Goal: Task Accomplishment & Management: Manage account settings

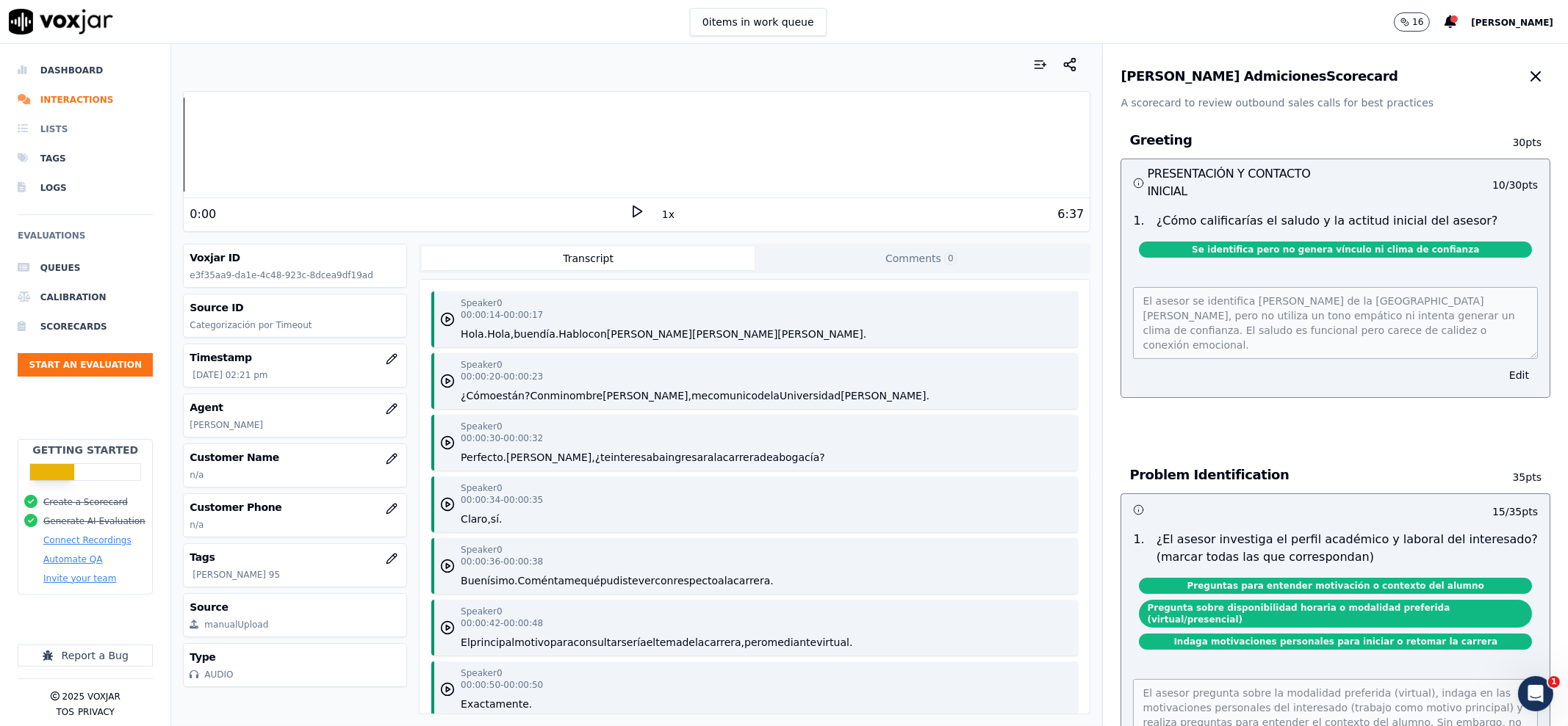
click at [74, 125] on li "Lists" at bounding box center [85, 129] width 135 height 29
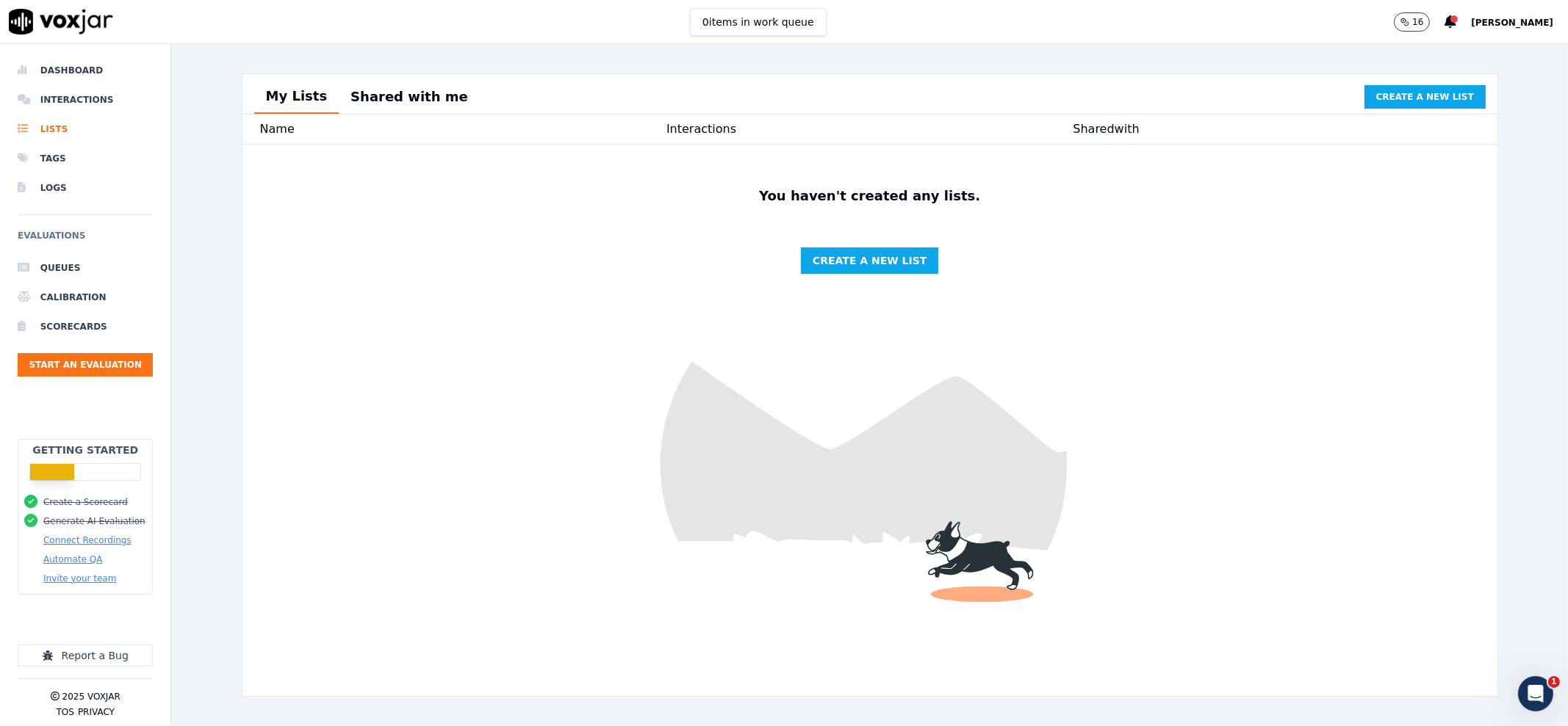
click at [1499, 27] on div "16 Gonzalo" at bounding box center [1480, 21] width 174 height 44
click at [1536, 22] on span "[PERSON_NAME]" at bounding box center [1512, 23] width 82 height 11
click at [1483, 47] on div "Settings" at bounding box center [1480, 48] width 157 height 23
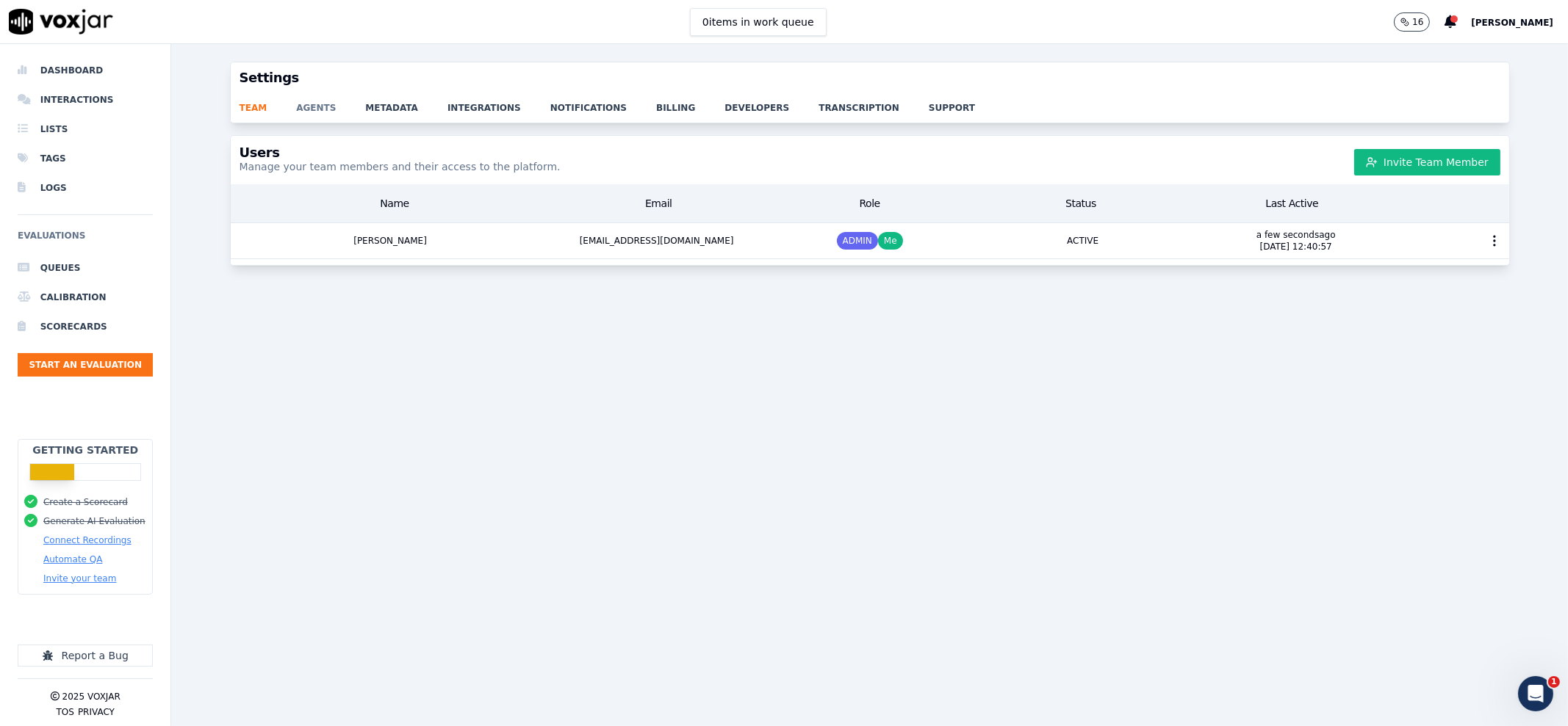
click at [305, 108] on link "agents" at bounding box center [330, 103] width 69 height 21
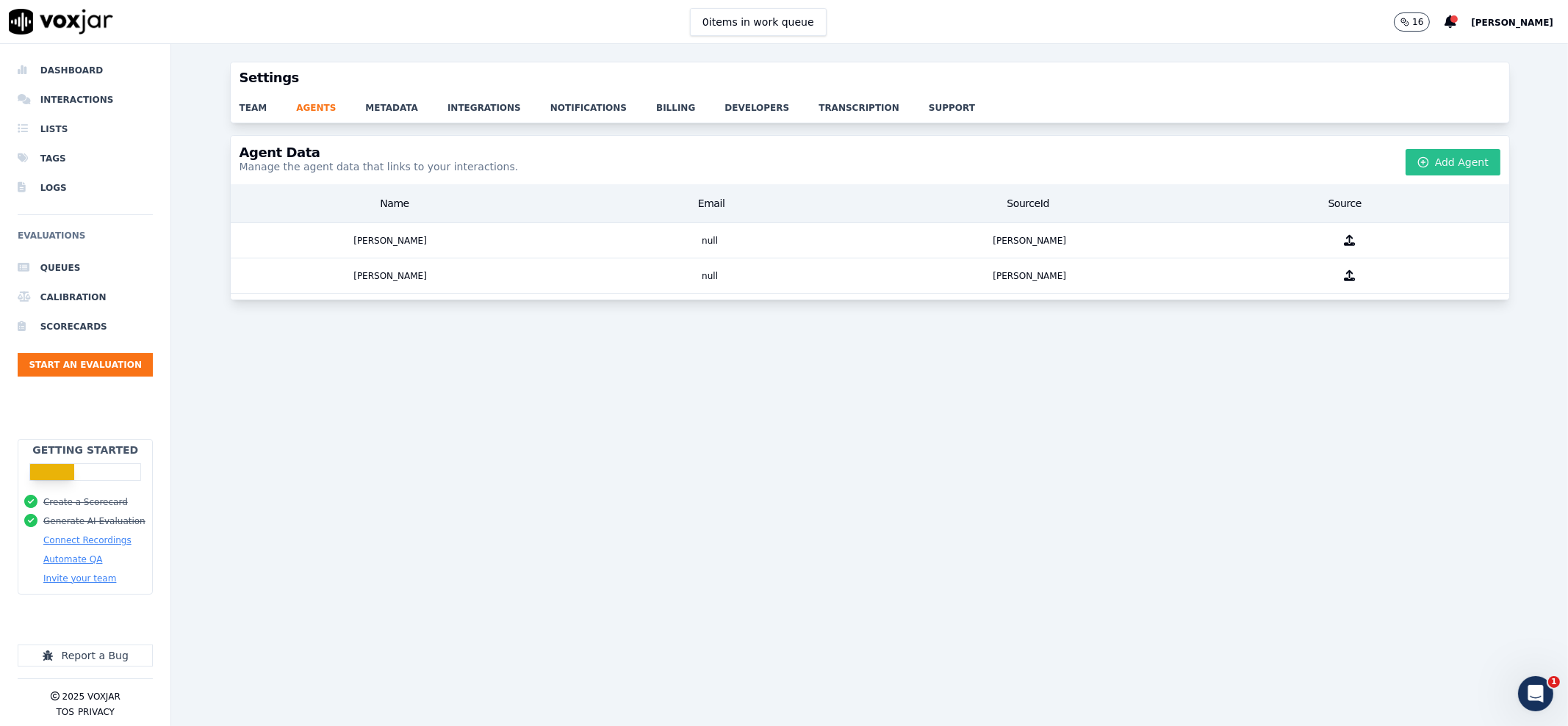
click at [1413, 171] on button "Add Agent" at bounding box center [1453, 163] width 95 height 27
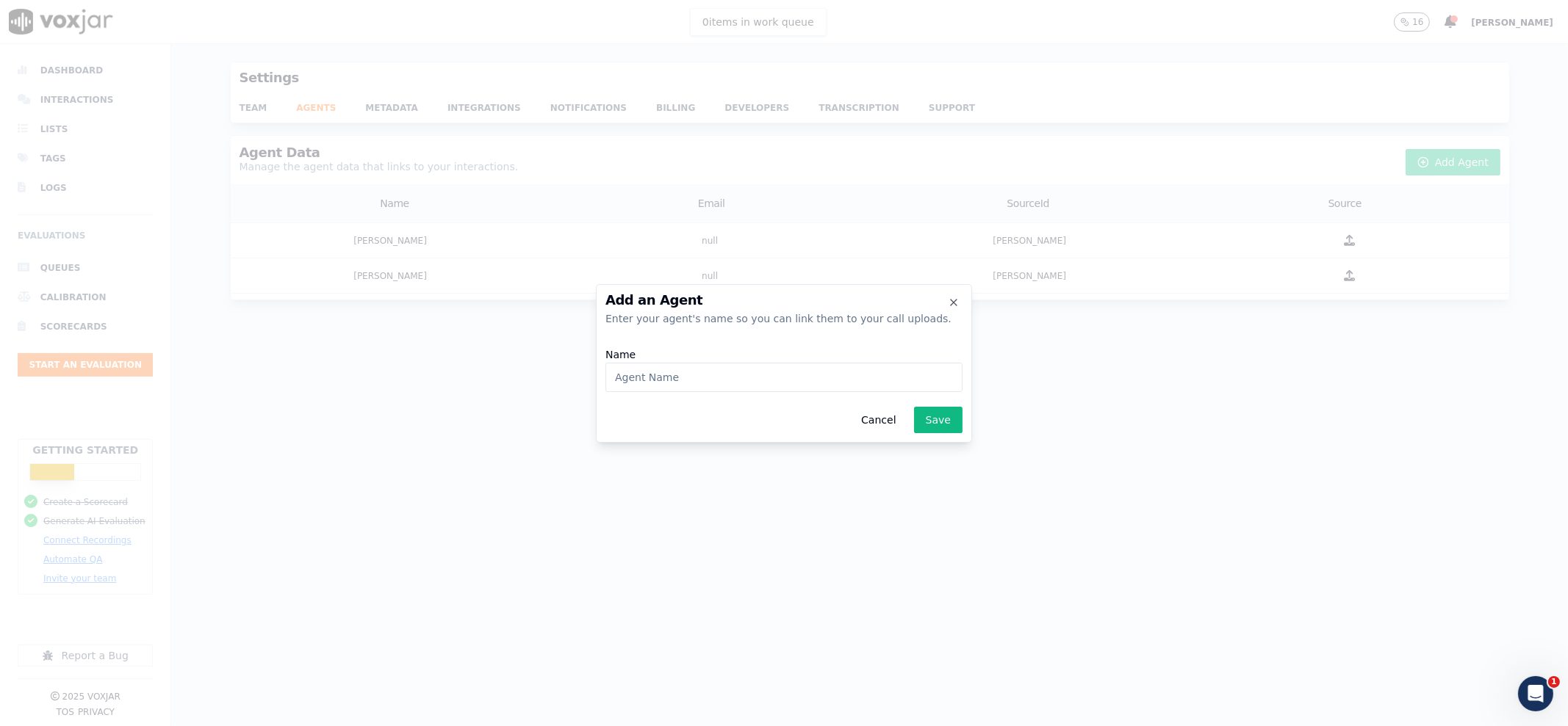
click at [867, 374] on input "Name" at bounding box center [784, 377] width 357 height 29
paste input "8831 - [PERSON_NAME]"
click at [764, 376] on input "XI8831 - Fava , Xiomara" at bounding box center [784, 377] width 357 height 29
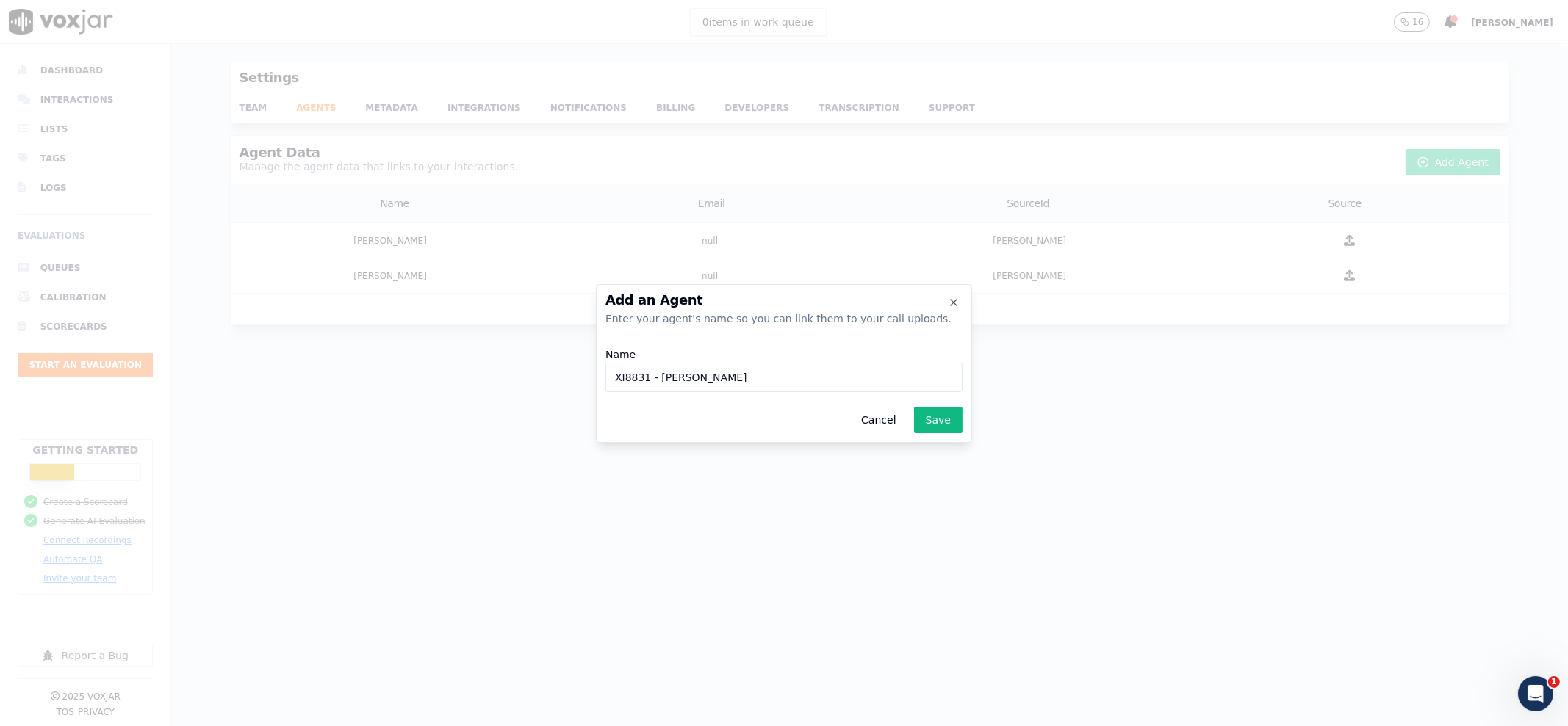
paste input
type input "8831 - [PERSON_NAME]"
click at [951, 428] on button "Save" at bounding box center [938, 421] width 48 height 27
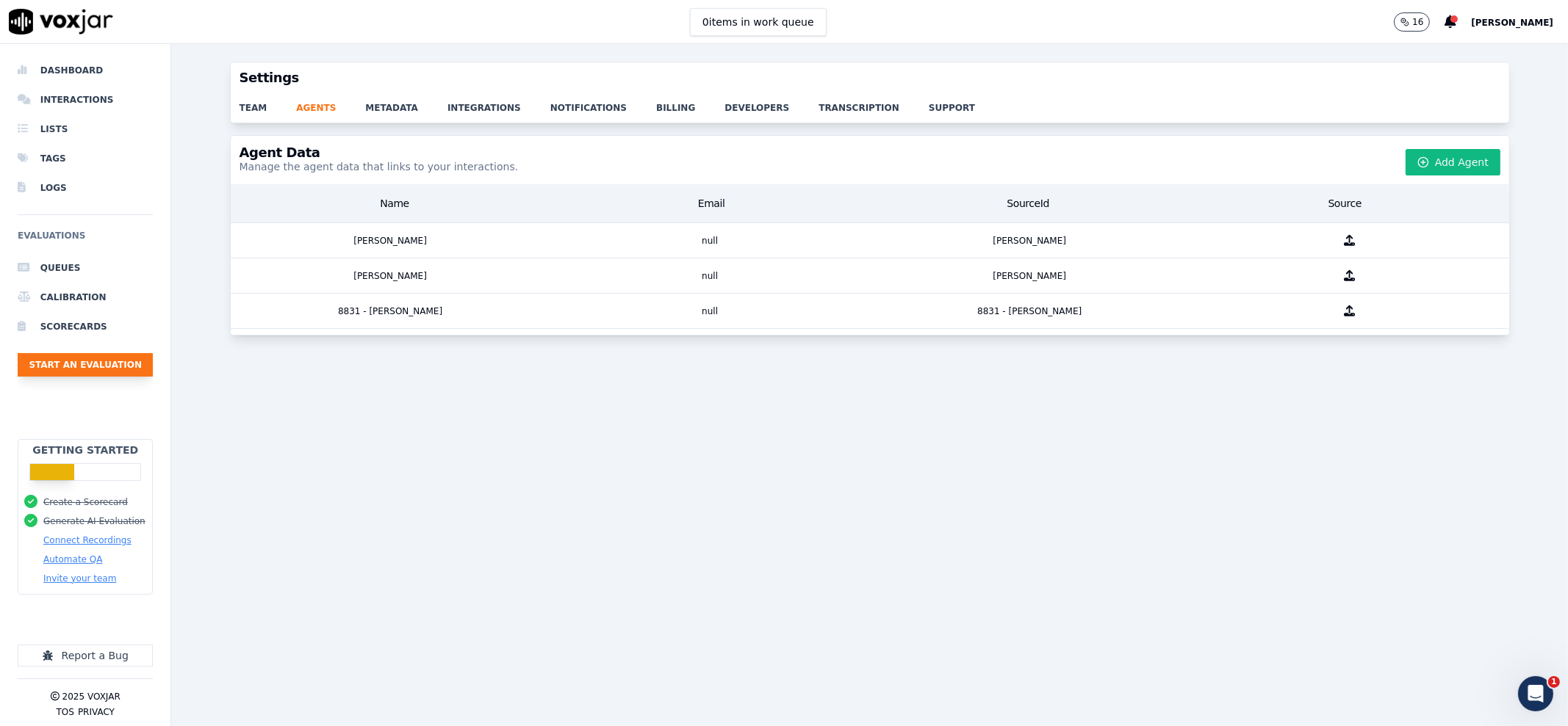
click at [96, 354] on button "Start an Evaluation" at bounding box center [85, 365] width 135 height 23
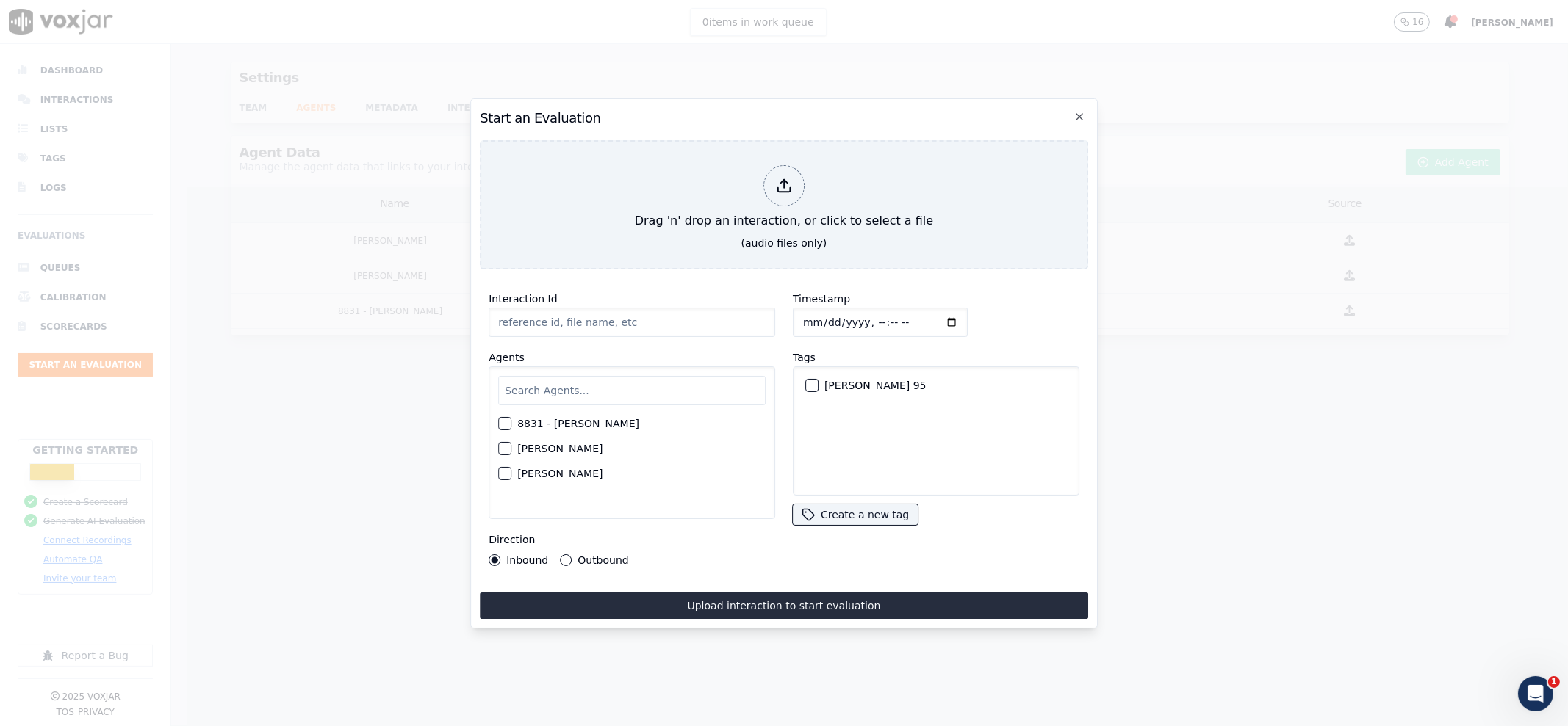
click at [511, 421] on div "8831 - [PERSON_NAME]" at bounding box center [632, 423] width 267 height 25
click at [504, 419] on div "button" at bounding box center [504, 424] width 11 height 11
click at [730, 321] on input "Interaction Id" at bounding box center [632, 322] width 287 height 29
type input "In"
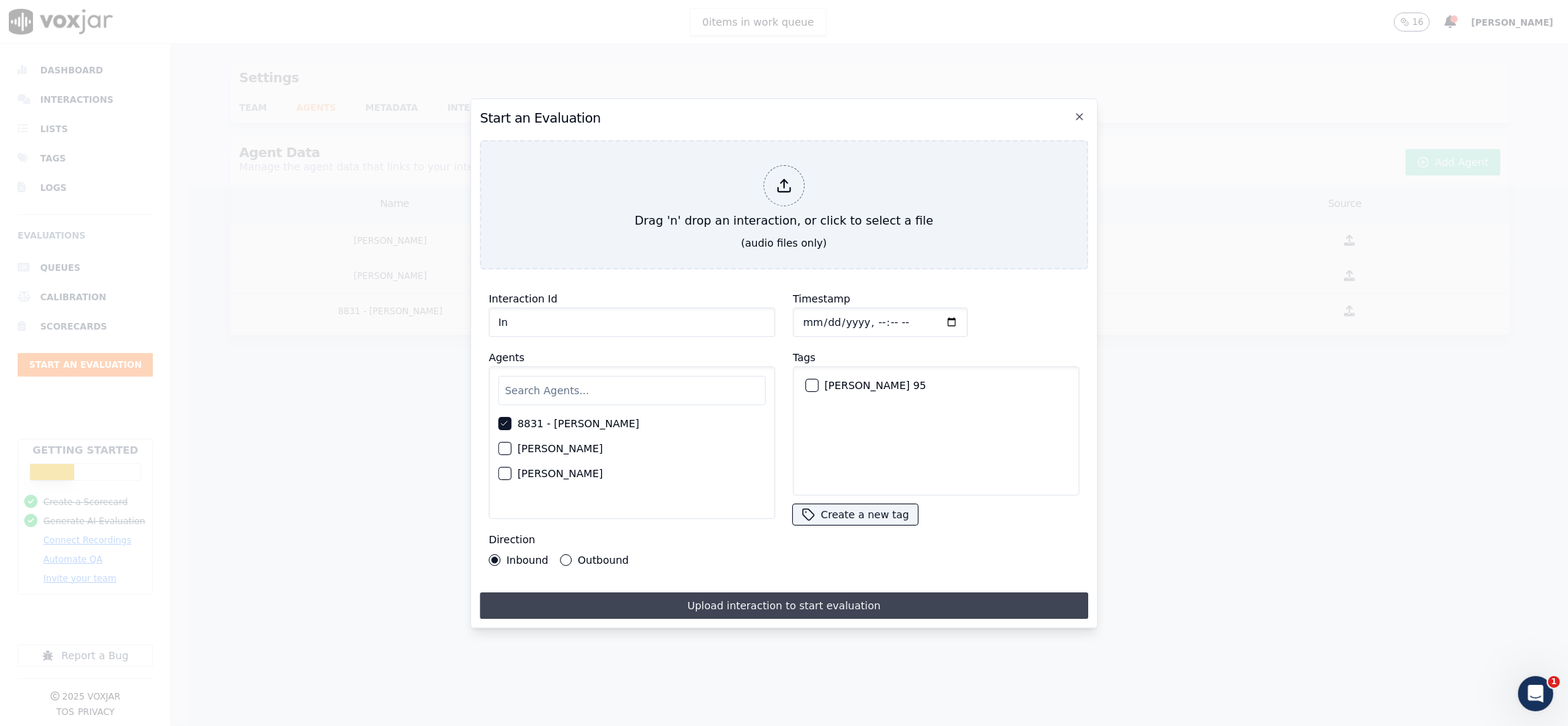
click at [626, 593] on button "Upload interaction to start evaluation" at bounding box center [784, 606] width 608 height 27
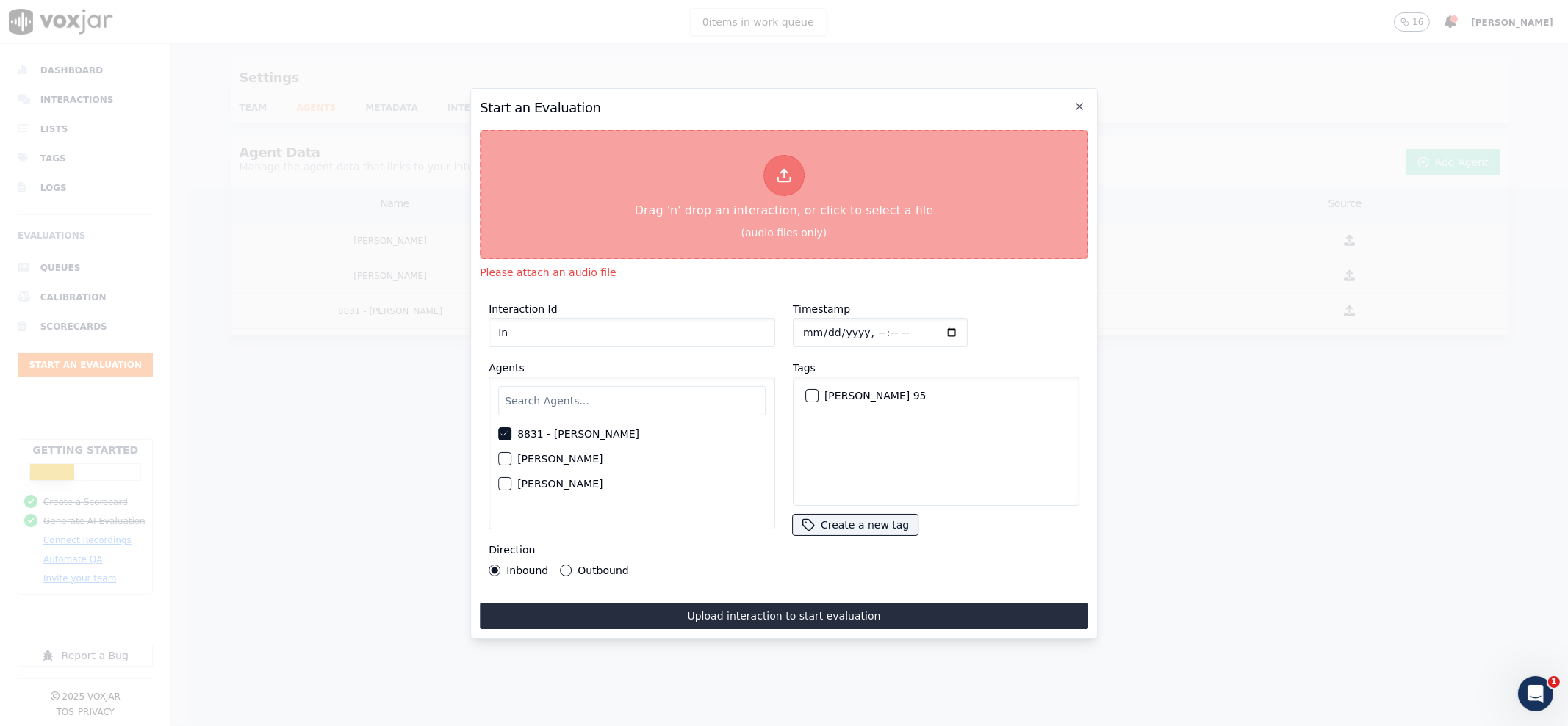
click at [802, 179] on div "Drag 'n' drop an interaction, or click to select a file" at bounding box center [784, 188] width 310 height 77
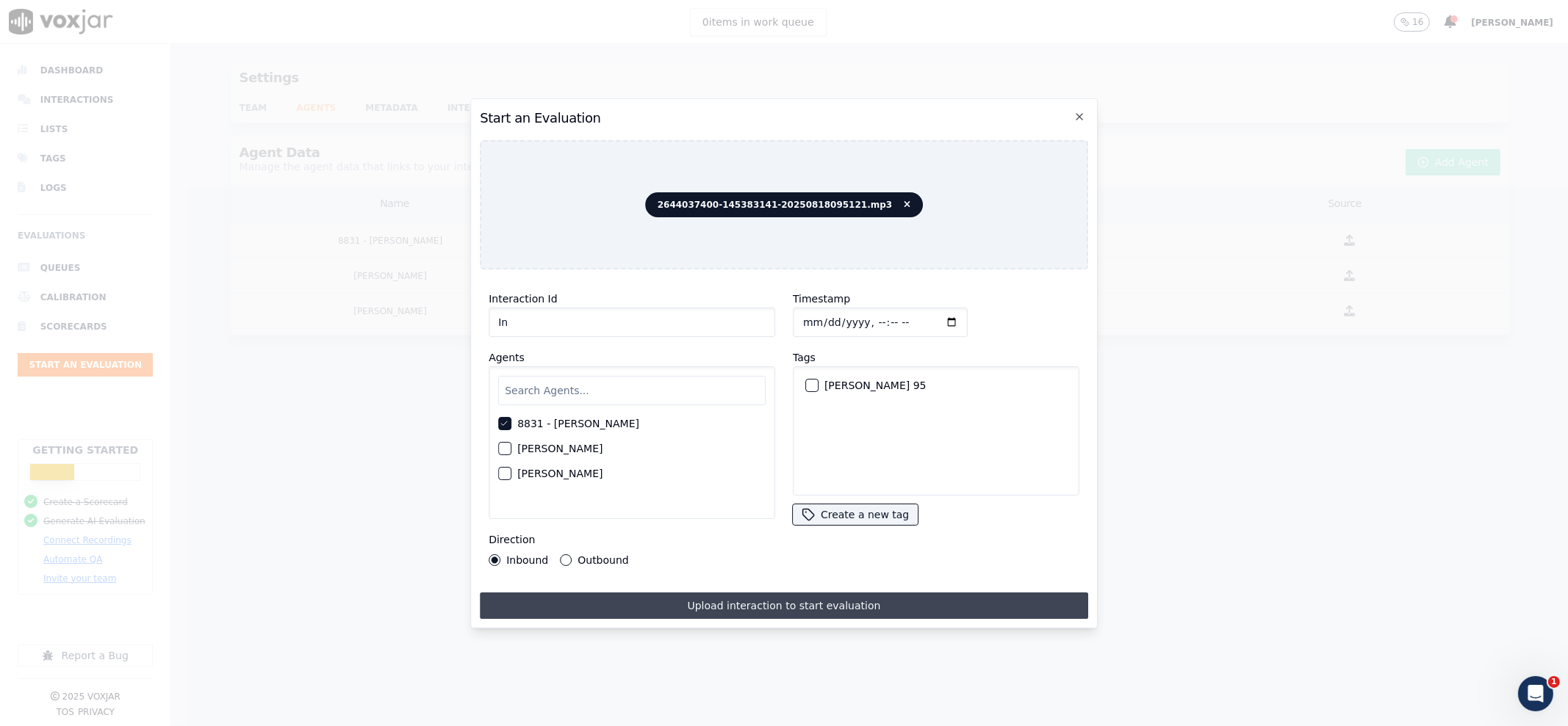
click at [809, 598] on button "Upload interaction to start evaluation" at bounding box center [784, 606] width 608 height 27
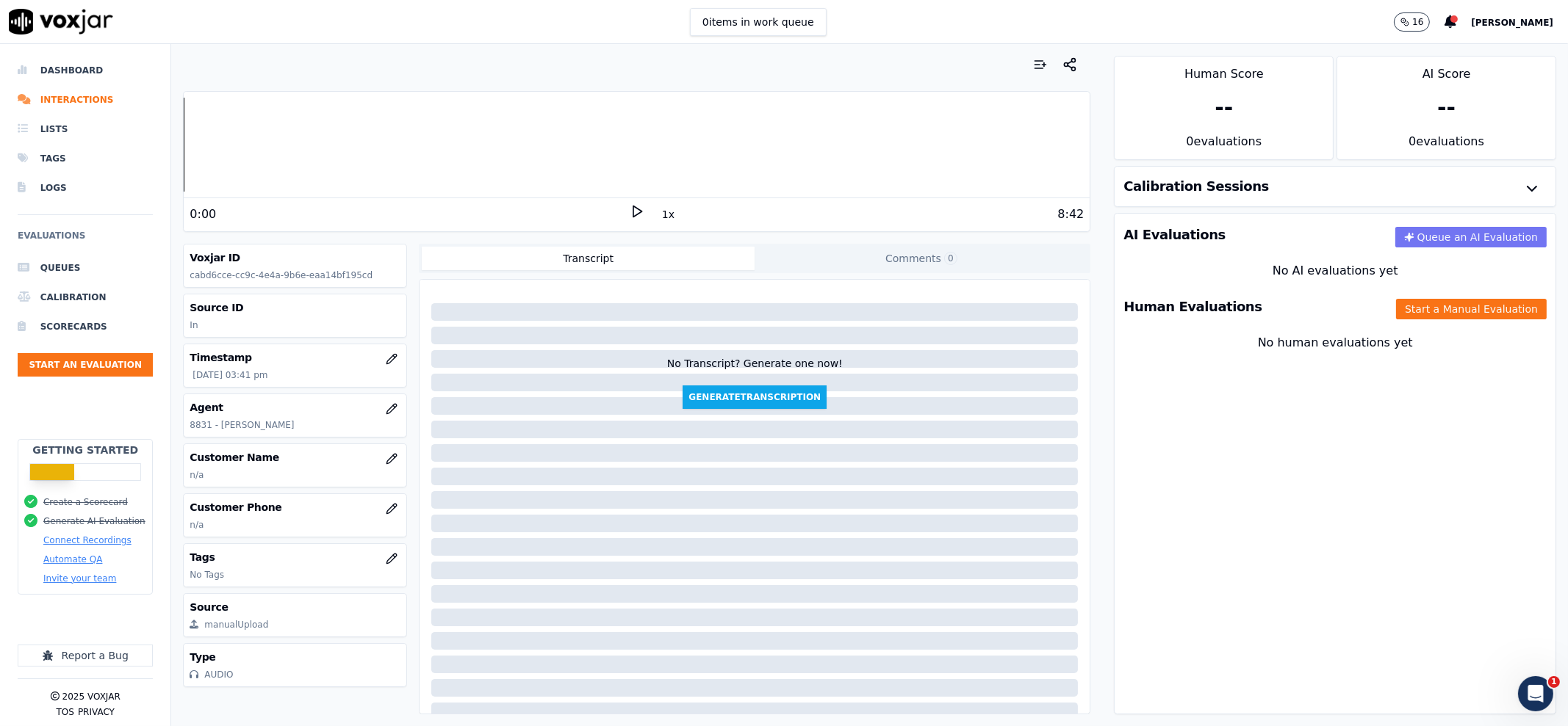
click at [1396, 233] on button "Queue an AI Evaluation" at bounding box center [1471, 237] width 151 height 21
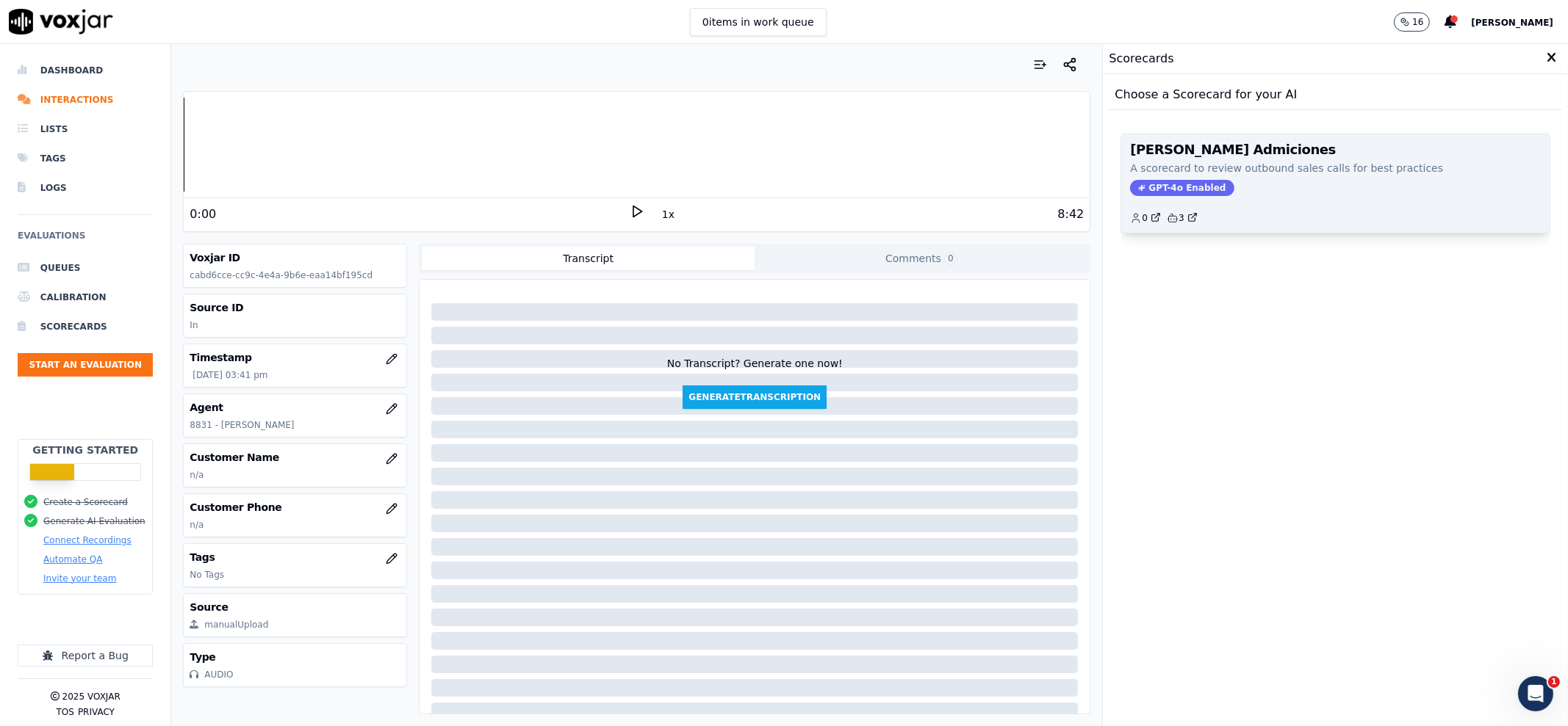
click at [1243, 192] on div "GPT-4o Enabled" at bounding box center [1336, 188] width 411 height 16
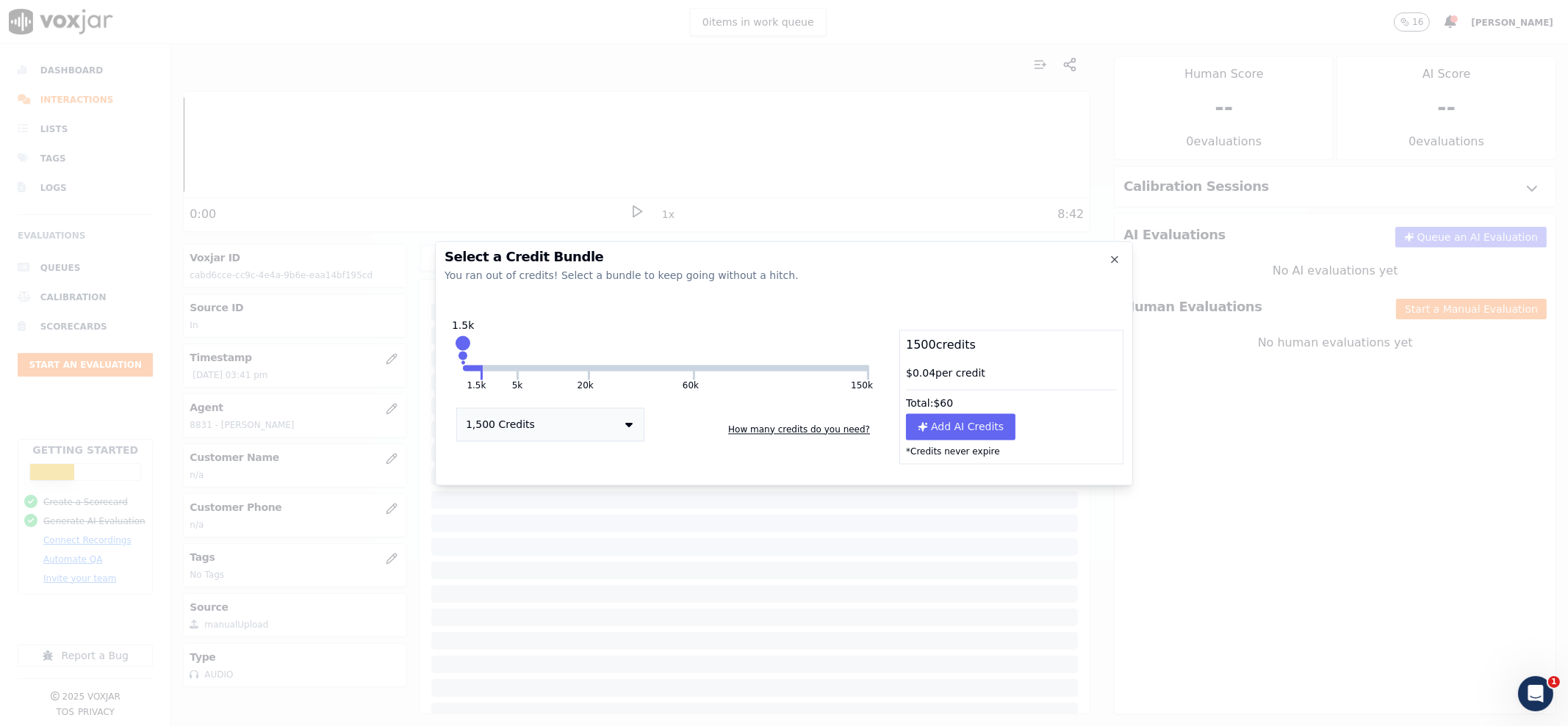
drag, startPoint x: 593, startPoint y: 324, endPoint x: 406, endPoint y: 320, distance: 187.0
click at [406, 725] on div "Select a Credit Bundle You ran out of credits! Select a bundle to keep going wi…" at bounding box center [784, 726] width 1568 height 0
click at [491, 415] on button "1,500 Credits" at bounding box center [550, 424] width 189 height 34
click at [709, 410] on div "1,500 Credits 1,500 Credits 5,000 Credits 20,000 Credits 60,000 Credits 150,000…" at bounding box center [666, 423] width 443 height 35
click at [775, 431] on button "How many credits do you need?" at bounding box center [799, 430] width 154 height 23
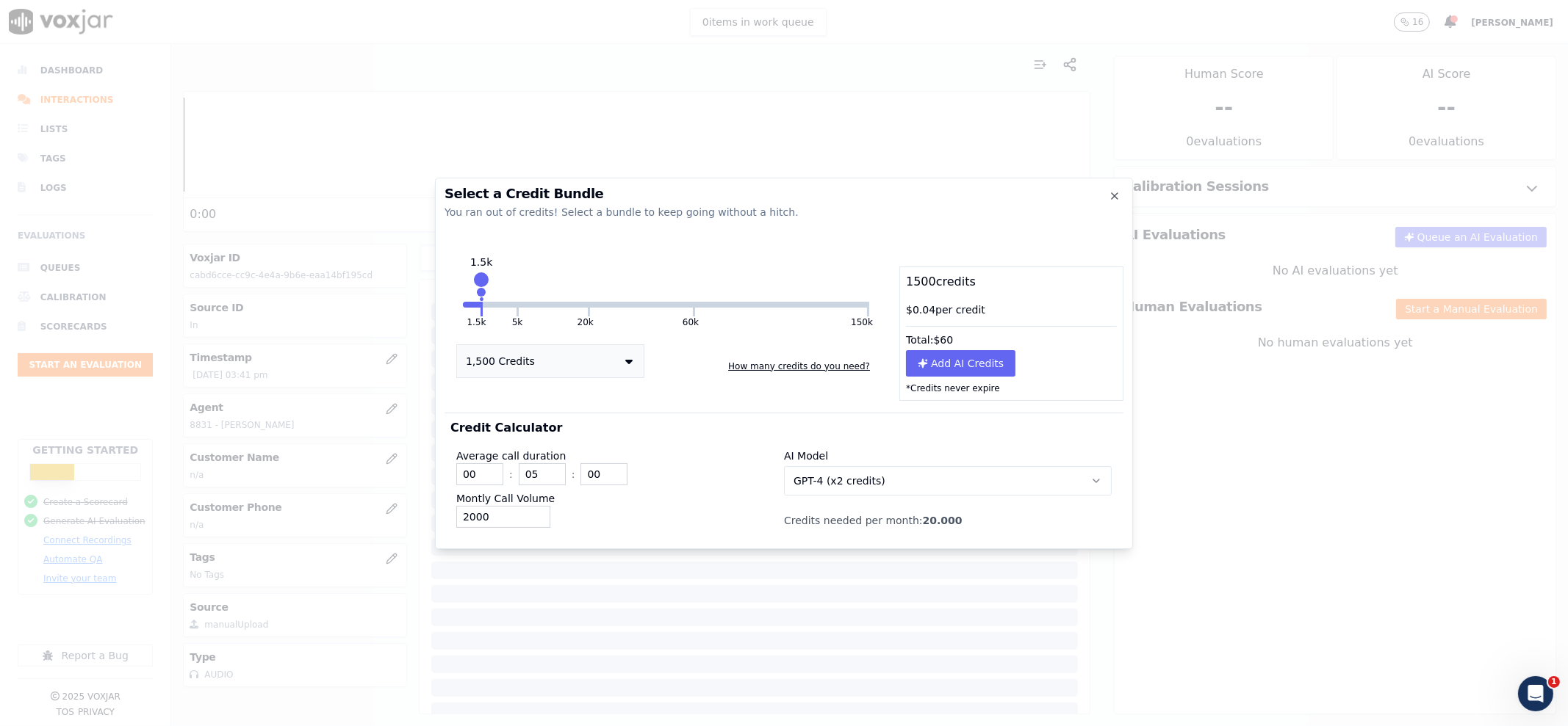
click at [858, 466] on button "GPT-4 (x2 credits)" at bounding box center [947, 480] width 328 height 29
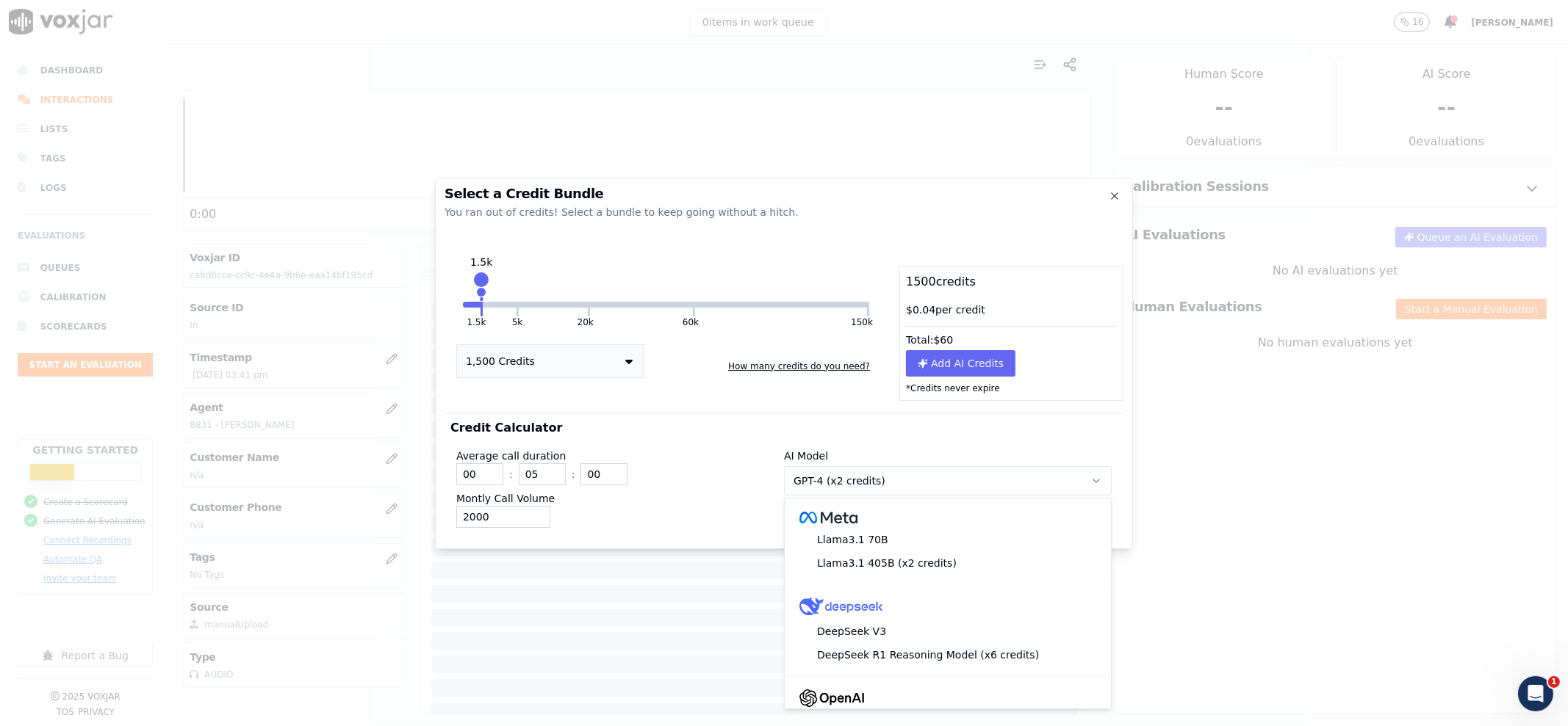
click at [746, 483] on div "00 : 05 : 00" at bounding box center [620, 474] width 328 height 22
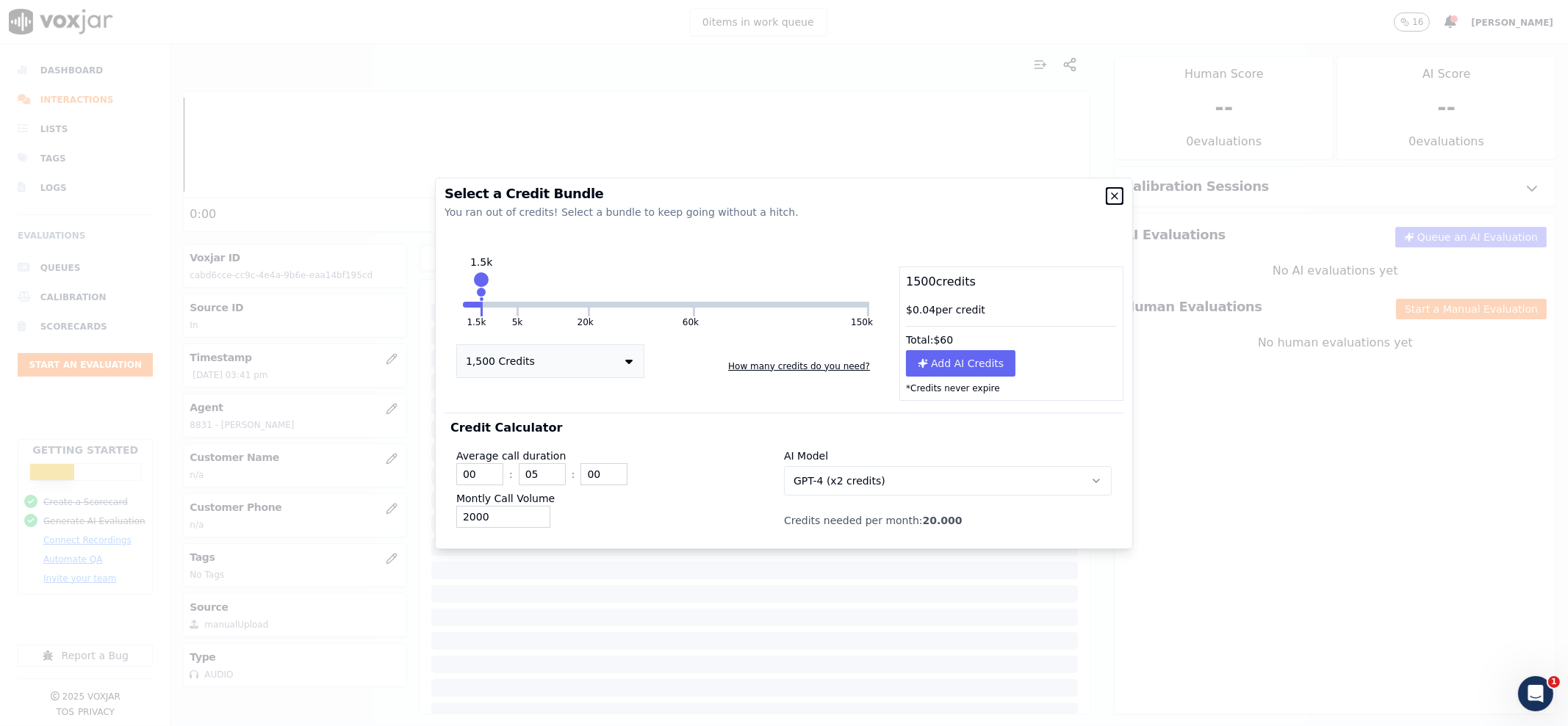
click at [1117, 200] on icon "button" at bounding box center [1114, 196] width 12 height 12
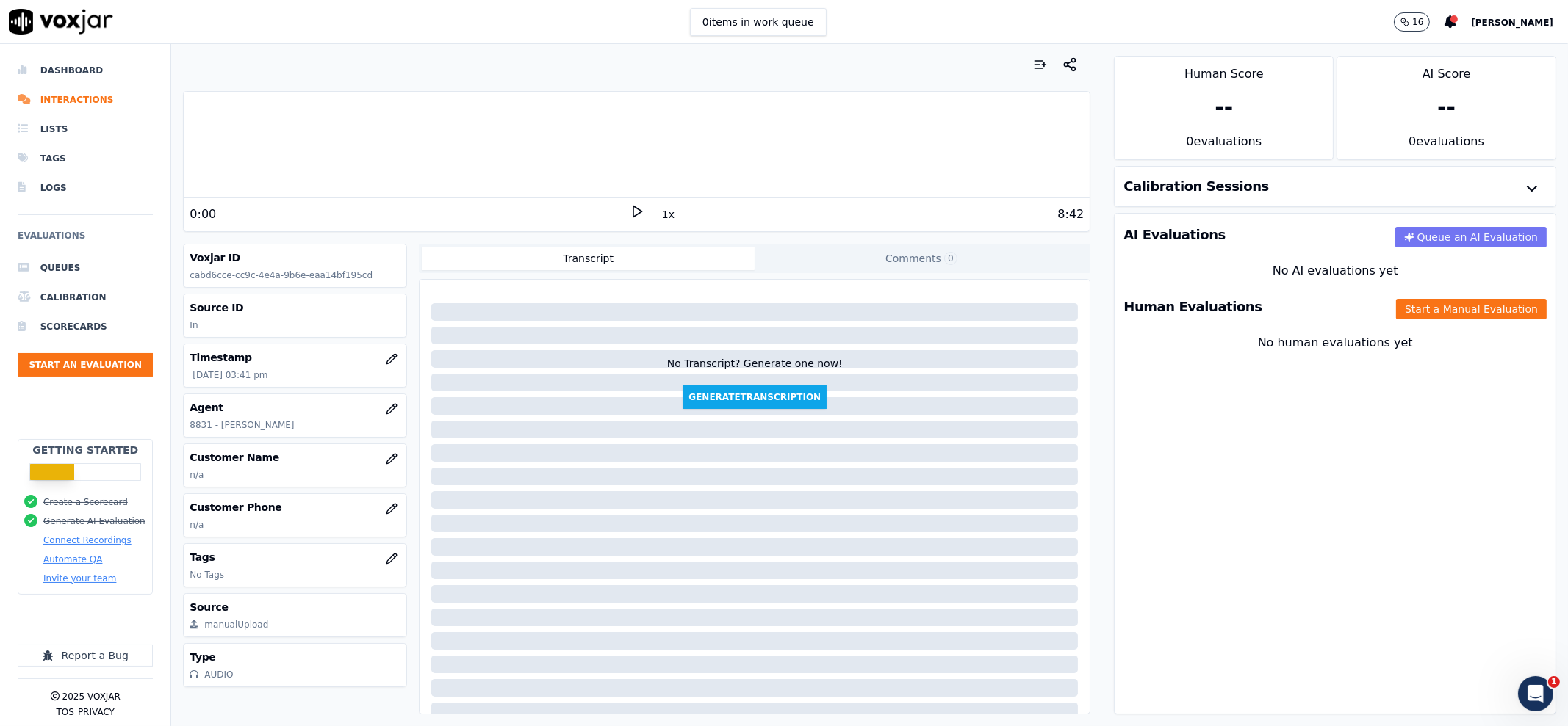
click at [1421, 236] on button "Queue an AI Evaluation" at bounding box center [1471, 237] width 151 height 21
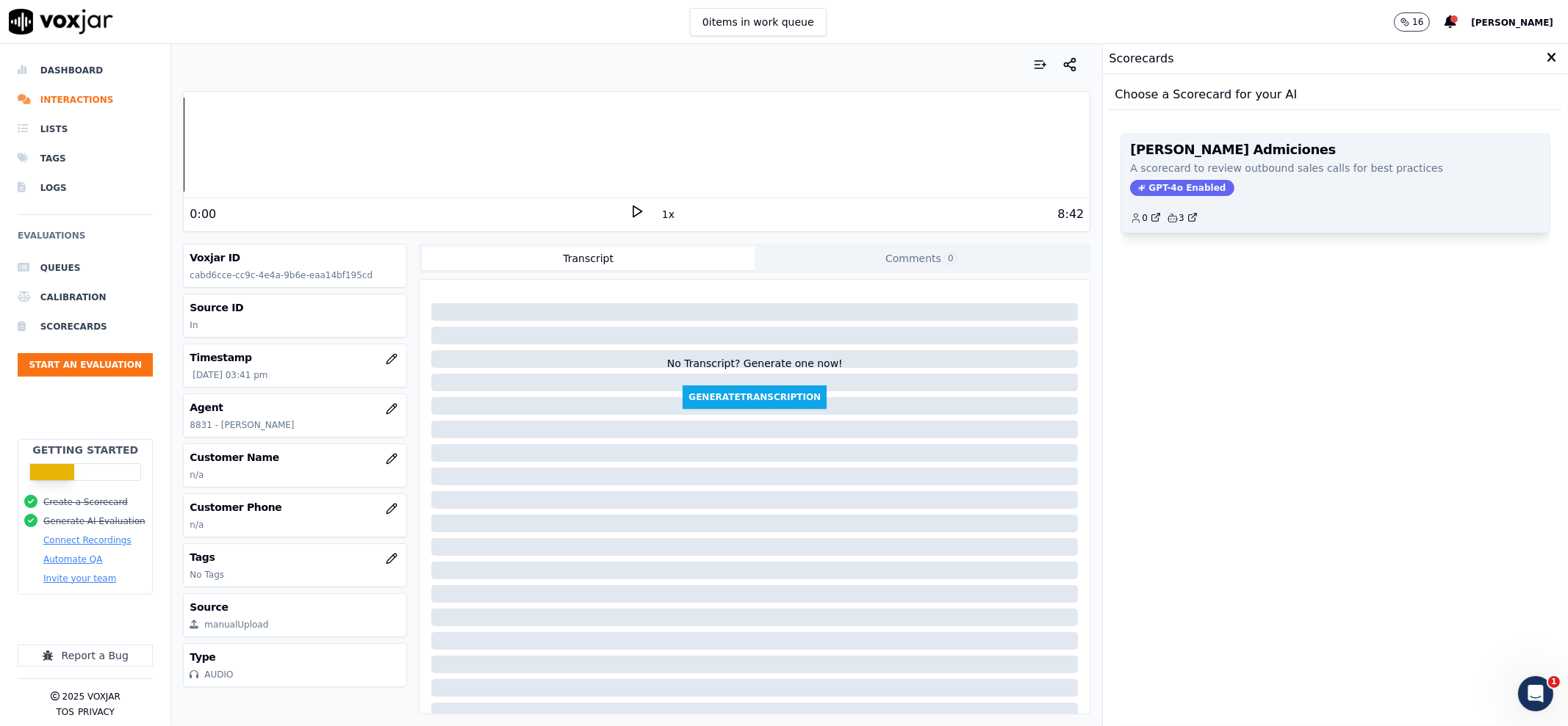
click at [1163, 177] on div "Kennedy Admiciones A scorecard to review outbound sales calls for best practice…" at bounding box center [1335, 183] width 428 height 98
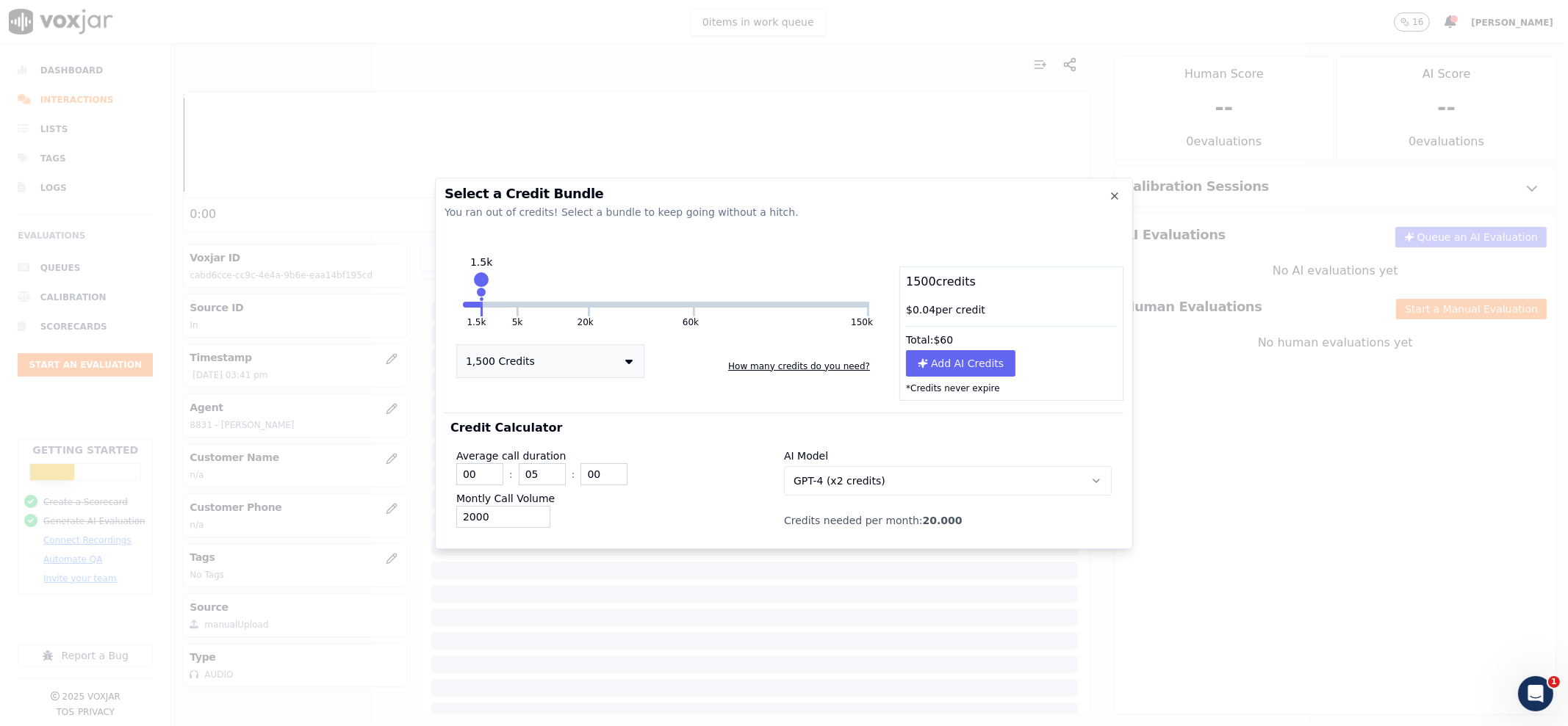
click at [1124, 196] on div "Select a Credit Bundle You ran out of credits! Select a bundle to keep going wi…" at bounding box center [784, 363] width 698 height 371
click at [1119, 194] on icon "button" at bounding box center [1114, 196] width 12 height 12
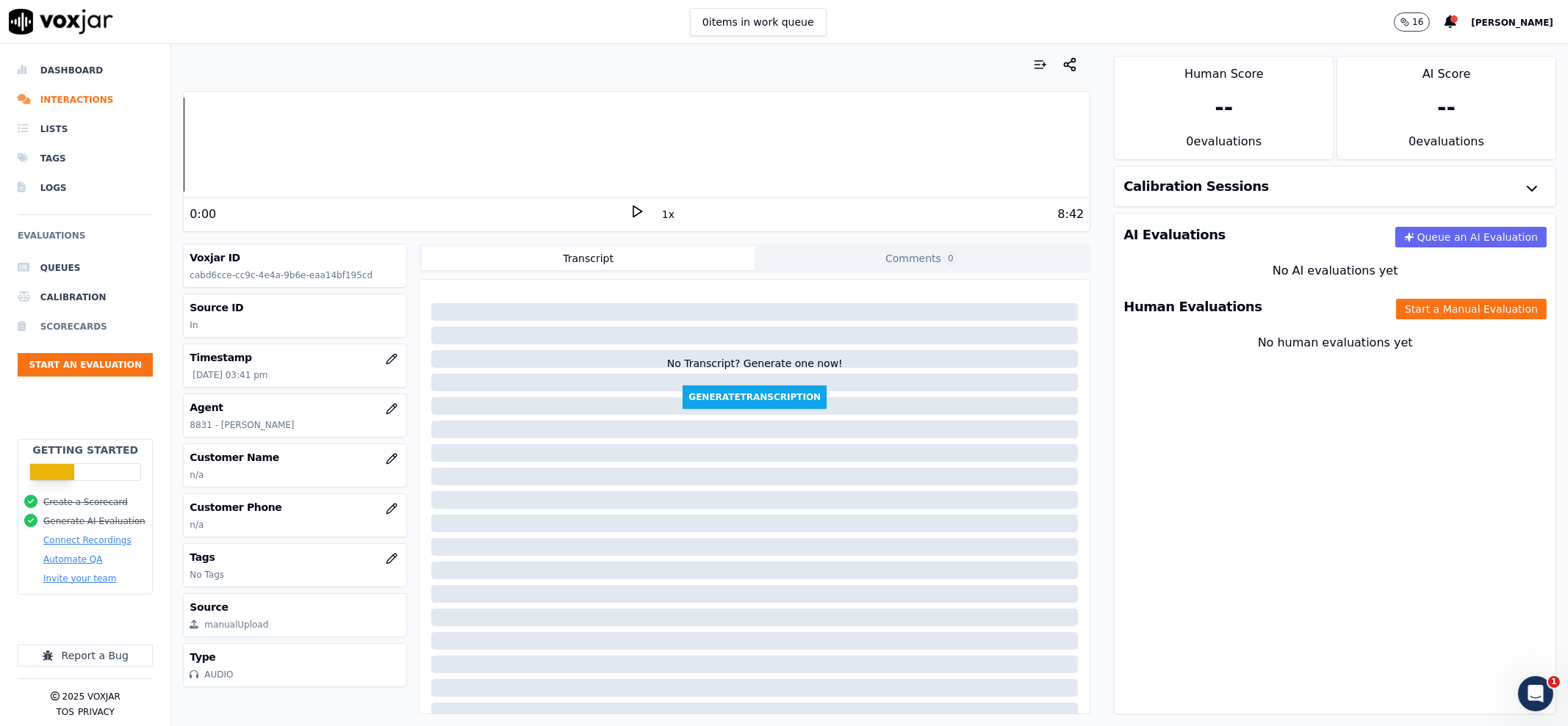
click at [54, 333] on li "Scorecards" at bounding box center [85, 326] width 135 height 29
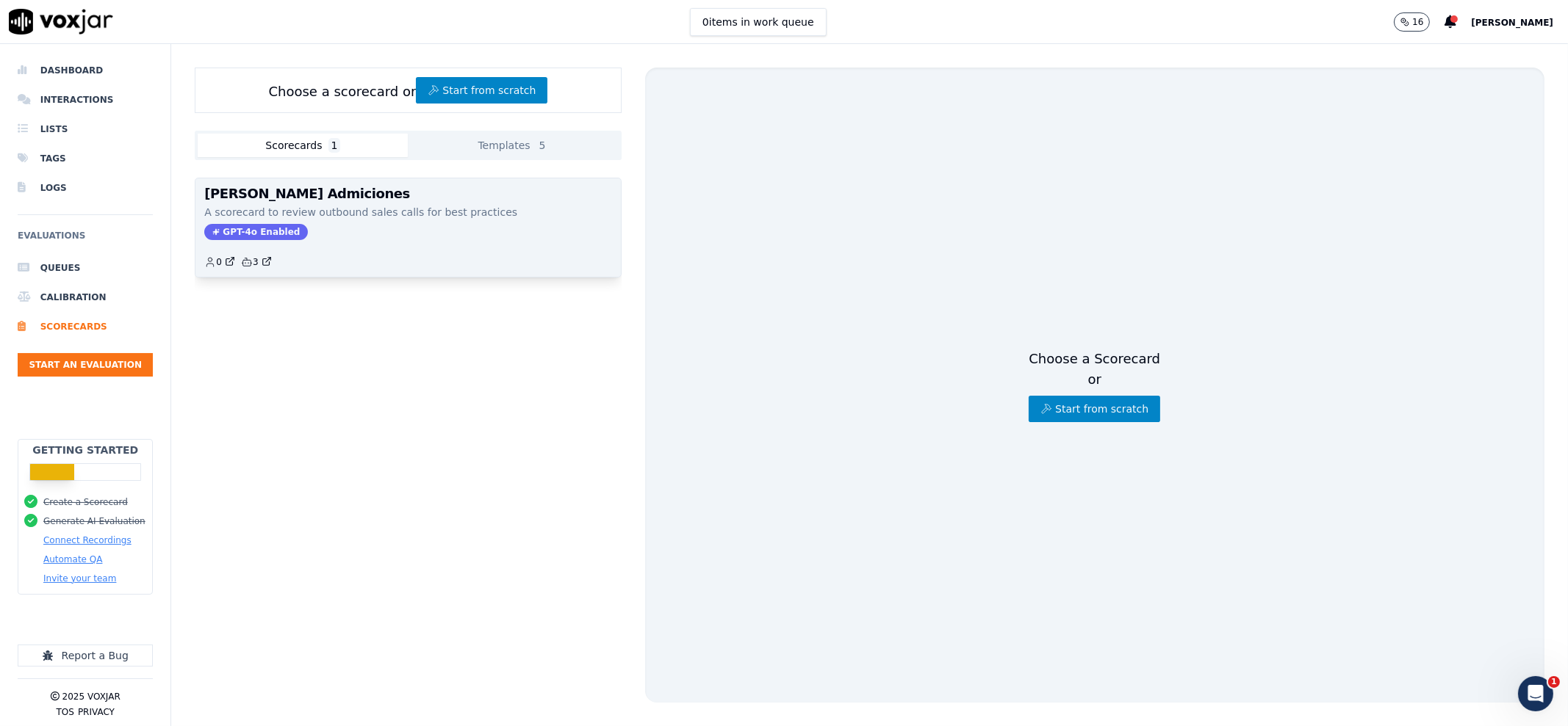
click at [323, 225] on div "GPT-4o Enabled" at bounding box center [408, 232] width 407 height 16
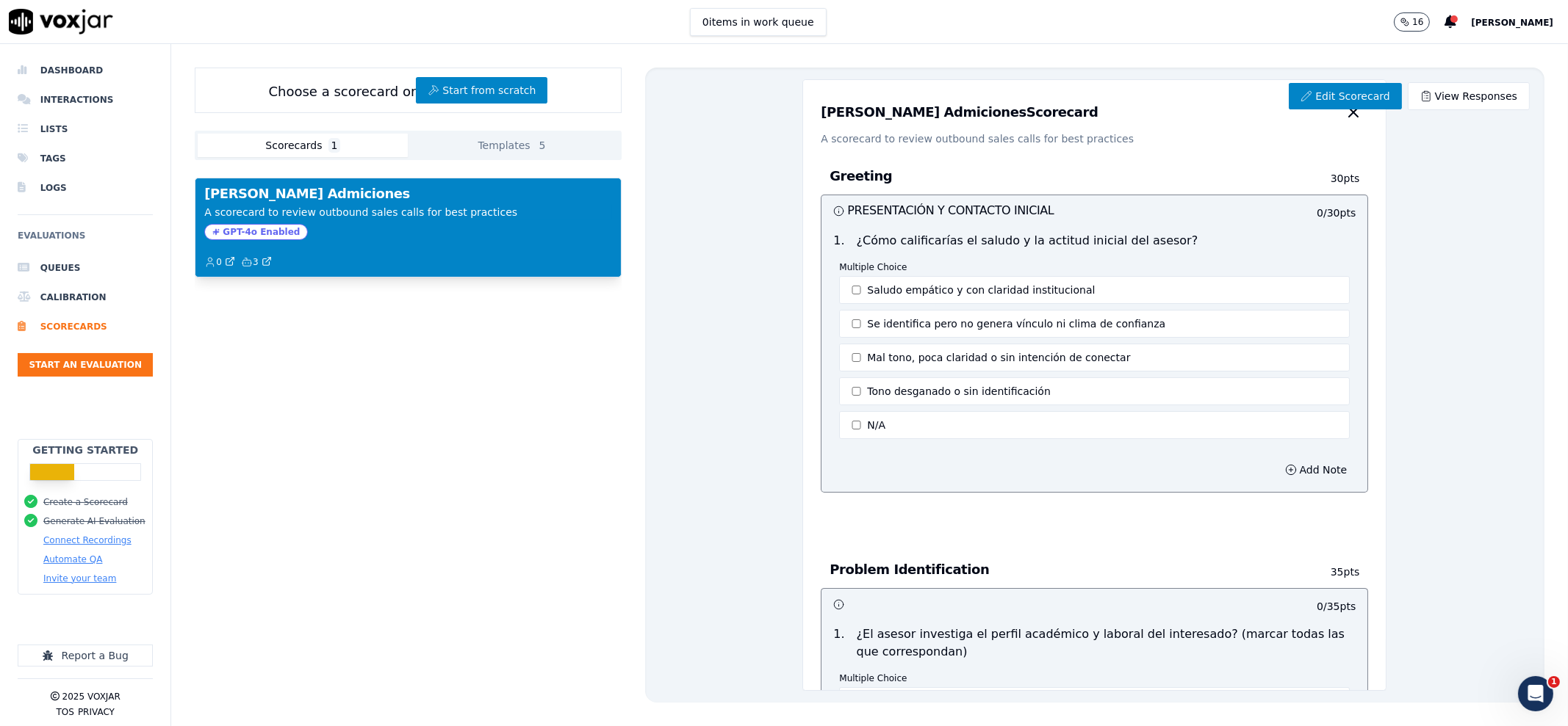
click at [256, 235] on span "GPT-4o Enabled" at bounding box center [256, 232] width 104 height 16
click at [246, 256] on icon "button" at bounding box center [247, 262] width 12 height 12
click at [1348, 88] on link "Edit Scorecard" at bounding box center [1345, 96] width 113 height 27
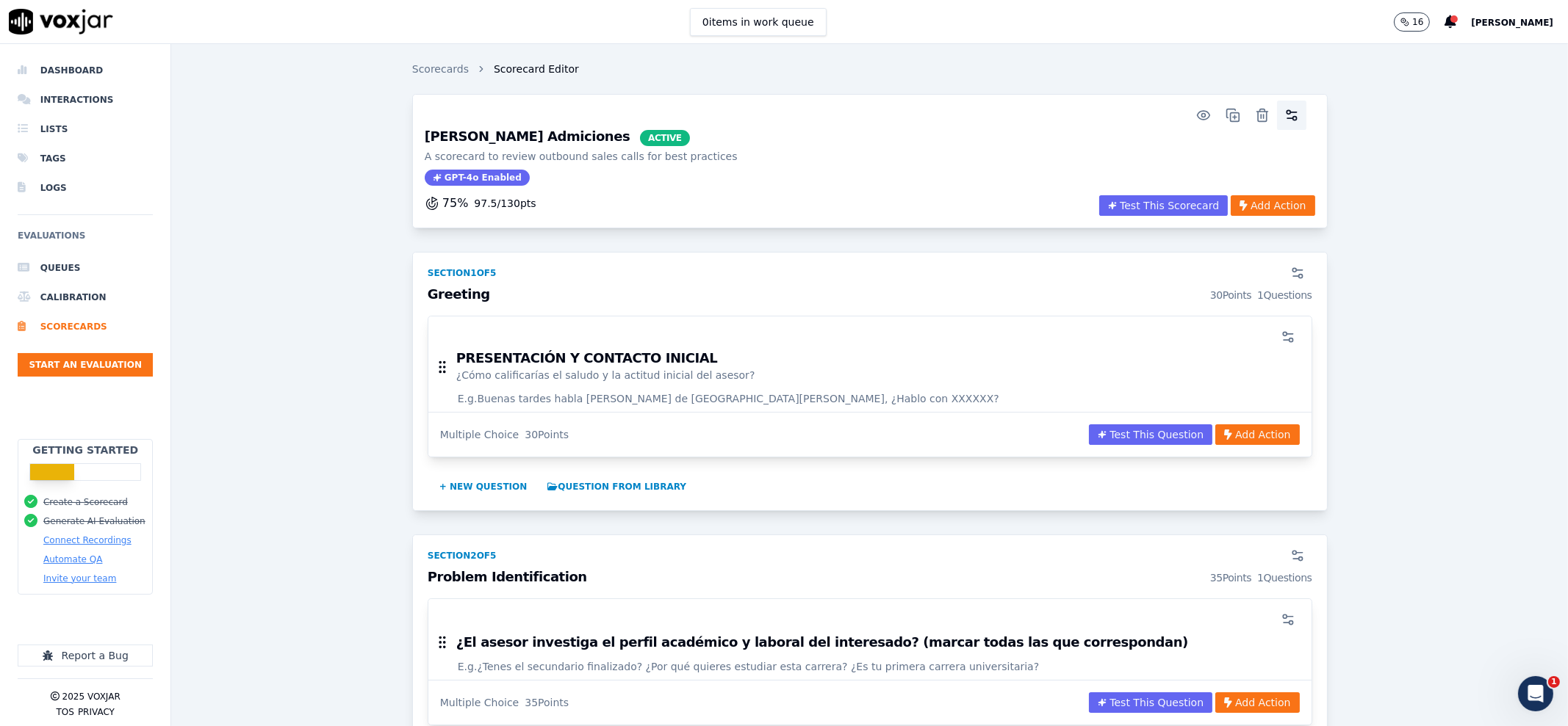
click at [1284, 117] on icon "button" at bounding box center [1291, 115] width 14 height 14
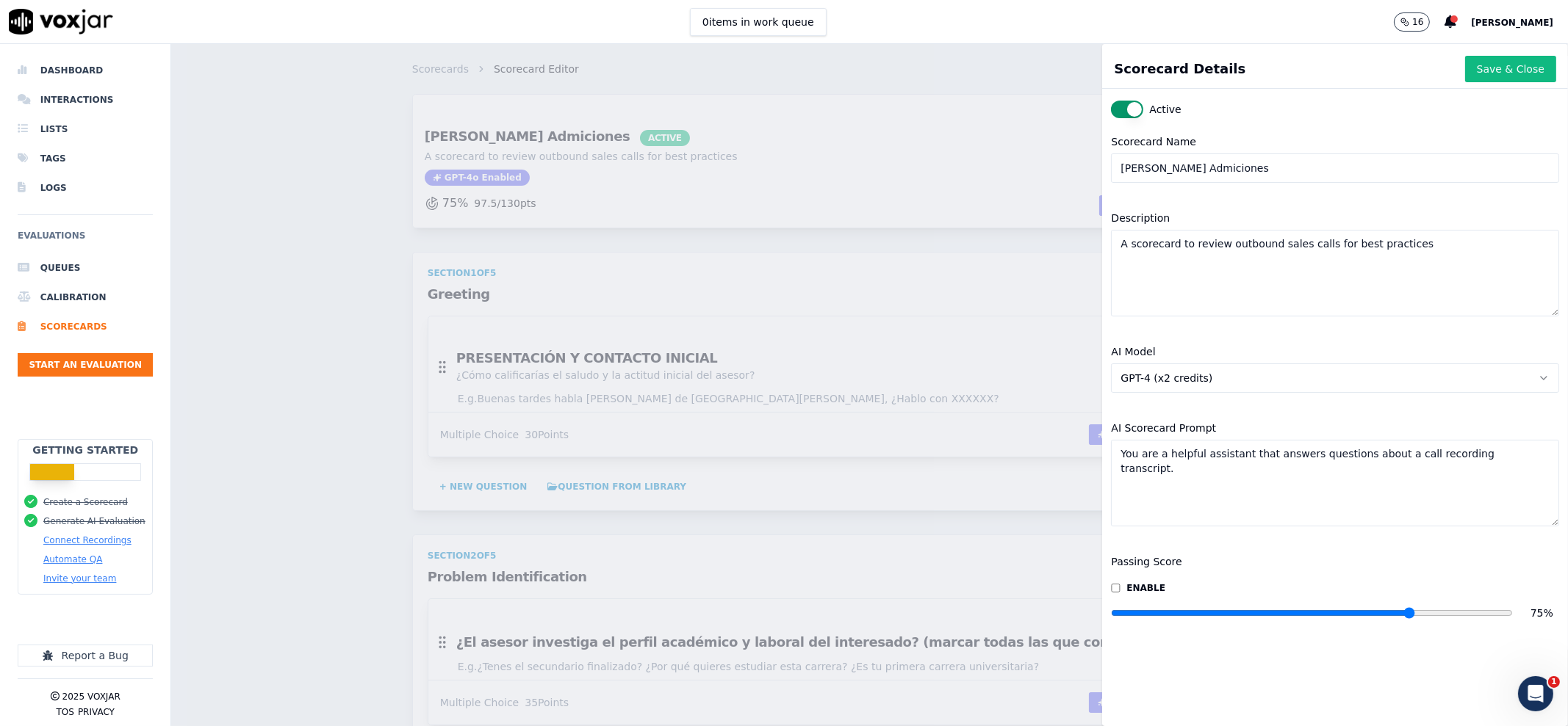
click at [1226, 379] on button "GPT-4 (x2 credits)" at bounding box center [1335, 378] width 449 height 29
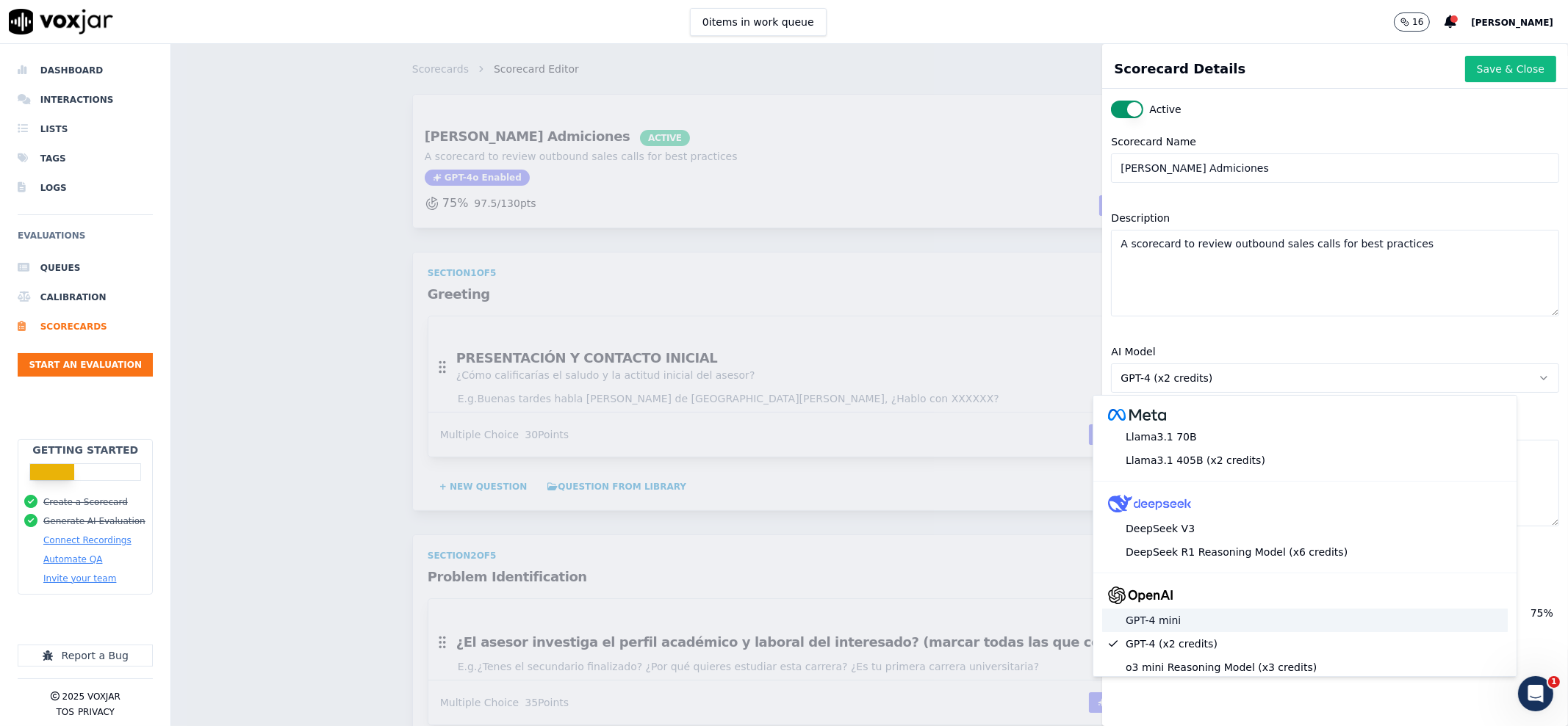
click at [1230, 623] on div "GPT-4 mini" at bounding box center [1304, 621] width 406 height 23
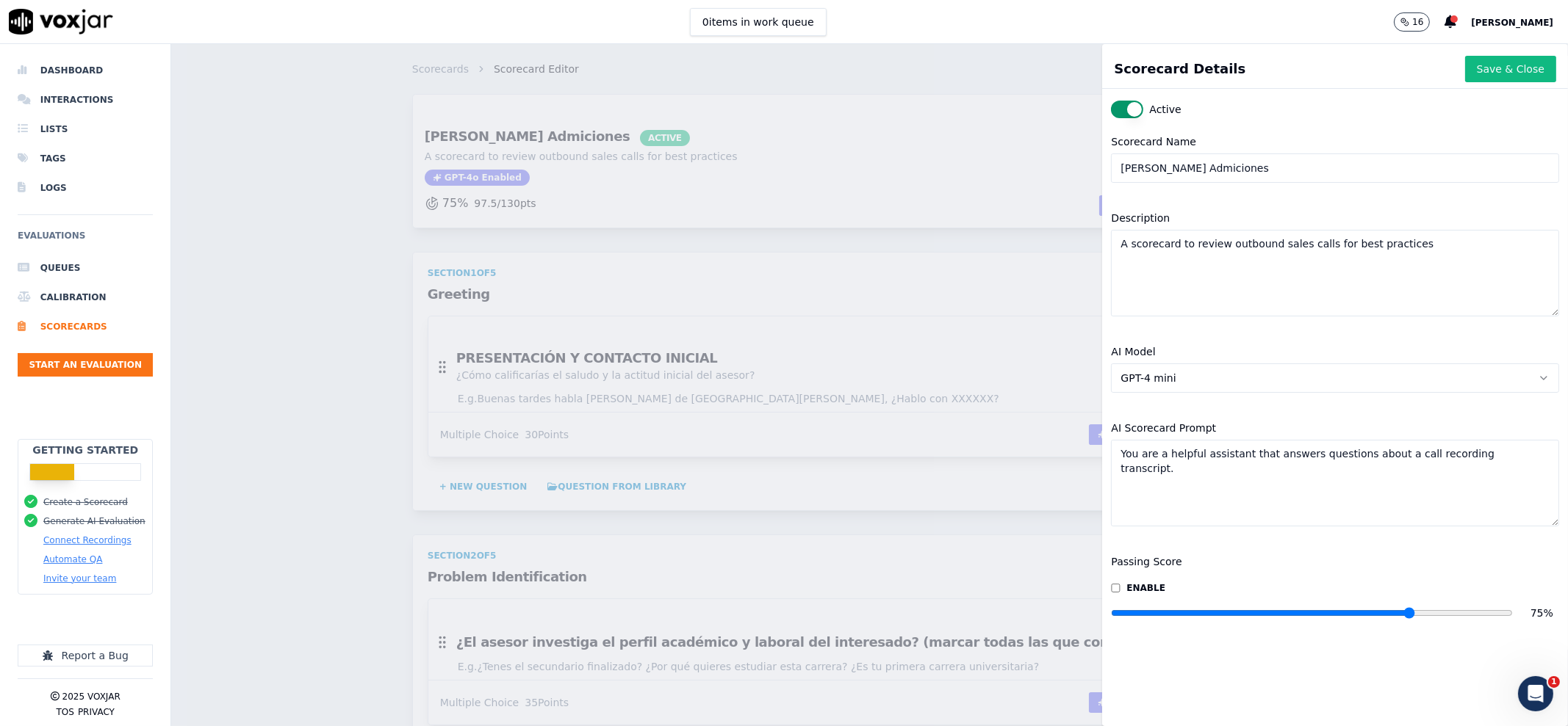
click at [1267, 389] on button "GPT-4 mini" at bounding box center [1335, 378] width 449 height 29
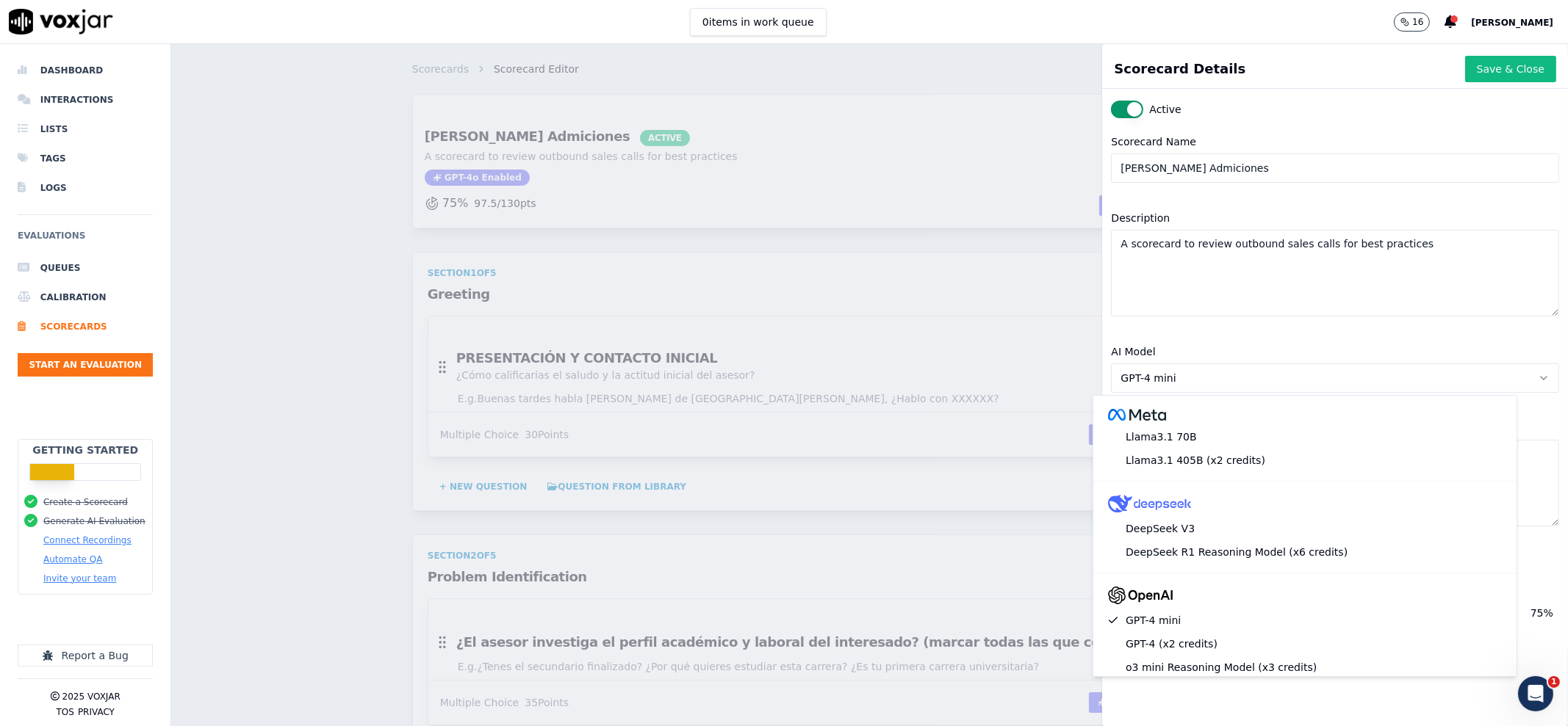
click at [1280, 338] on div "AI Model GPT-4 mini" at bounding box center [1334, 368] width 465 height 68
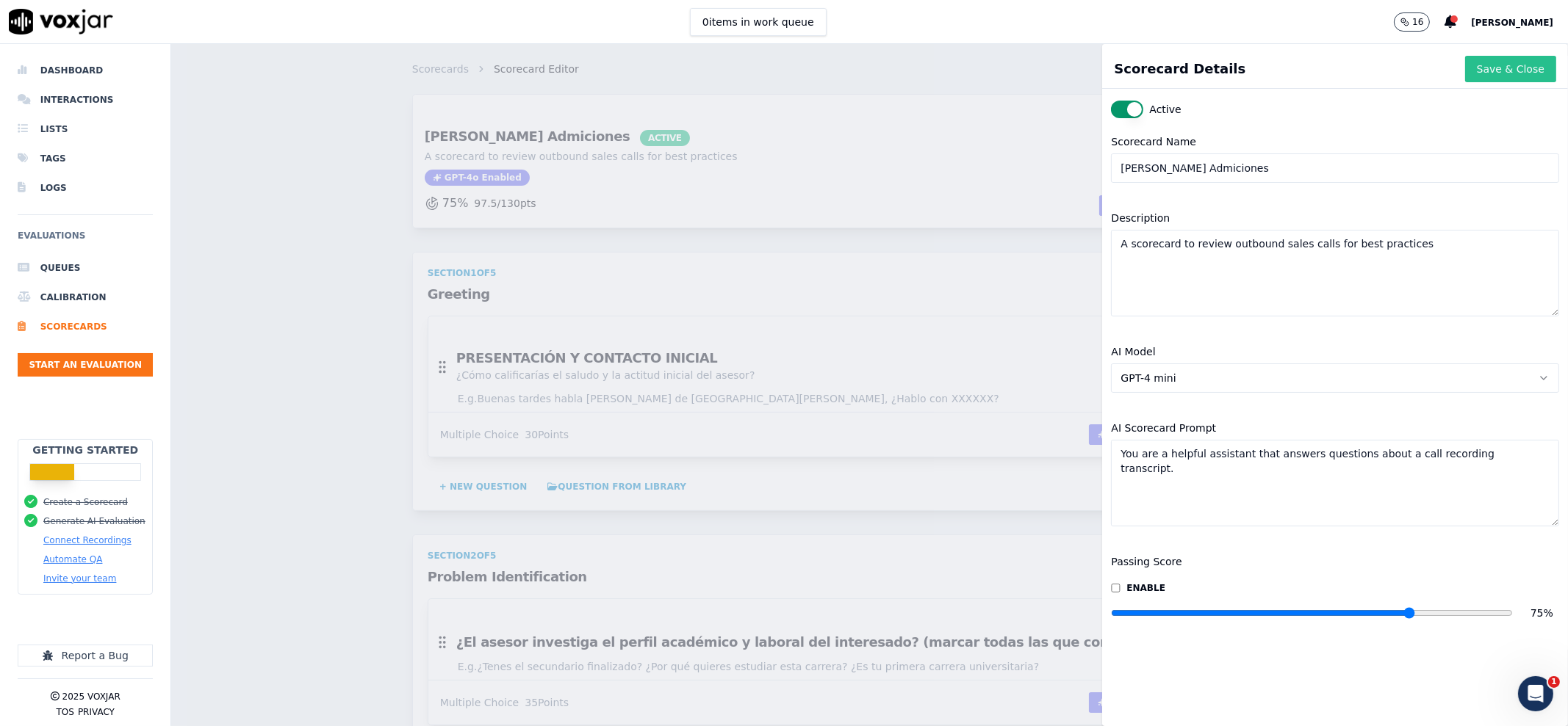
click at [1470, 64] on button "Save & Close" at bounding box center [1511, 69] width 91 height 27
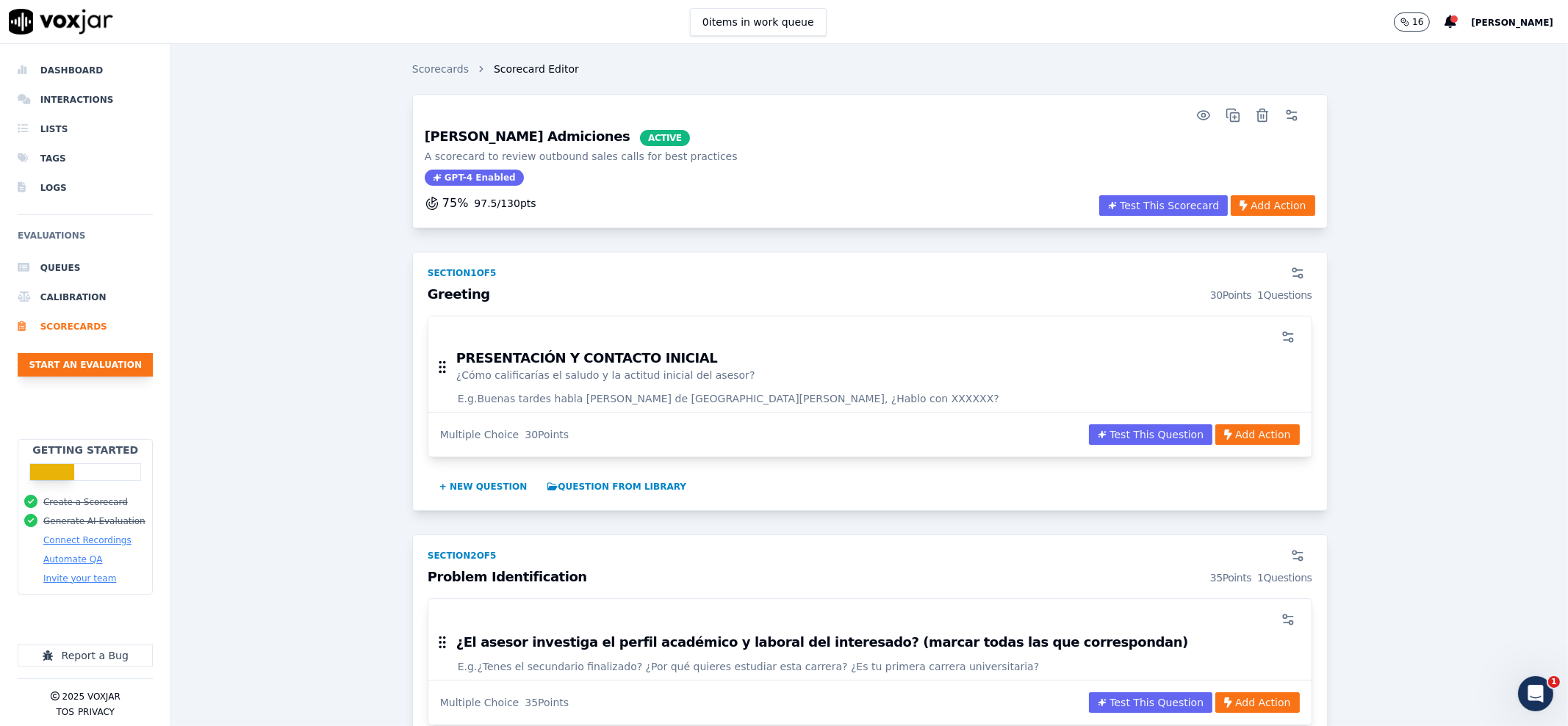
click at [77, 370] on button "Start an Evaluation" at bounding box center [85, 365] width 135 height 23
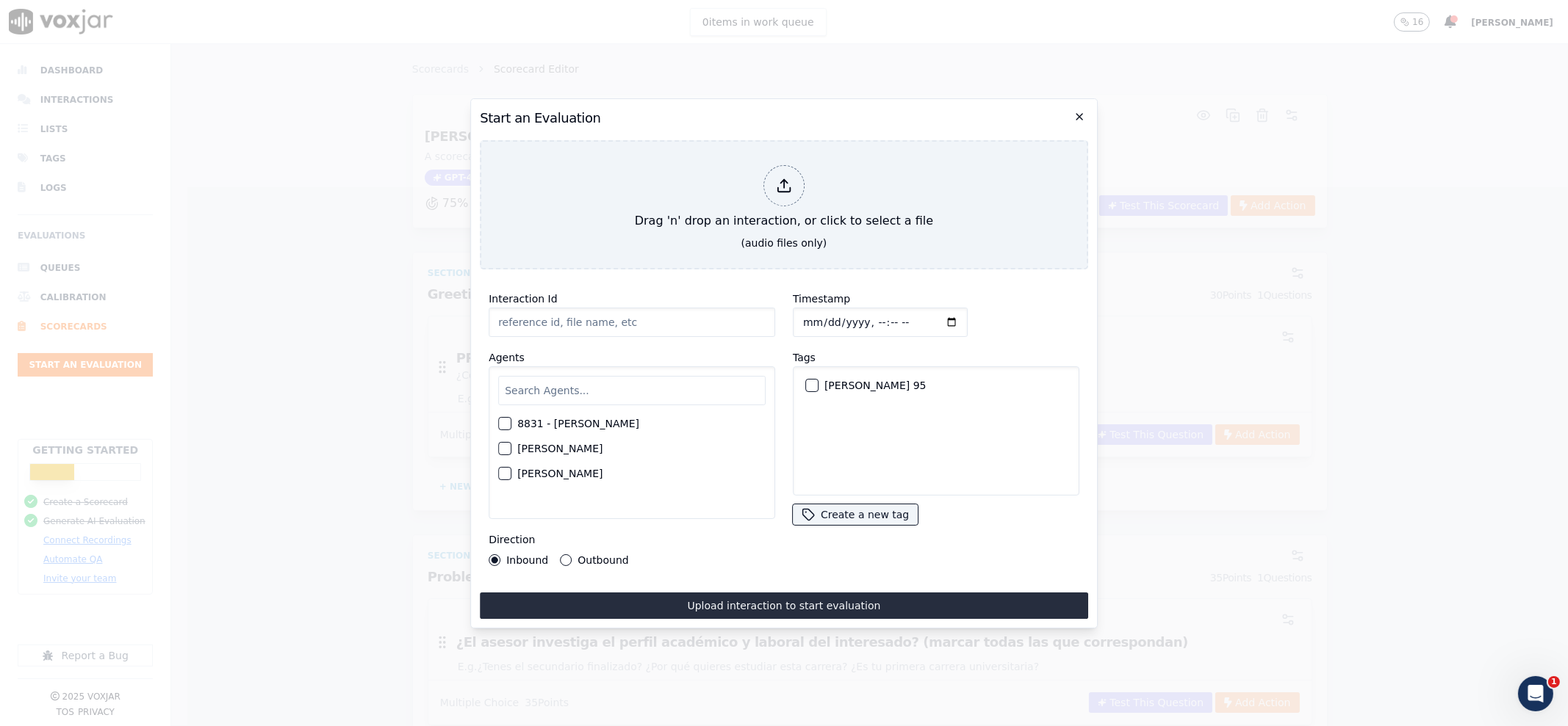
click at [1086, 111] on h2 "Start an Evaluation" at bounding box center [784, 118] width 608 height 21
click at [1081, 111] on icon "button" at bounding box center [1078, 116] width 12 height 12
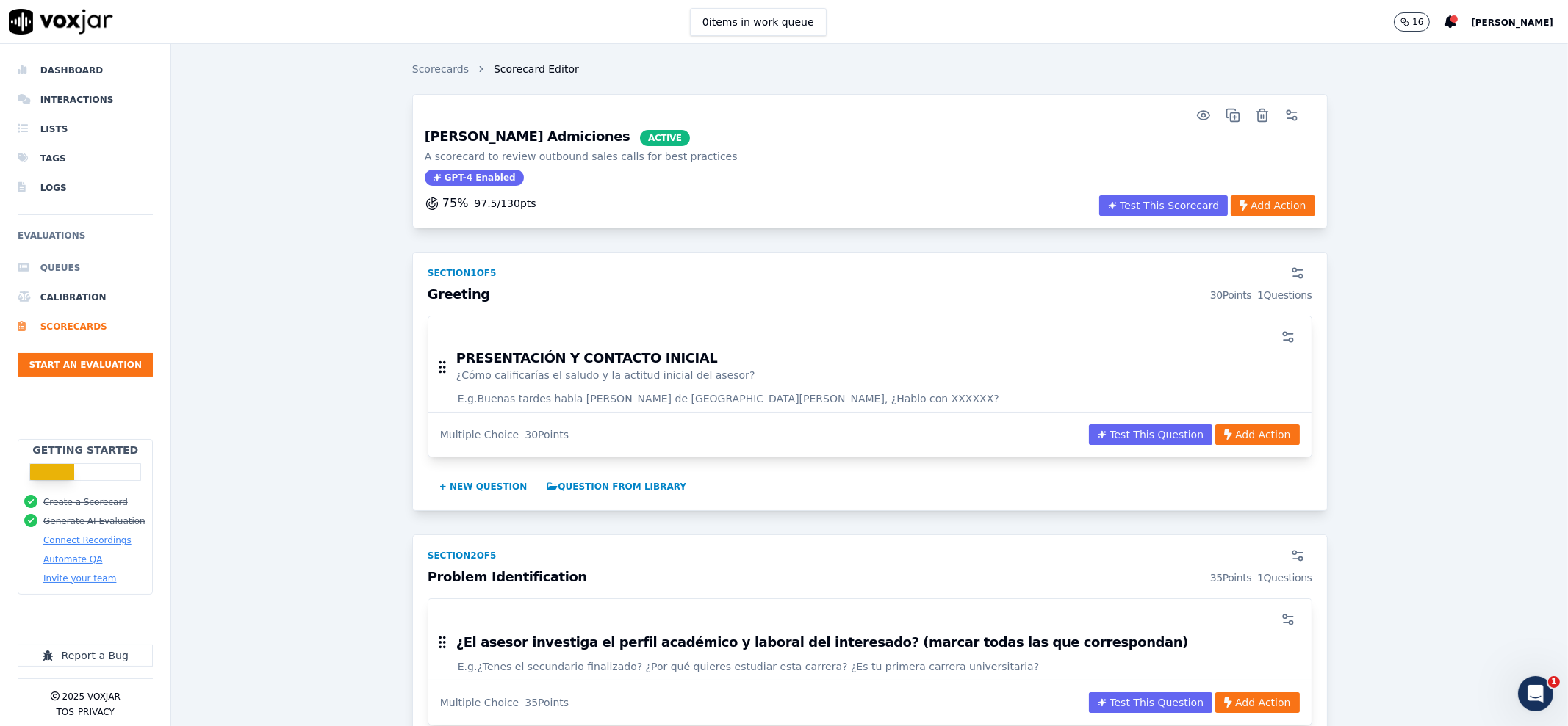
click at [56, 267] on li "Queues" at bounding box center [85, 268] width 135 height 29
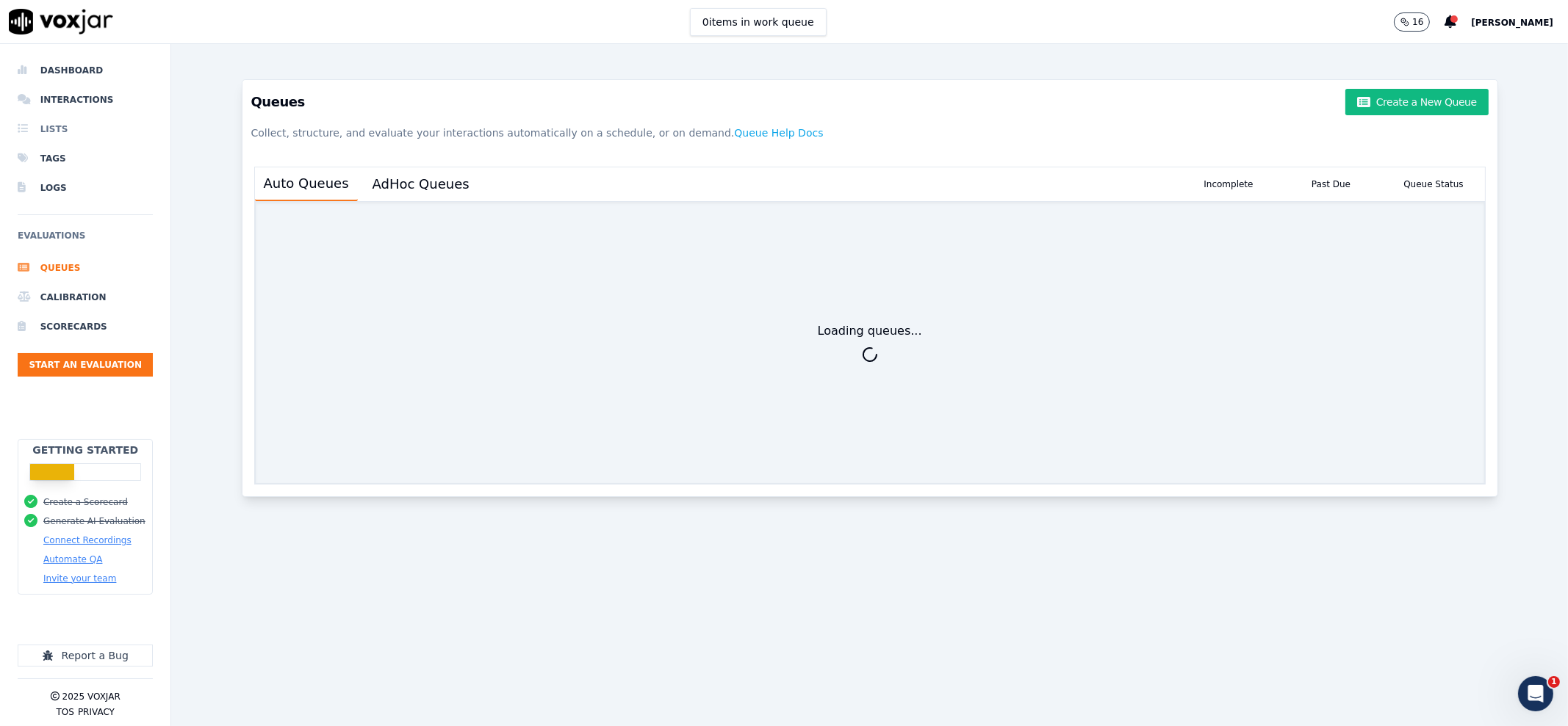
click at [60, 126] on li "Lists" at bounding box center [85, 129] width 135 height 29
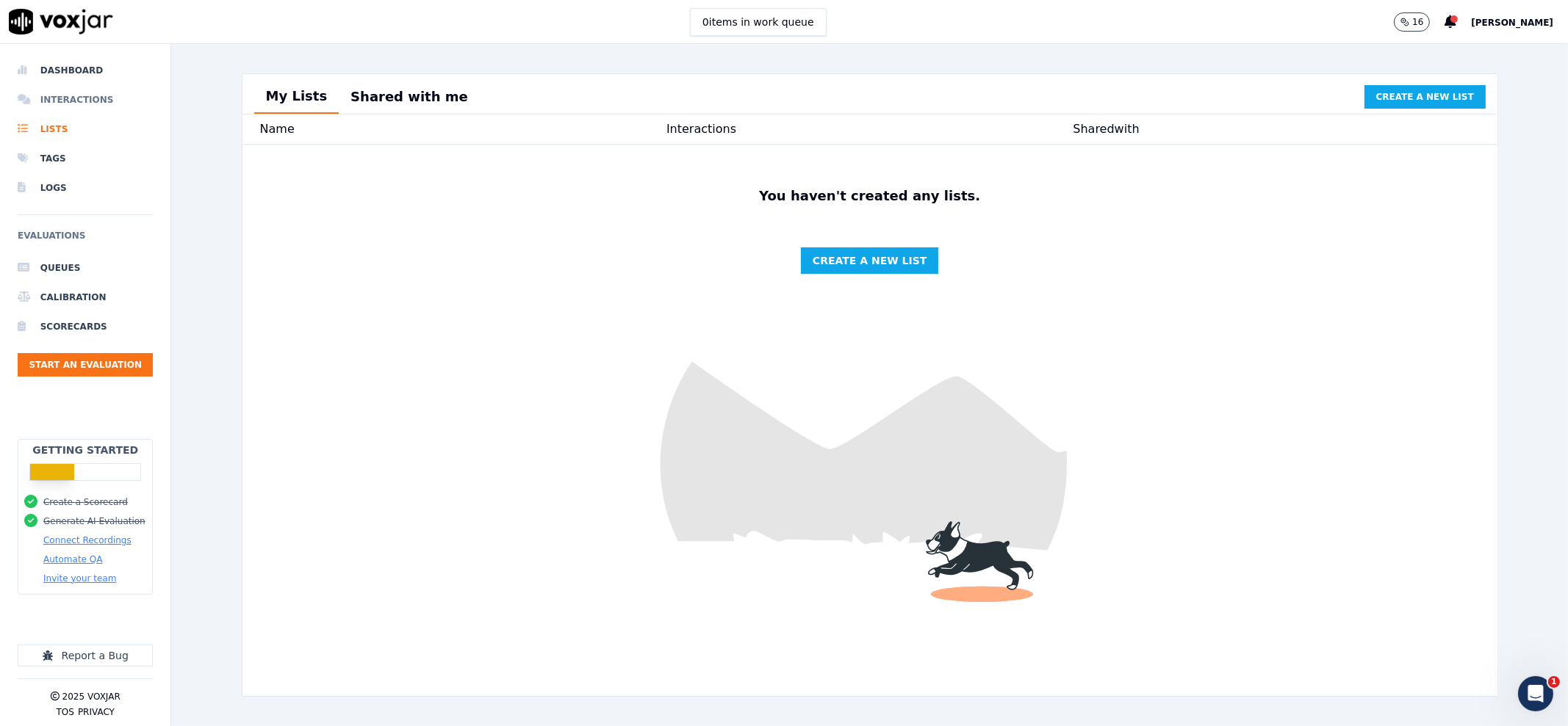
click at [81, 92] on li "Interactions" at bounding box center [85, 99] width 135 height 29
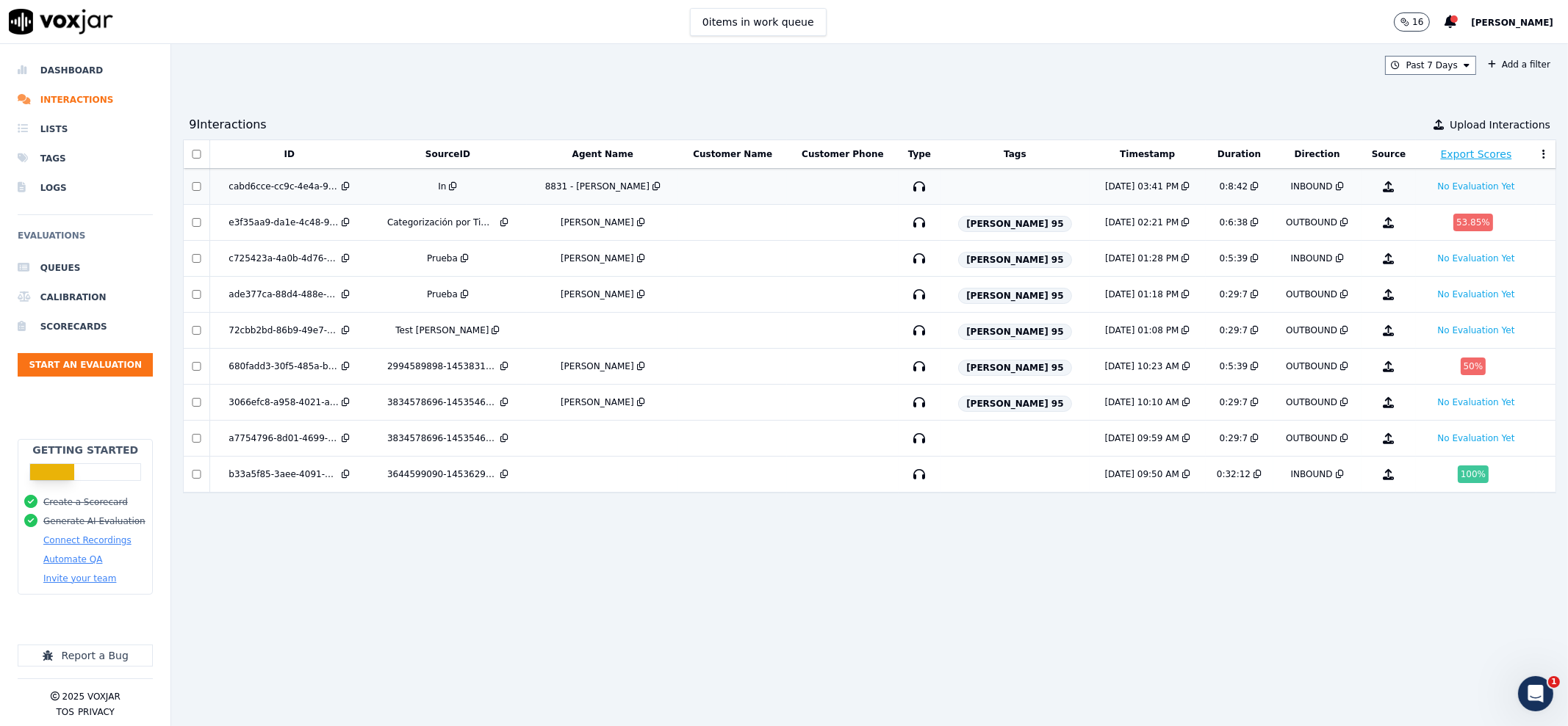
click at [746, 189] on td at bounding box center [733, 187] width 109 height 36
click at [837, 192] on td at bounding box center [843, 187] width 112 height 36
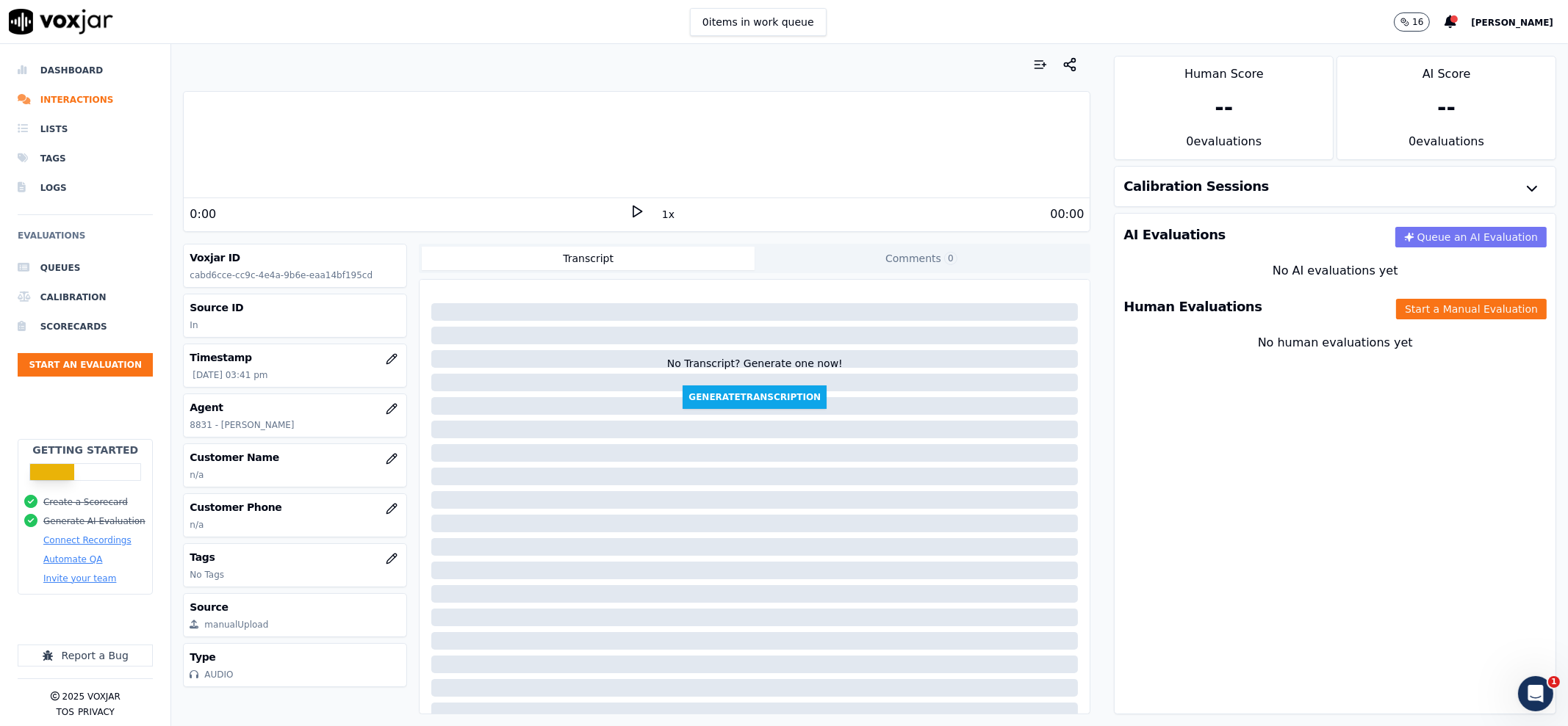
click at [1403, 231] on button "Queue an AI Evaluation" at bounding box center [1471, 237] width 151 height 21
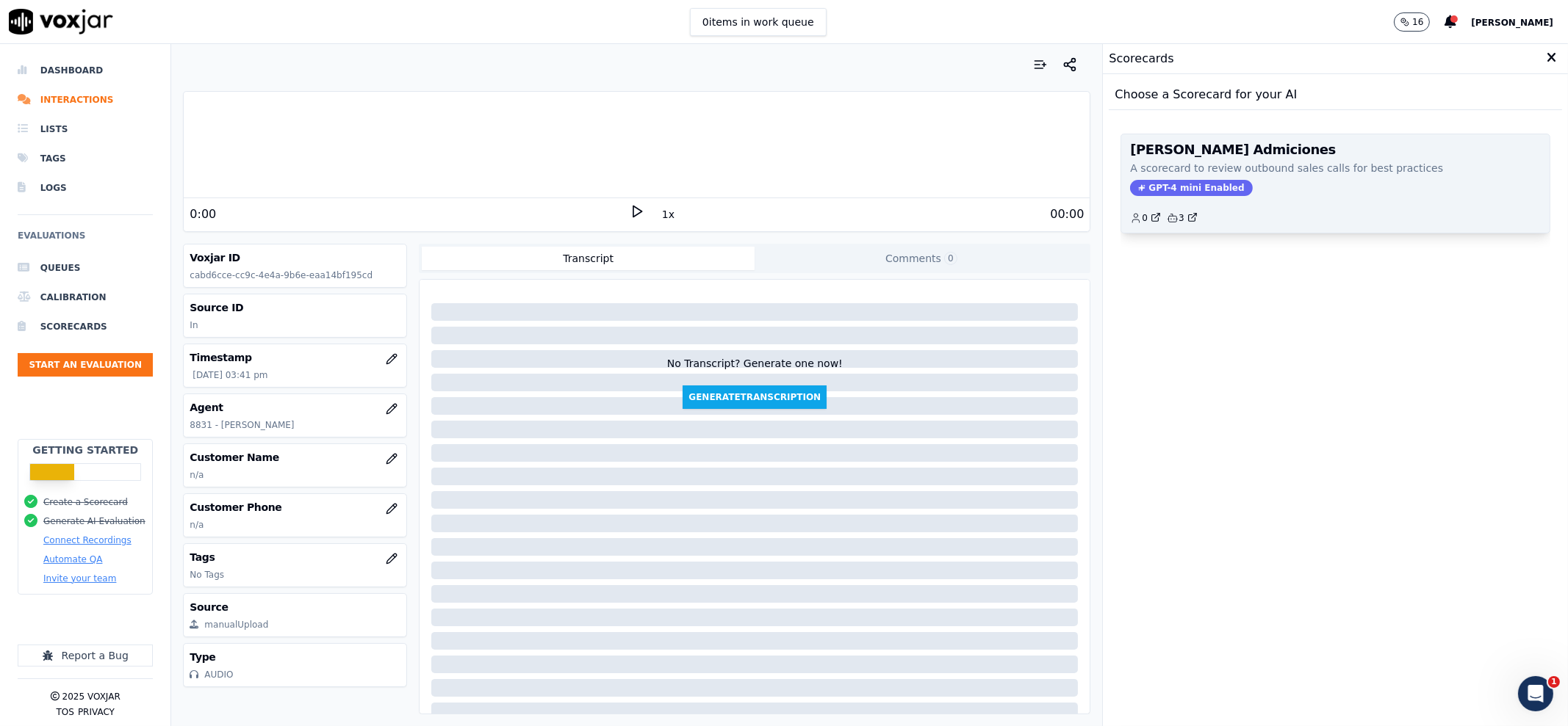
click at [1261, 167] on p "A scorecard to review outbound sales calls for best practices" at bounding box center [1336, 168] width 411 height 14
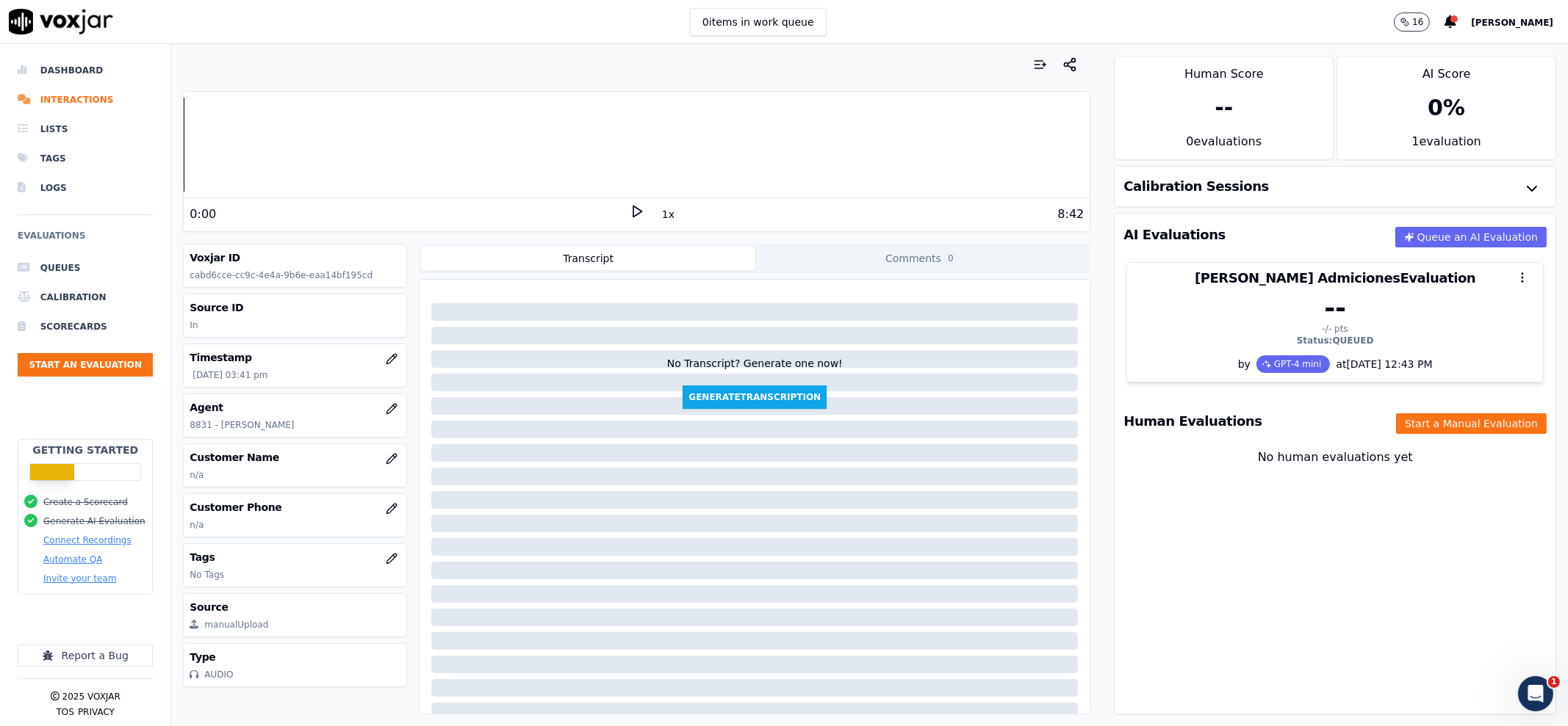
click at [1445, 13] on button "16" at bounding box center [1419, 21] width 51 height 19
click at [1423, 18] on p "16" at bounding box center [1417, 21] width 11 height 12
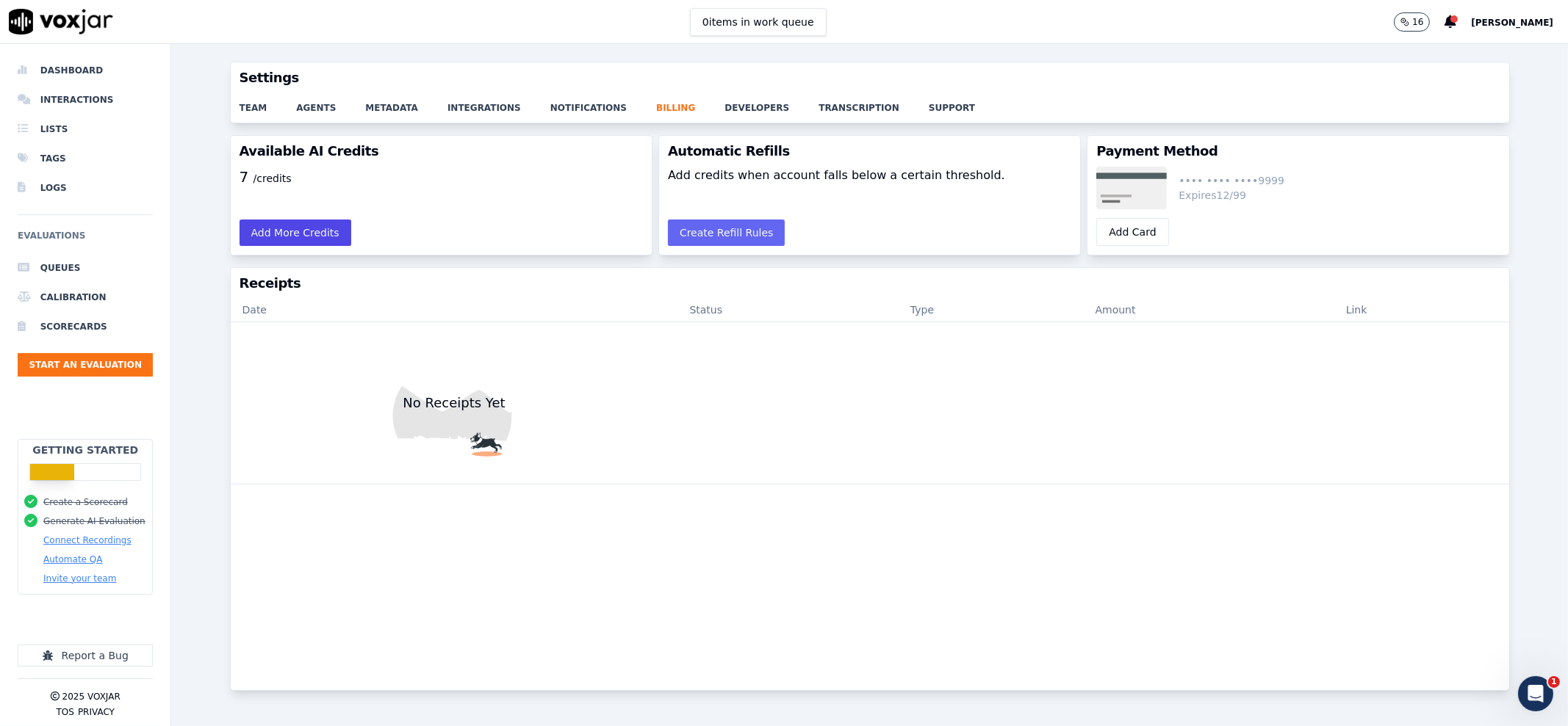
click at [263, 233] on button "Add More Credits" at bounding box center [295, 233] width 112 height 27
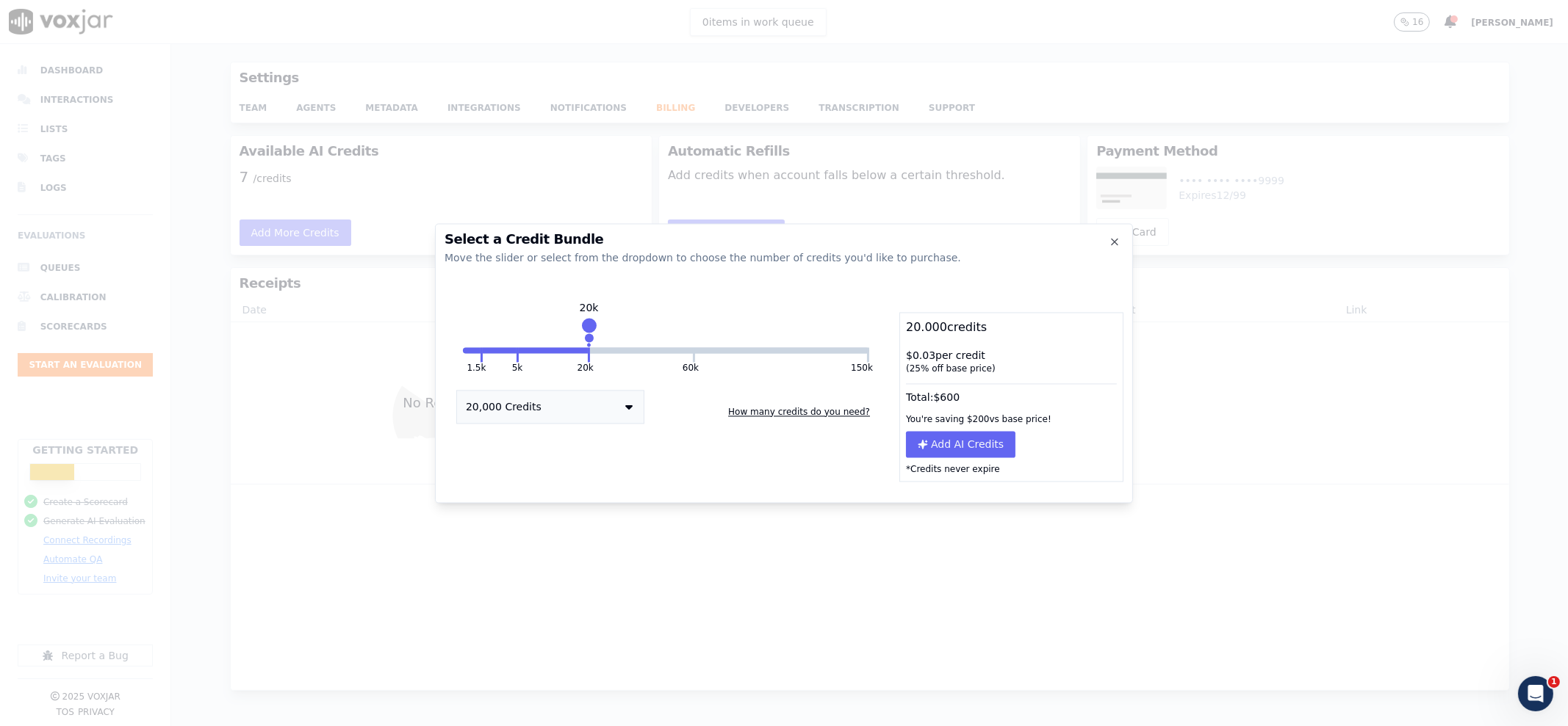
click at [822, 415] on button "How many credits do you need?" at bounding box center [799, 412] width 154 height 23
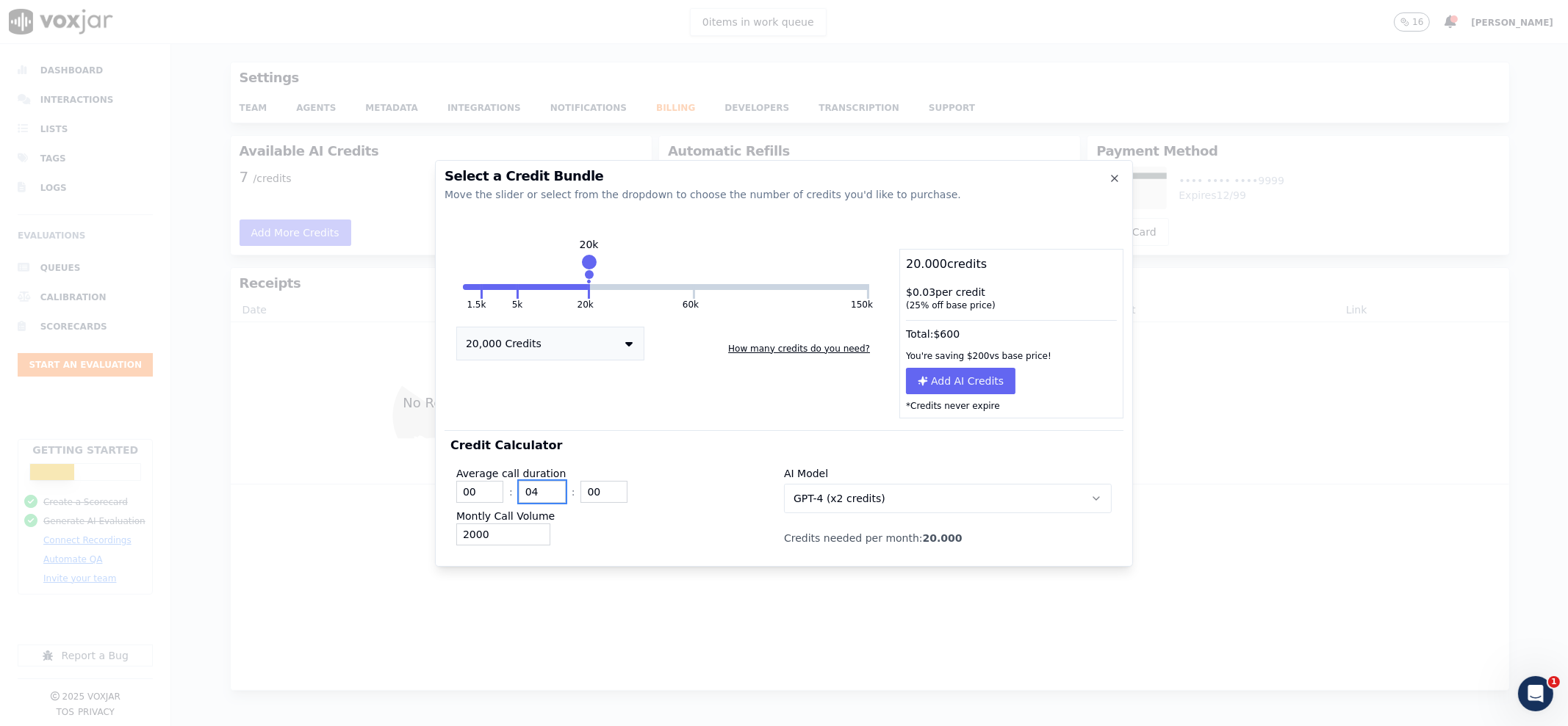
click at [549, 494] on input "04" at bounding box center [542, 492] width 47 height 22
click at [550, 489] on input "05" at bounding box center [542, 492] width 47 height 22
click at [550, 489] on input "06" at bounding box center [542, 492] width 47 height 22
click at [550, 489] on input "07" at bounding box center [542, 492] width 47 height 22
click at [550, 489] on input "08" at bounding box center [542, 492] width 47 height 22
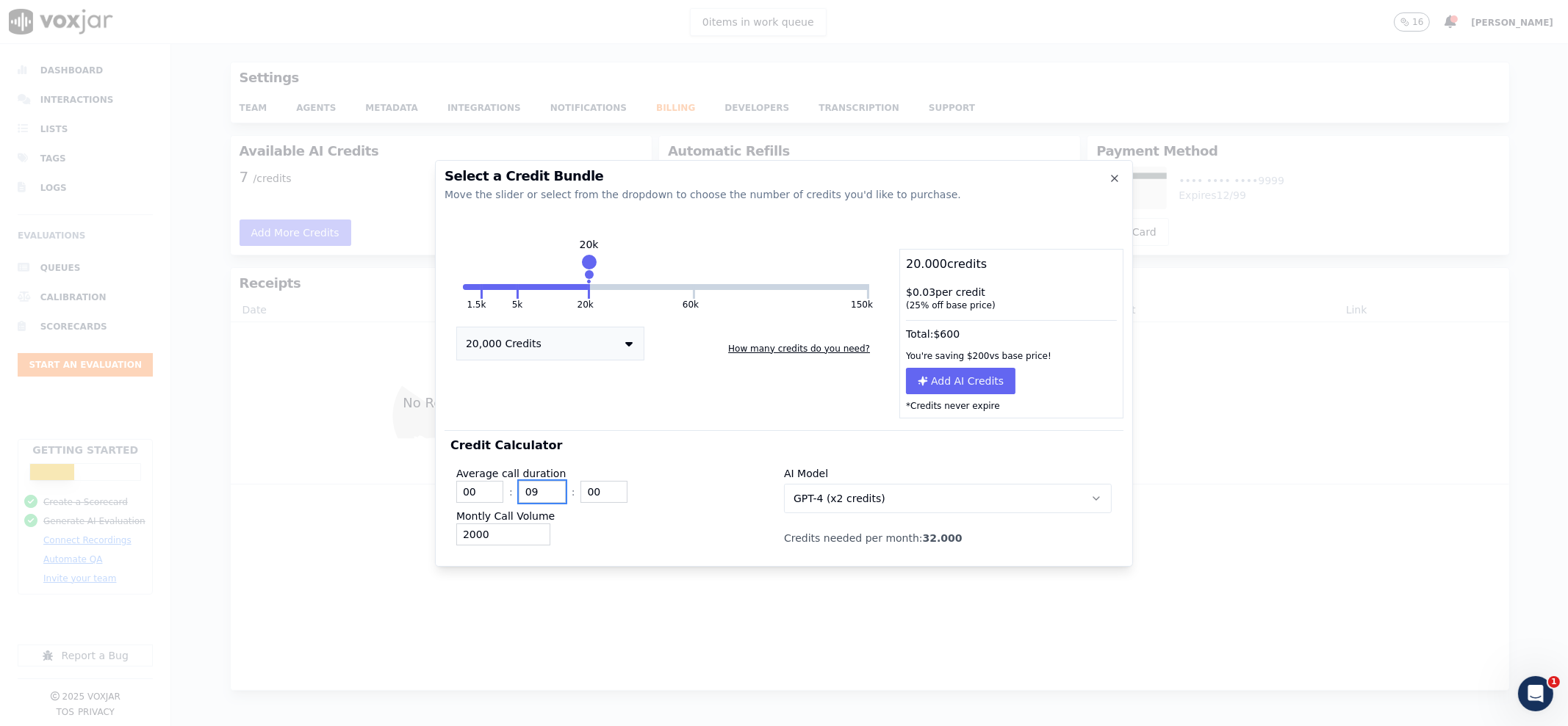
click at [550, 489] on input "09" at bounding box center [542, 492] width 47 height 22
type input "10"
click at [554, 486] on input "10" at bounding box center [542, 492] width 47 height 22
click at [465, 534] on input "2000" at bounding box center [503, 534] width 94 height 22
type input "1000"
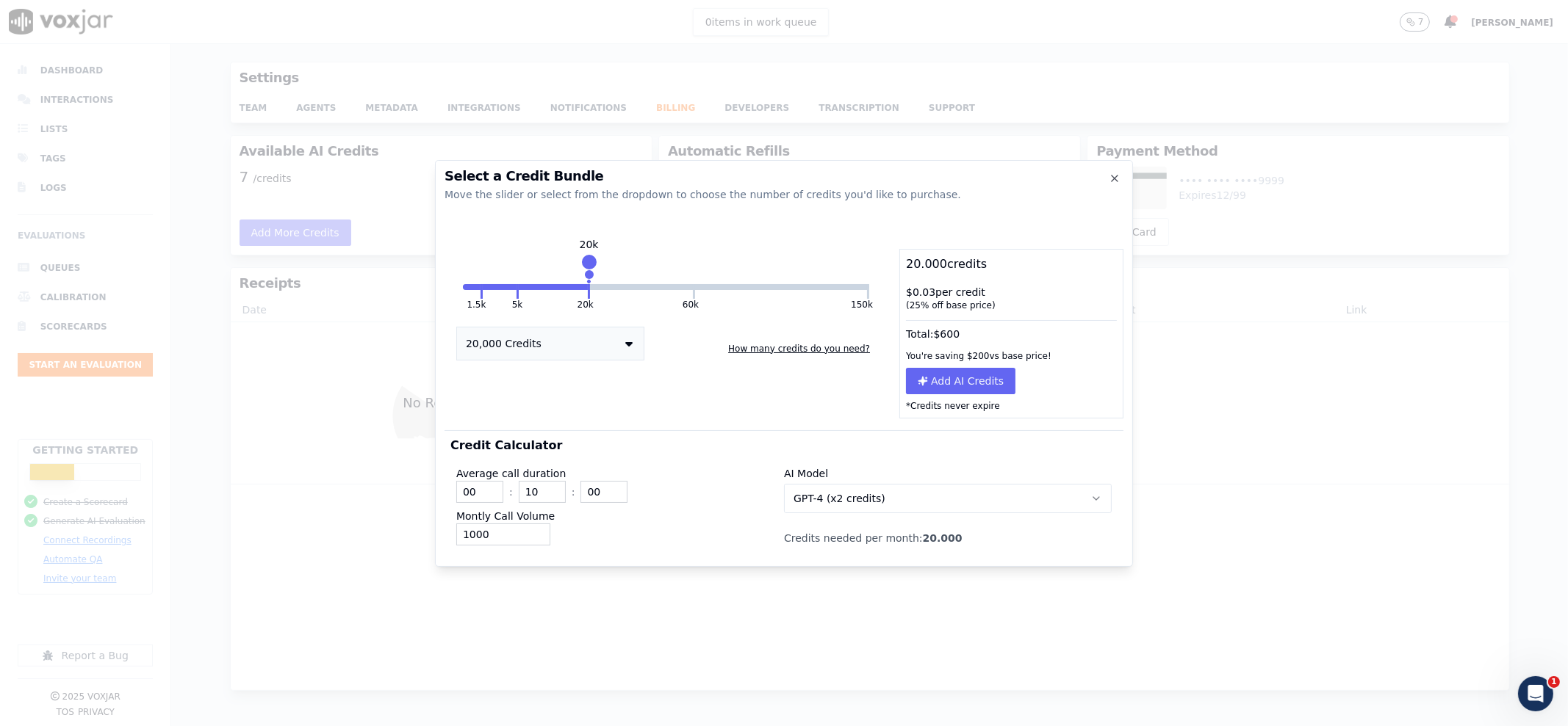
click at [861, 507] on button "GPT-4 (x2 credits)" at bounding box center [947, 498] width 328 height 29
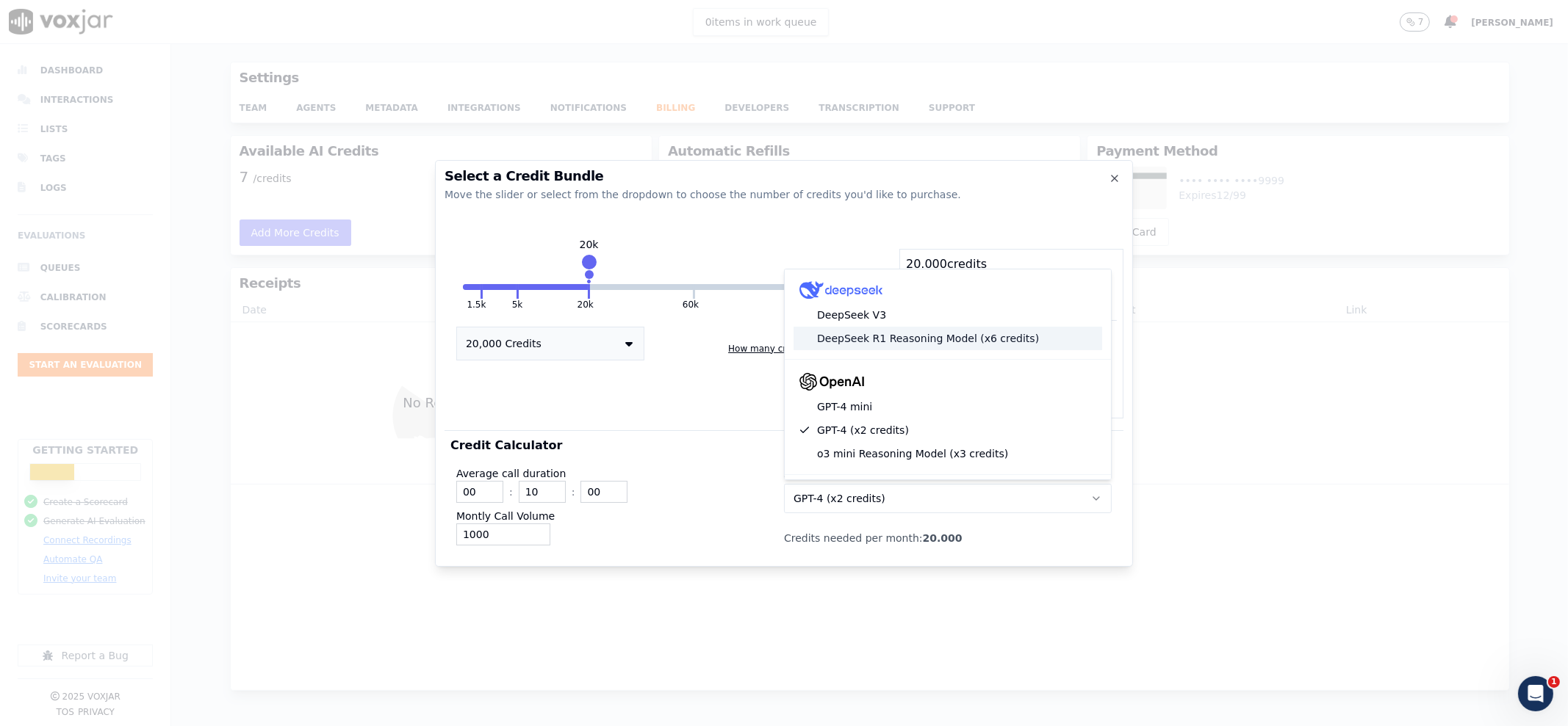
scroll to position [91, 0]
click at [902, 405] on div "GPT-4 mini" at bounding box center [947, 403] width 308 height 23
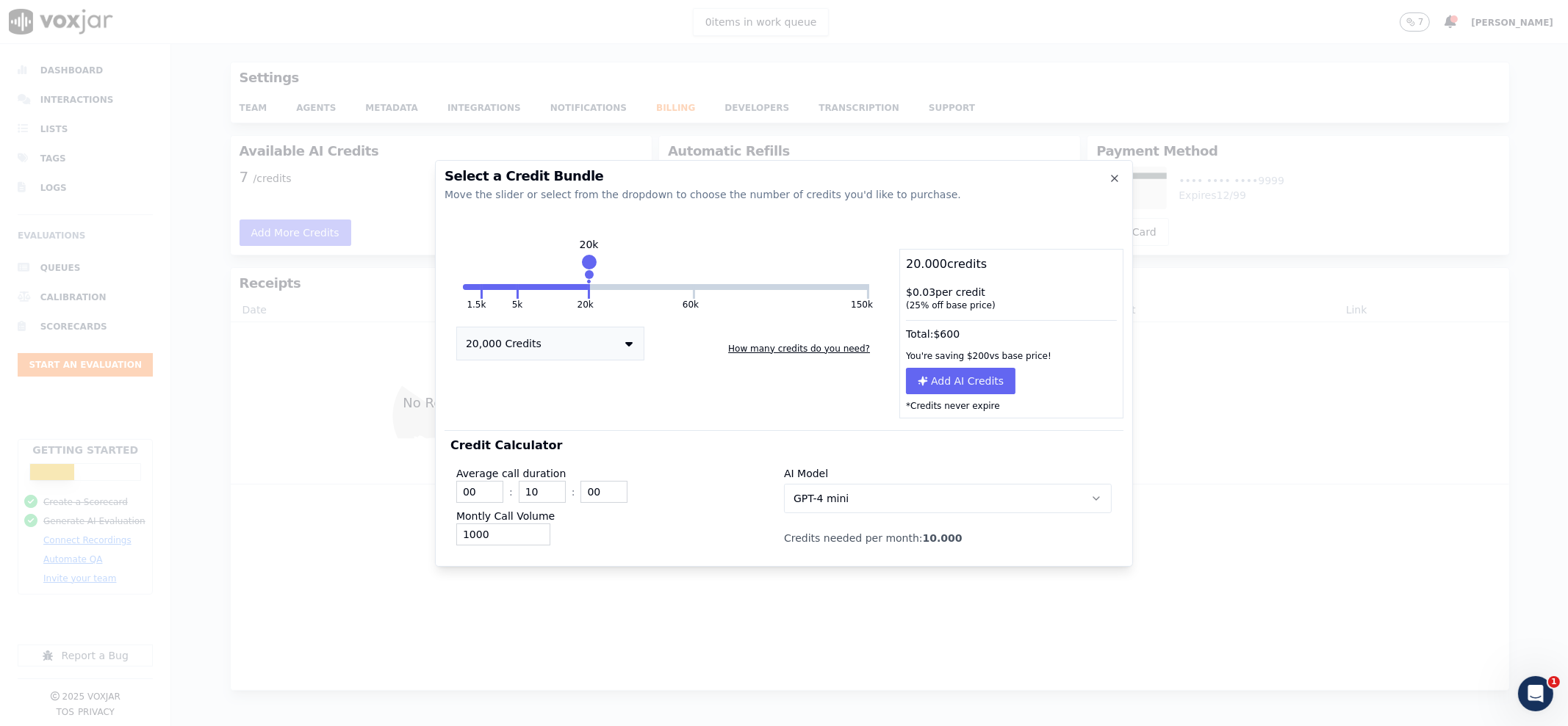
click at [725, 546] on div "Average call duration 00 : 10 : 00 Montly Call Volume 1000 AI Model GPT-4 mini …" at bounding box center [784, 503] width 667 height 97
click at [545, 488] on input "10" at bounding box center [542, 492] width 47 height 22
type input "00"
click at [614, 488] on input "01" at bounding box center [604, 492] width 47 height 22
click at [614, 488] on input "02" at bounding box center [604, 492] width 47 height 22
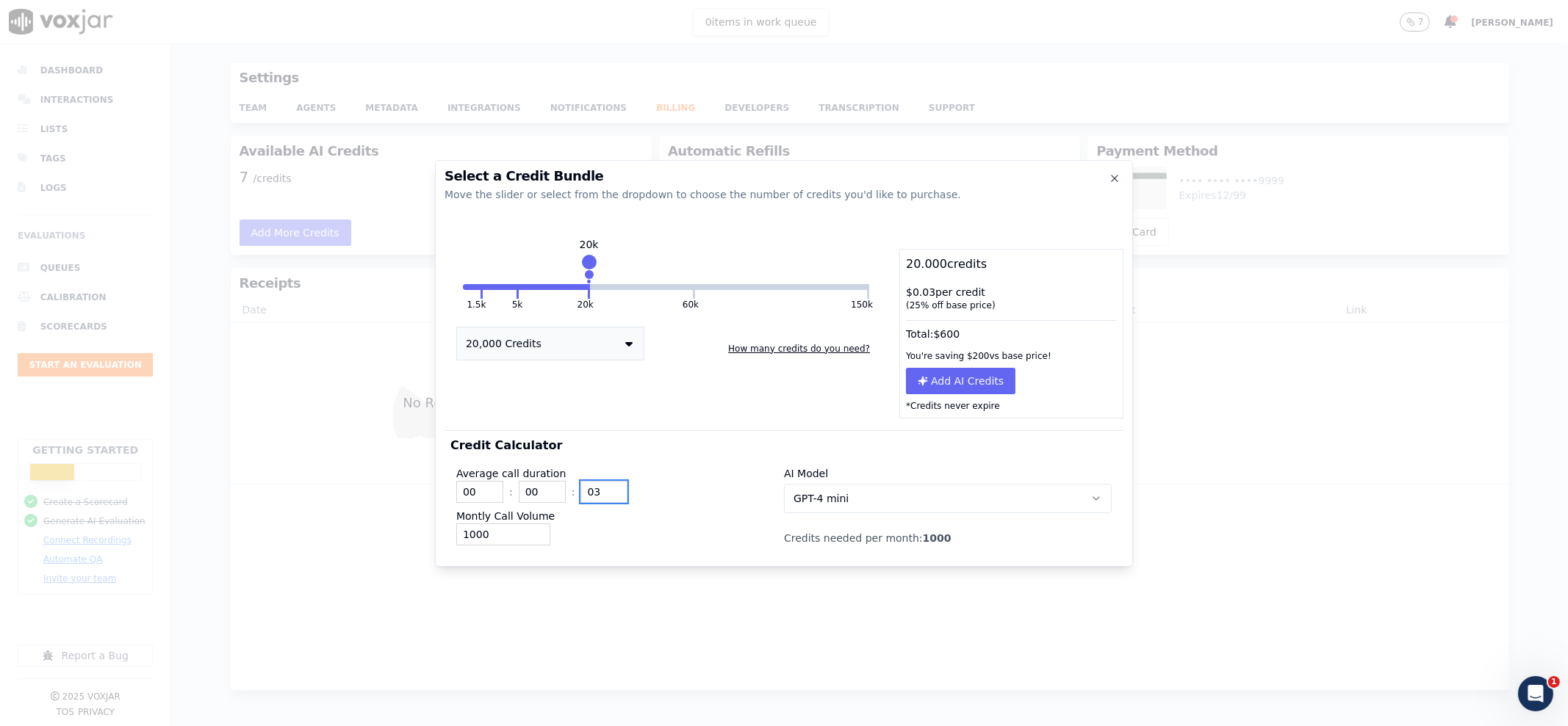
click at [615, 486] on input "03" at bounding box center [604, 492] width 47 height 22
click at [613, 488] on input "04" at bounding box center [604, 492] width 47 height 22
type input "05"
click at [613, 488] on input "05" at bounding box center [604, 492] width 47 height 22
click at [544, 495] on input "00" at bounding box center [542, 492] width 47 height 22
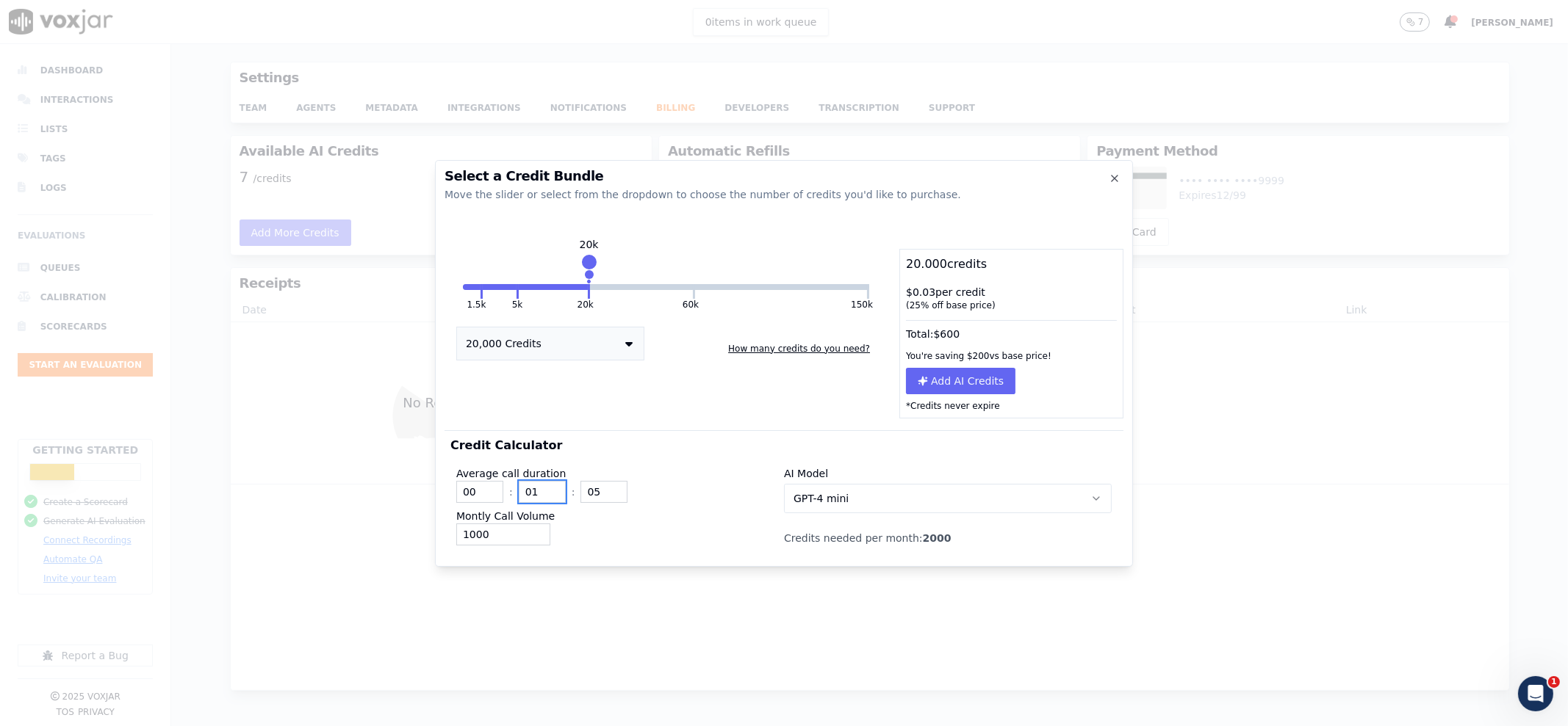
type input "01"
click at [610, 497] on input "04" at bounding box center [604, 492] width 47 height 22
click at [610, 497] on input "03" at bounding box center [604, 492] width 47 height 22
click at [610, 497] on input "02" at bounding box center [604, 492] width 47 height 22
click at [610, 497] on input "01" at bounding box center [604, 492] width 47 height 22
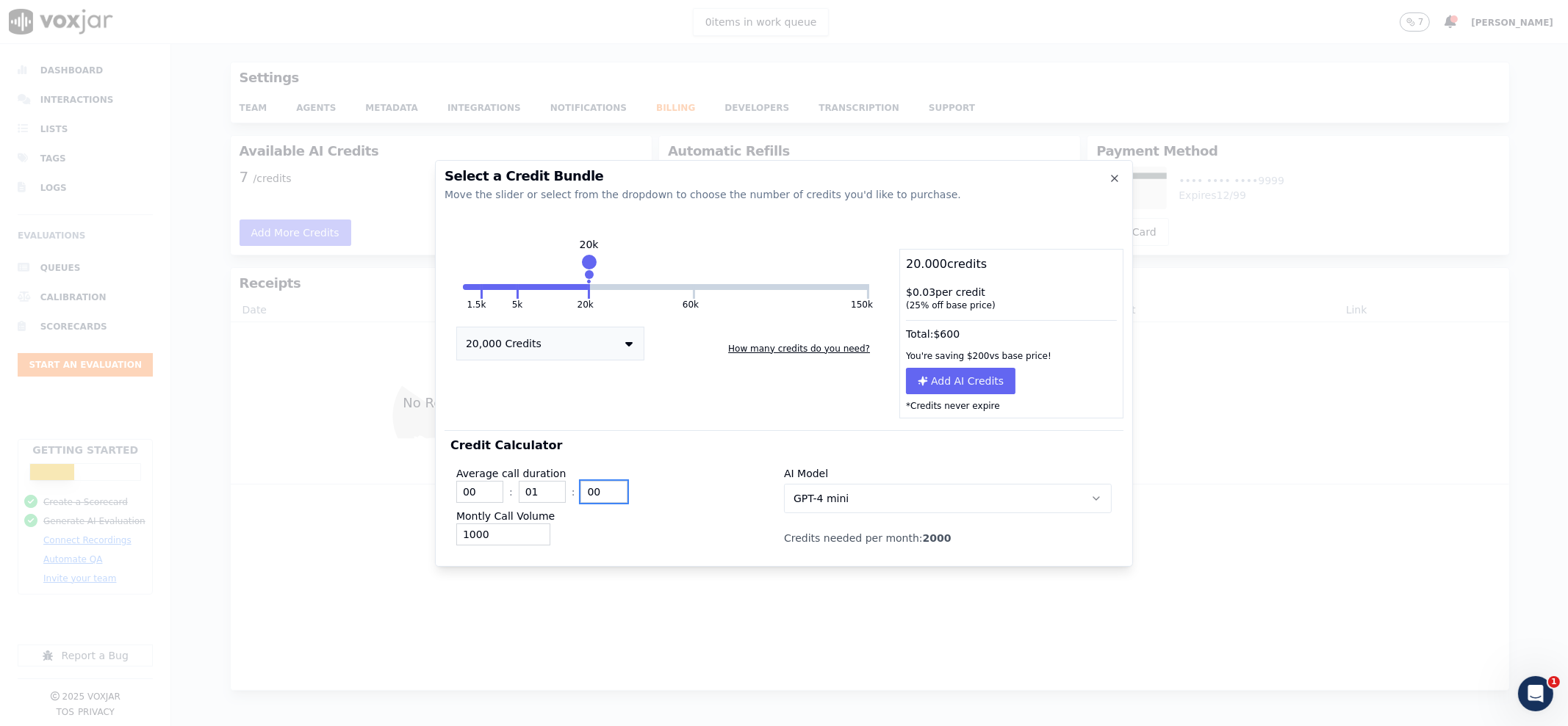
click at [610, 497] on input "00" at bounding box center [604, 492] width 47 height 22
click at [610, 489] on input "01" at bounding box center [604, 492] width 47 height 22
click at [614, 498] on input "01" at bounding box center [604, 492] width 47 height 22
click at [610, 499] on input "01" at bounding box center [604, 492] width 47 height 22
type input "00"
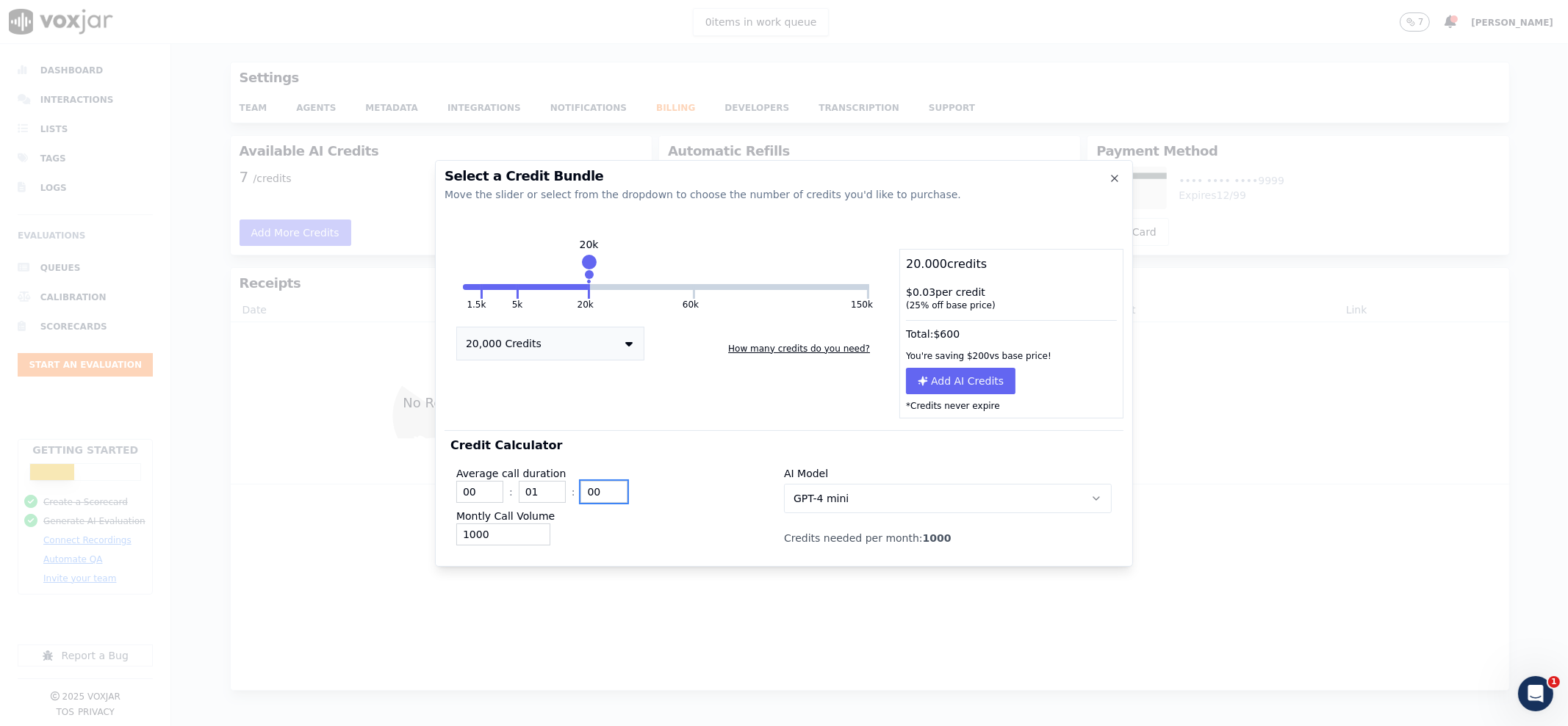
click at [614, 495] on input "00" at bounding box center [604, 492] width 47 height 22
click at [540, 530] on input "1001" at bounding box center [503, 534] width 94 height 22
click at [536, 538] on input "1000" at bounding box center [503, 534] width 94 height 22
click at [521, 531] on input "1000" at bounding box center [503, 534] width 94 height 22
click at [514, 535] on input "1" at bounding box center [503, 534] width 94 height 22
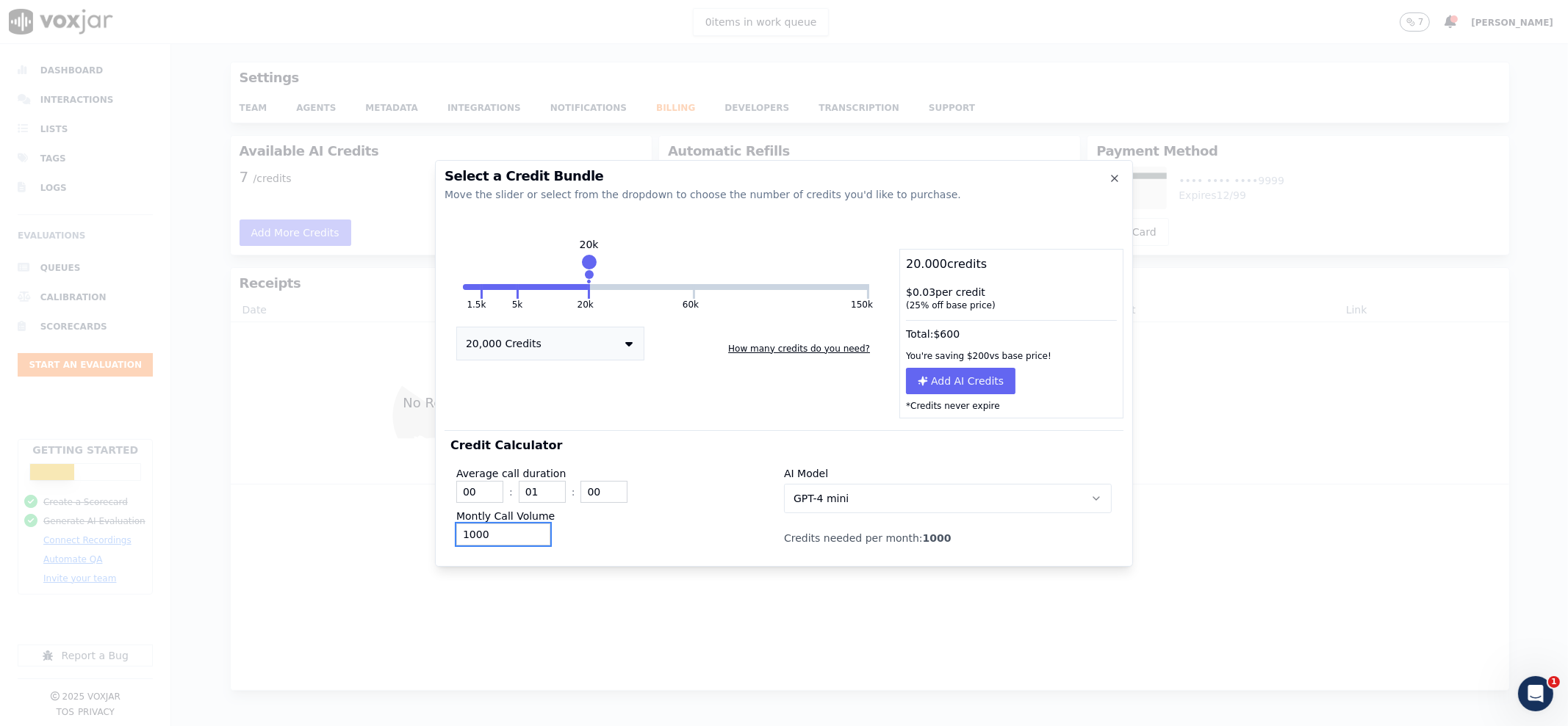
type input "1000"
click at [540, 500] on input "01" at bounding box center [542, 492] width 47 height 22
type input "10"
click at [674, 527] on div "1000" at bounding box center [620, 534] width 328 height 22
click at [470, 538] on input "1000" at bounding box center [503, 534] width 94 height 22
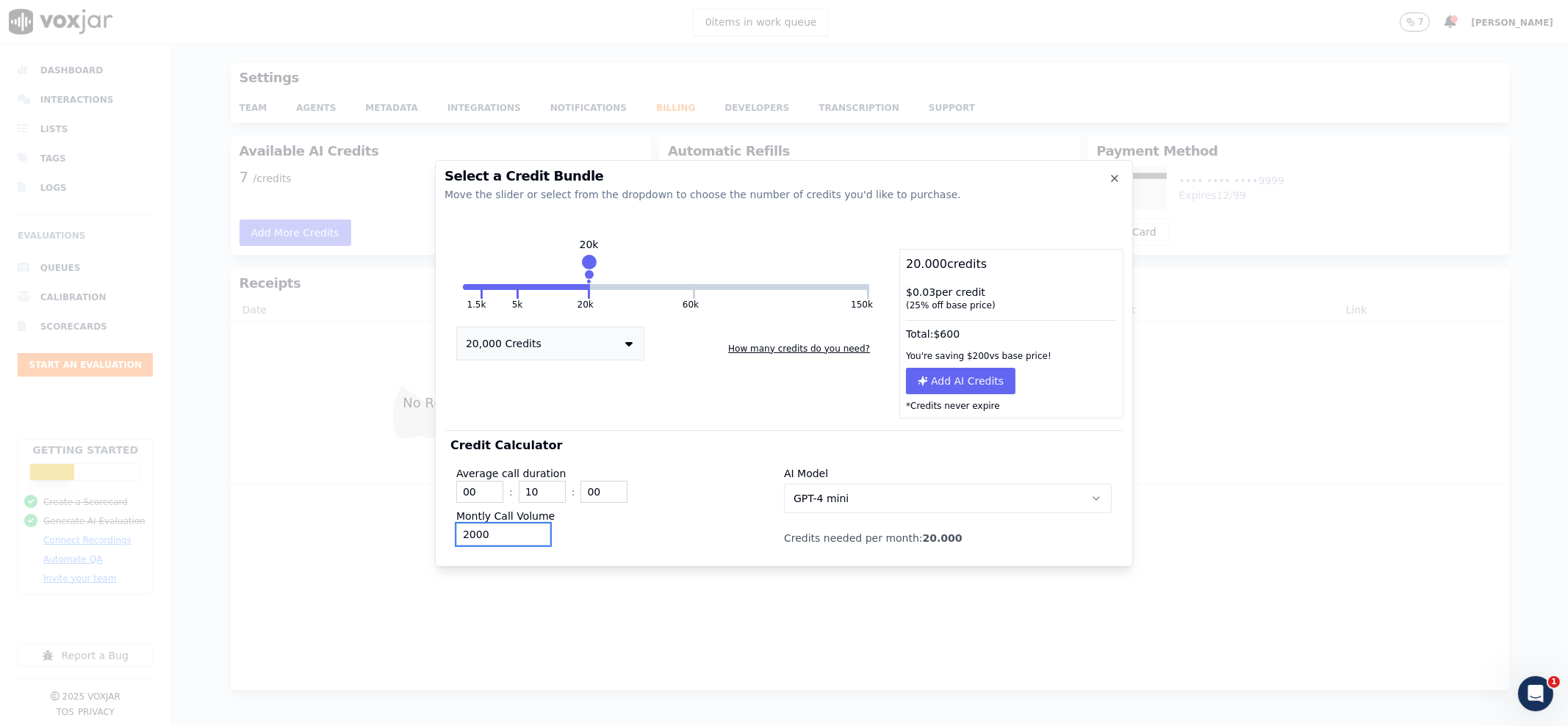
type input "2000"
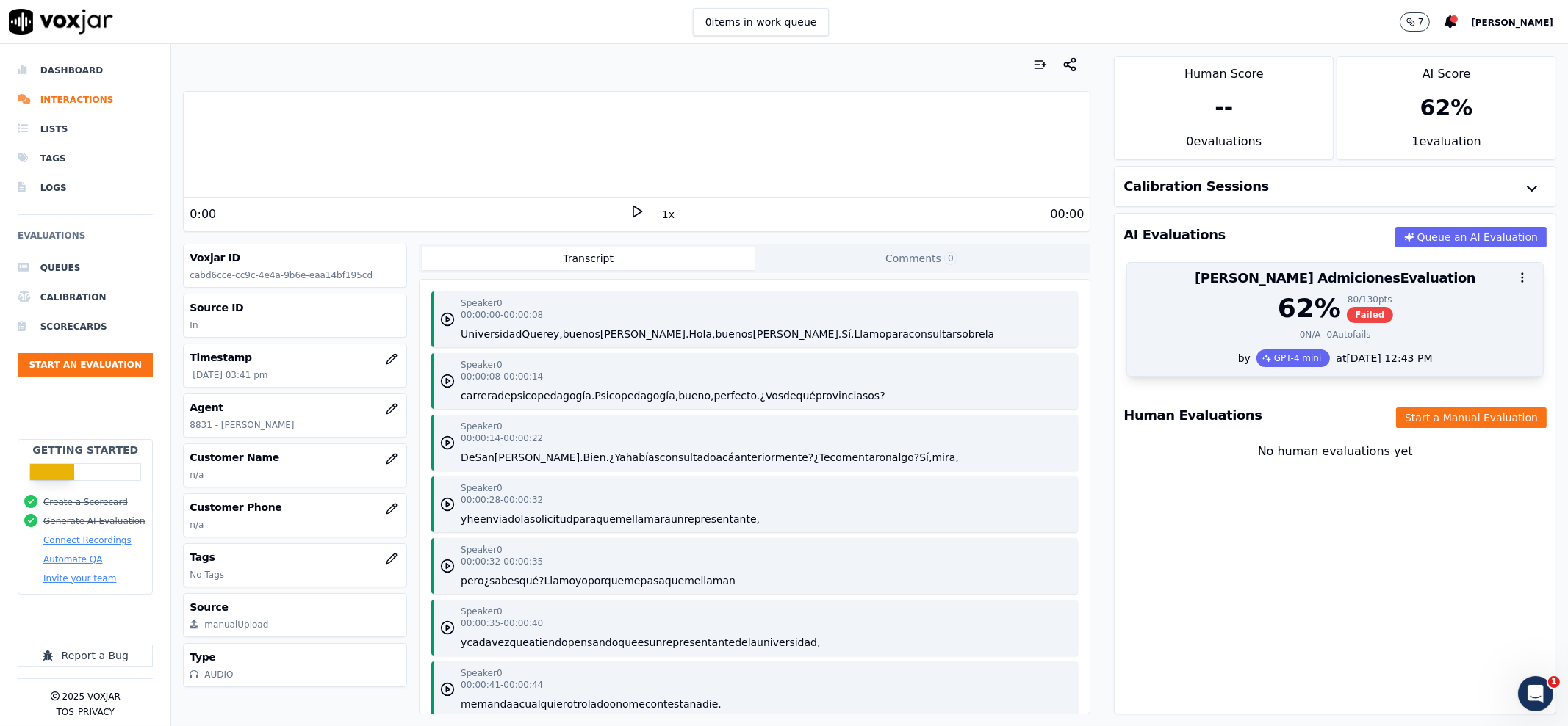
click at [1230, 324] on div "62 % 80 / 130 pts Failed 0 N/A 0 Autofails" at bounding box center [1334, 321] width 415 height 55
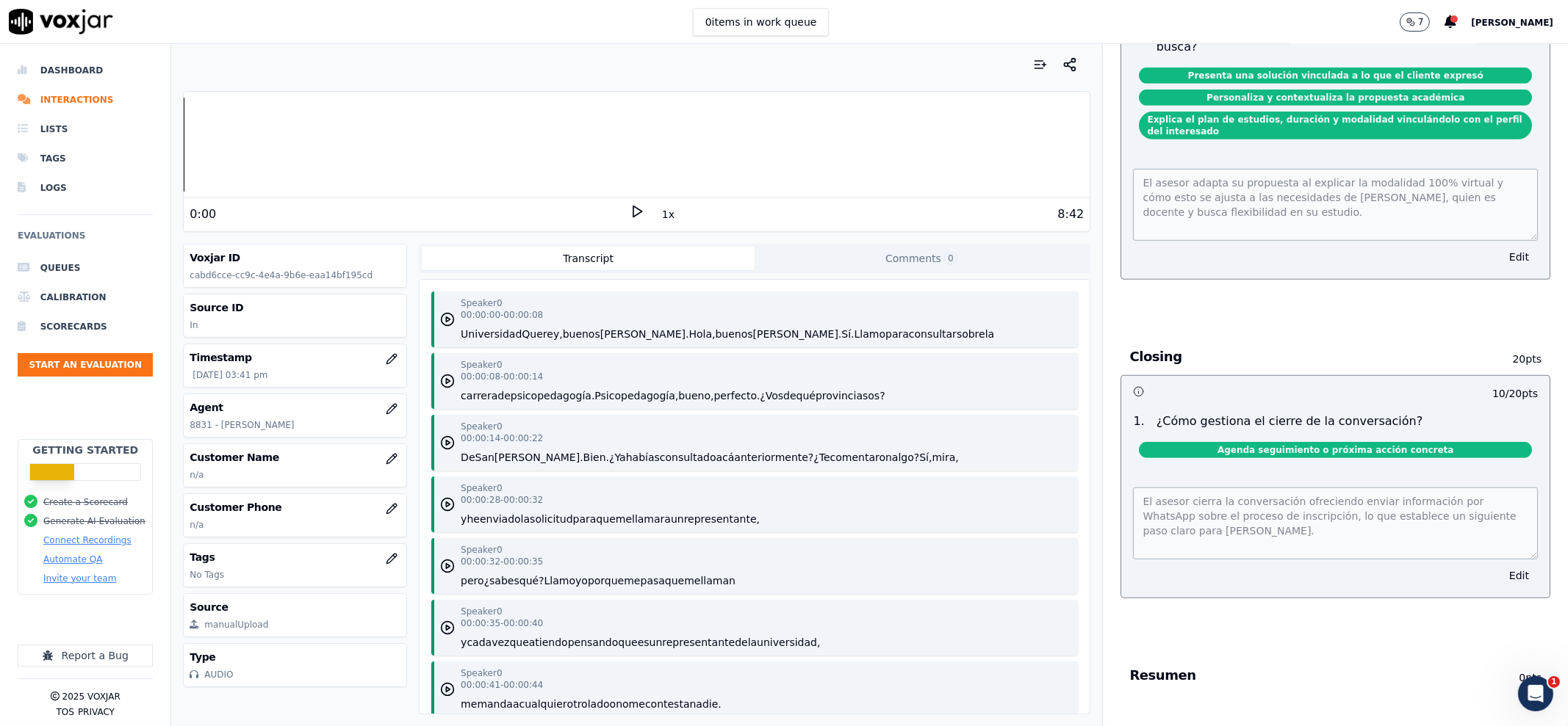
scroll to position [1299, 0]
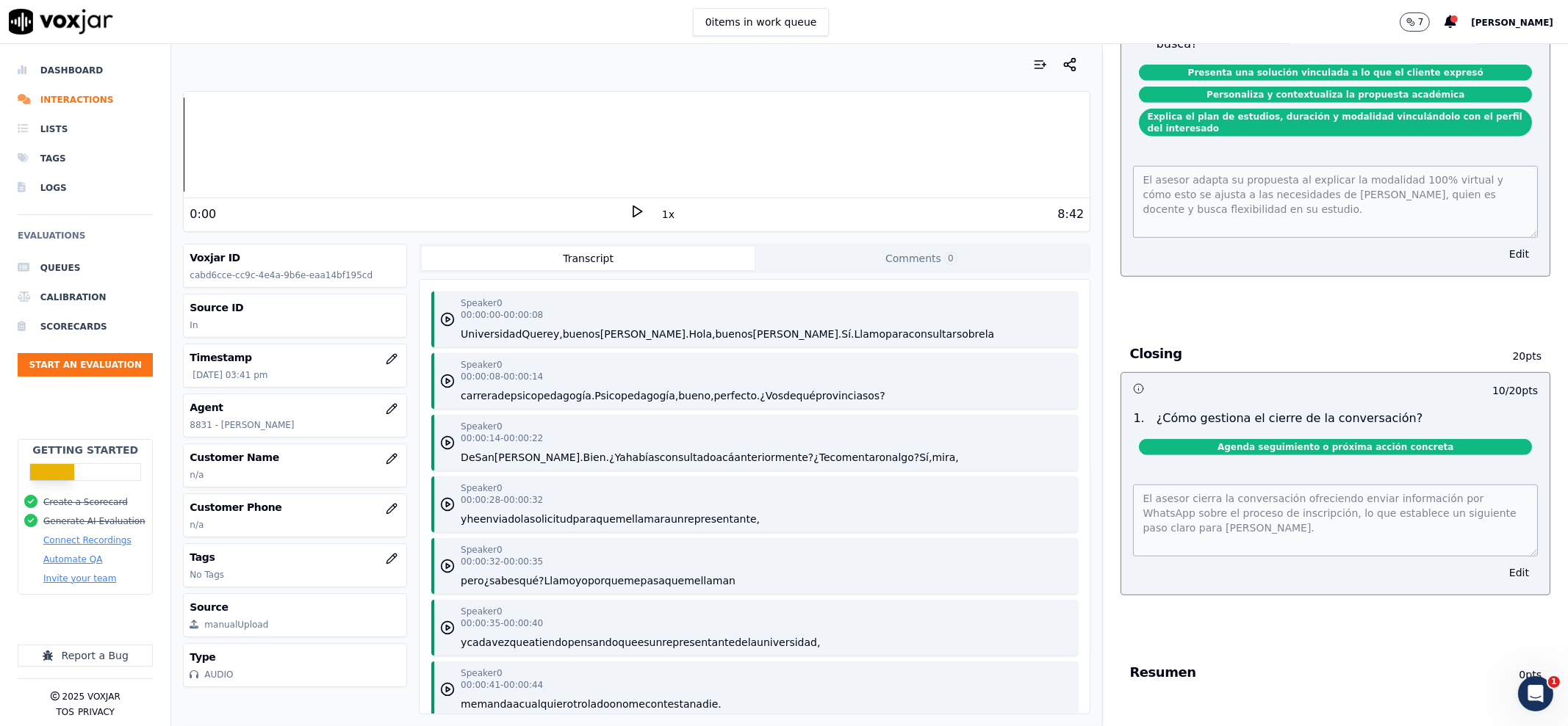
click at [859, 259] on button "Comments 0" at bounding box center [921, 258] width 333 height 23
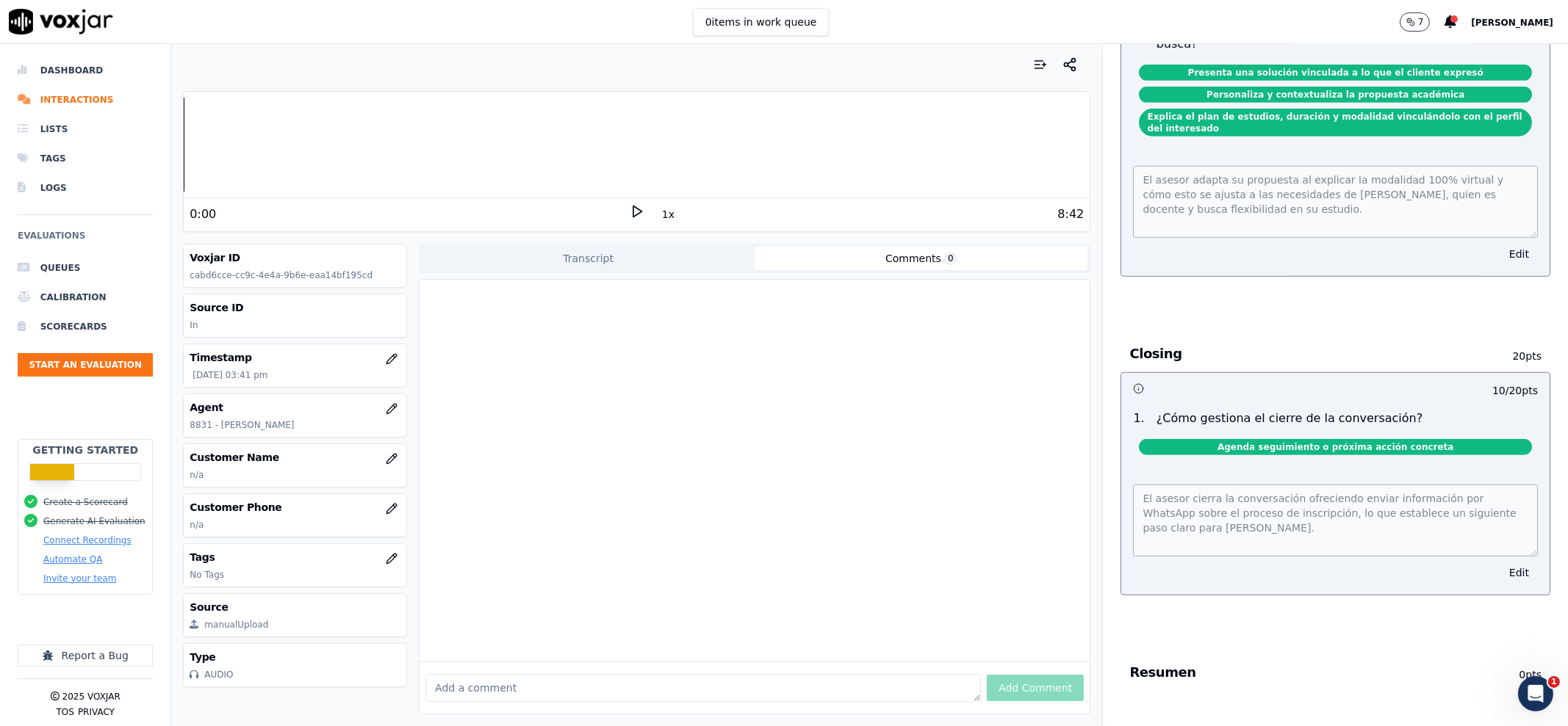
click at [667, 266] on button "Transcript" at bounding box center [588, 258] width 333 height 23
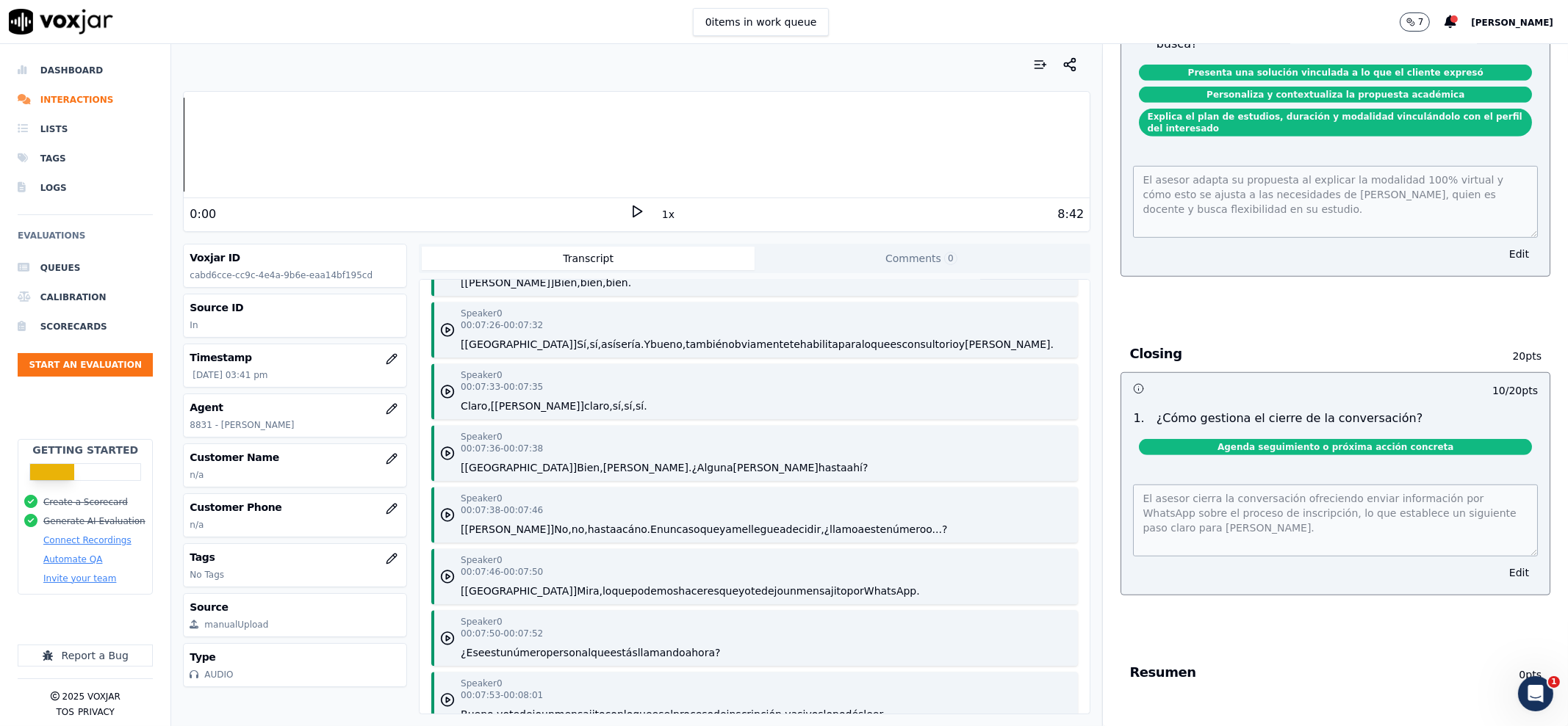
scroll to position [5510, 0]
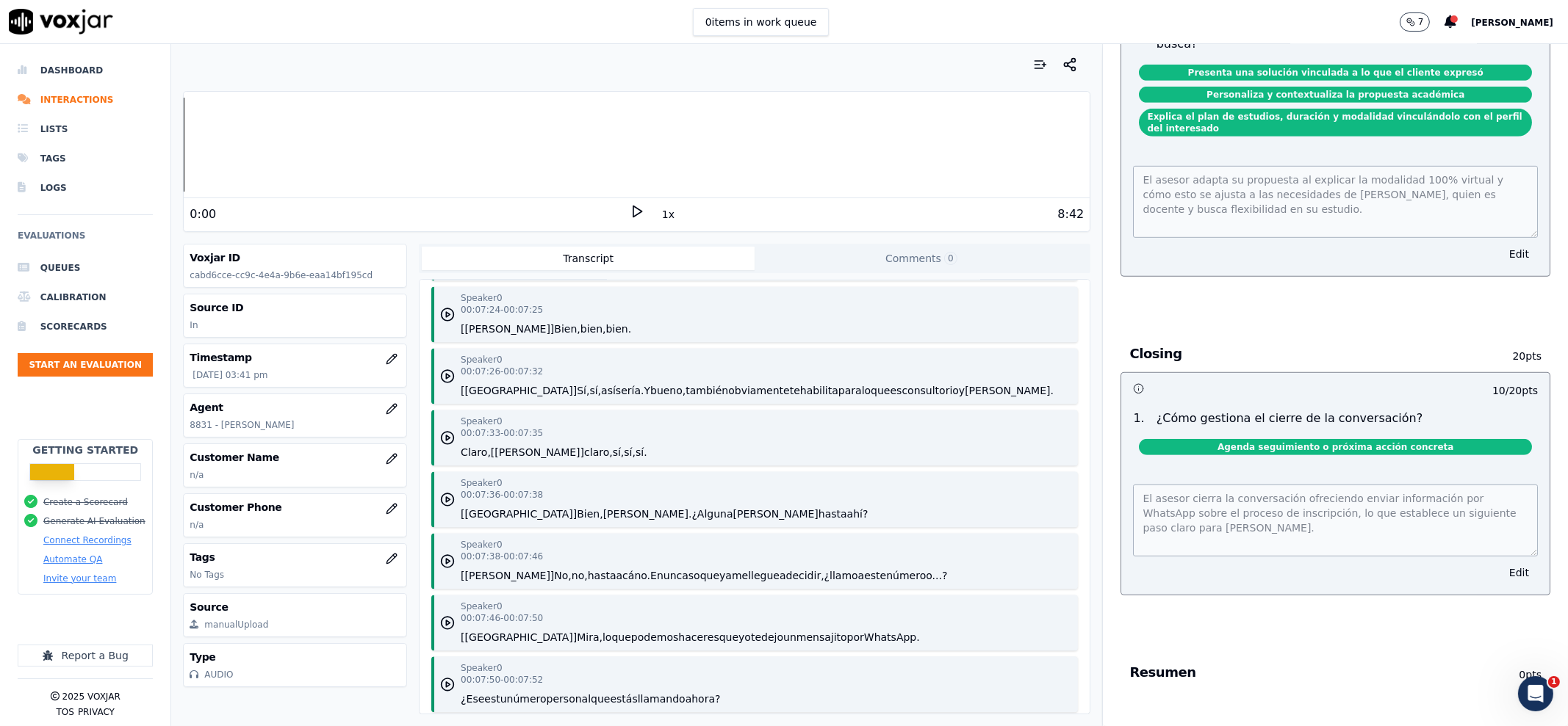
click at [658, 577] on div "Speaker 0 00:07:38 - 00:07:46 [Laura] No, no, hasta acá no. En un caso que ya m…" at bounding box center [704, 561] width 486 height 44
click at [566, 522] on div "Speaker 0 00:07:36 - 00:07:38 [Carolina] Bien, Laura. ¿Alguna duda hasta ahí?" at bounding box center [665, 499] width 407 height 44
click at [692, 522] on button "¿Alguna" at bounding box center [712, 513] width 41 height 14
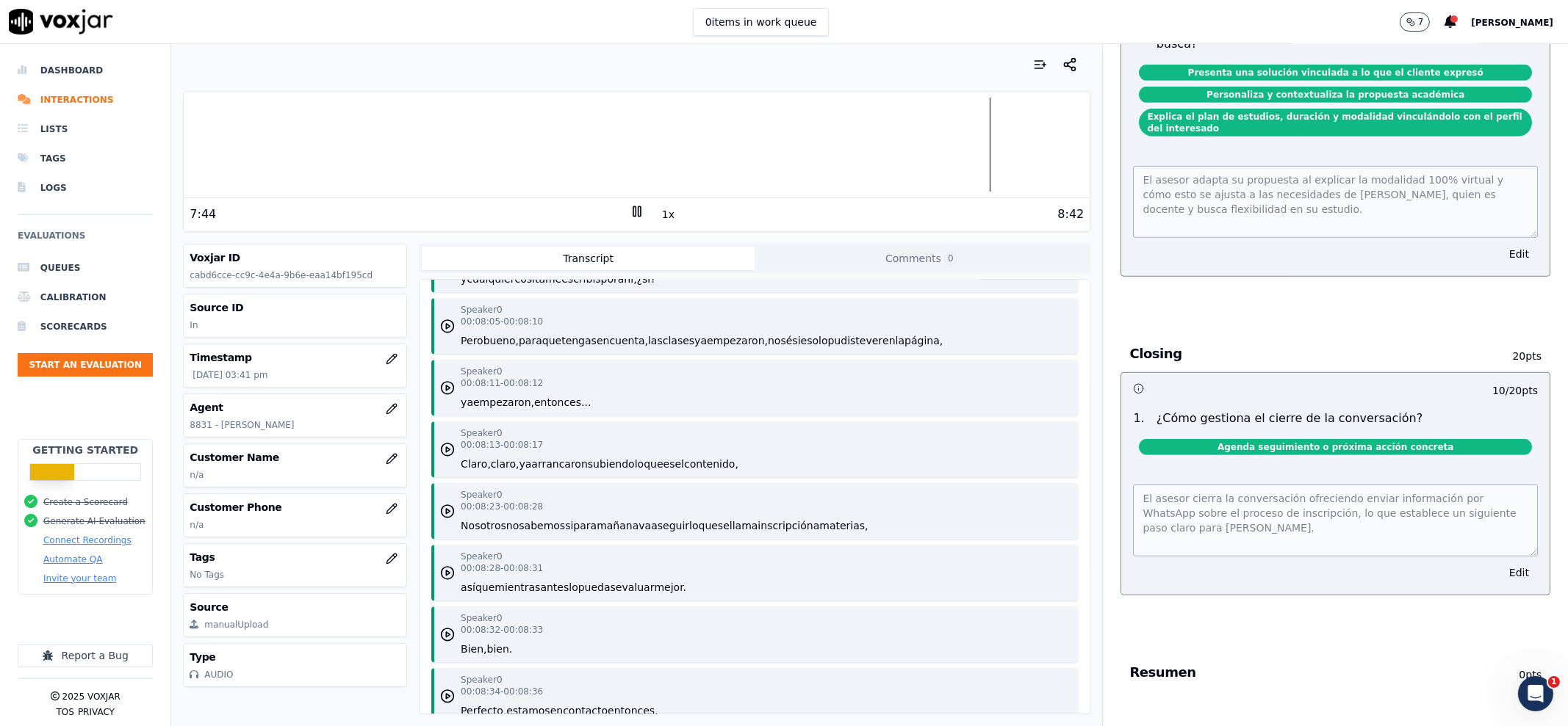
scroll to position [6244, 0]
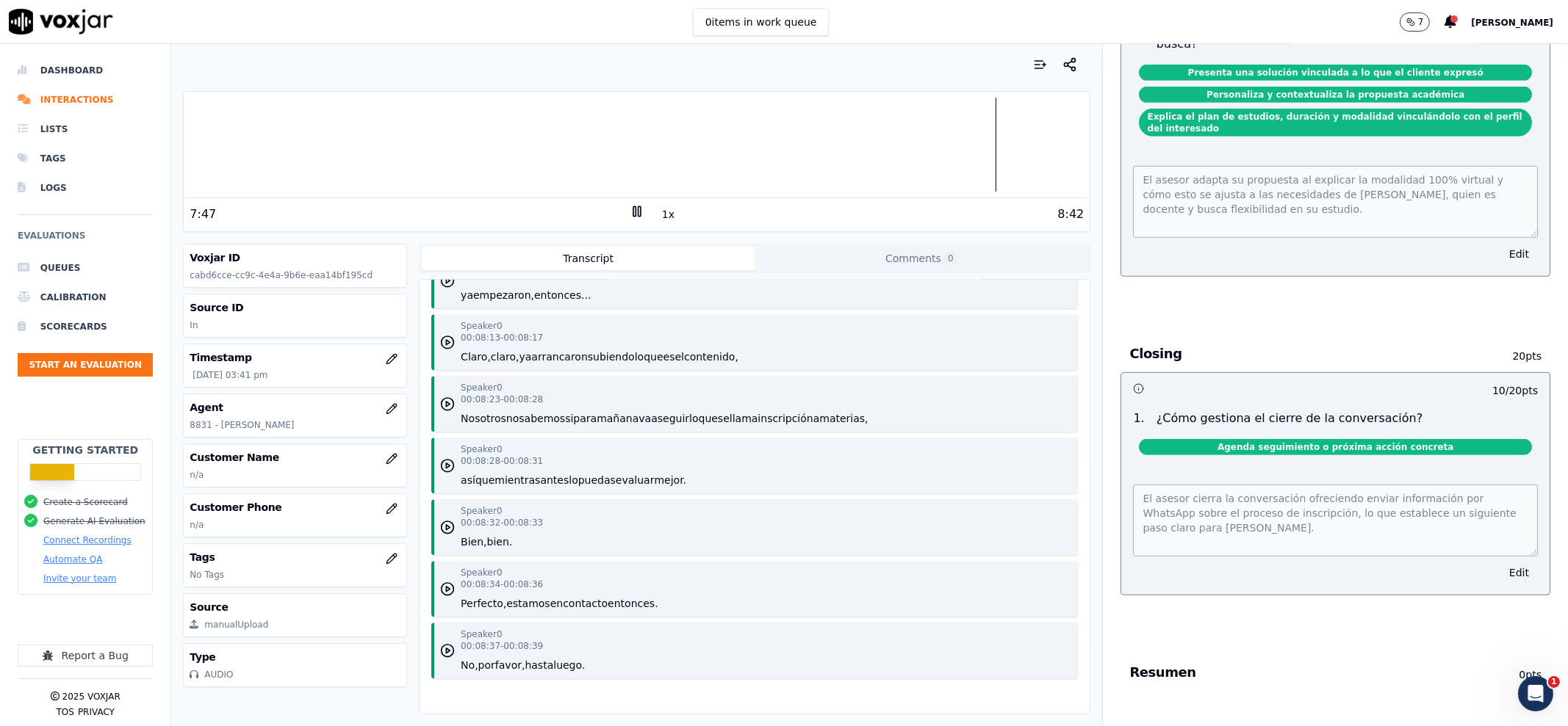
click at [625, 130] on div at bounding box center [637, 144] width 906 height 94
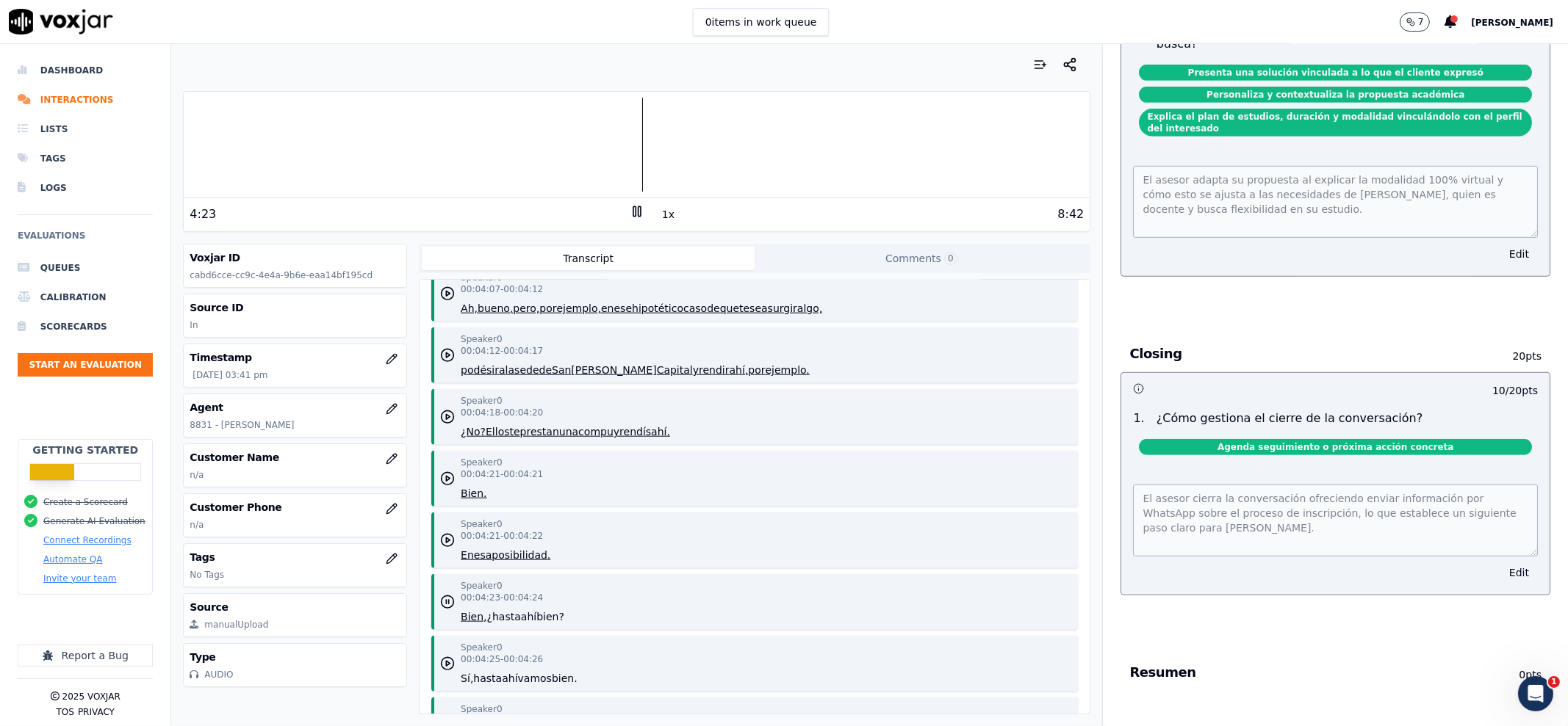
scroll to position [3215, 0]
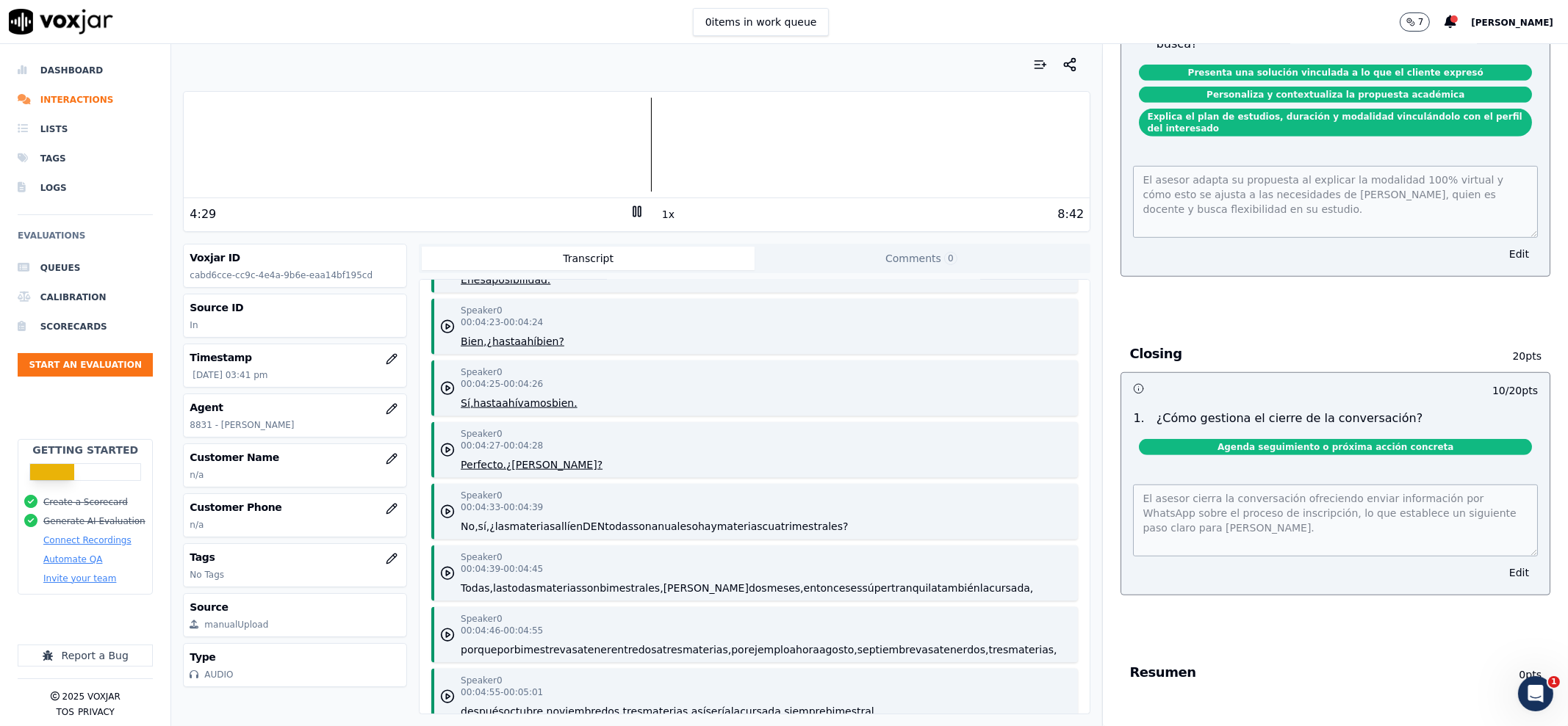
click at [624, 531] on button "todas" at bounding box center [619, 526] width 29 height 14
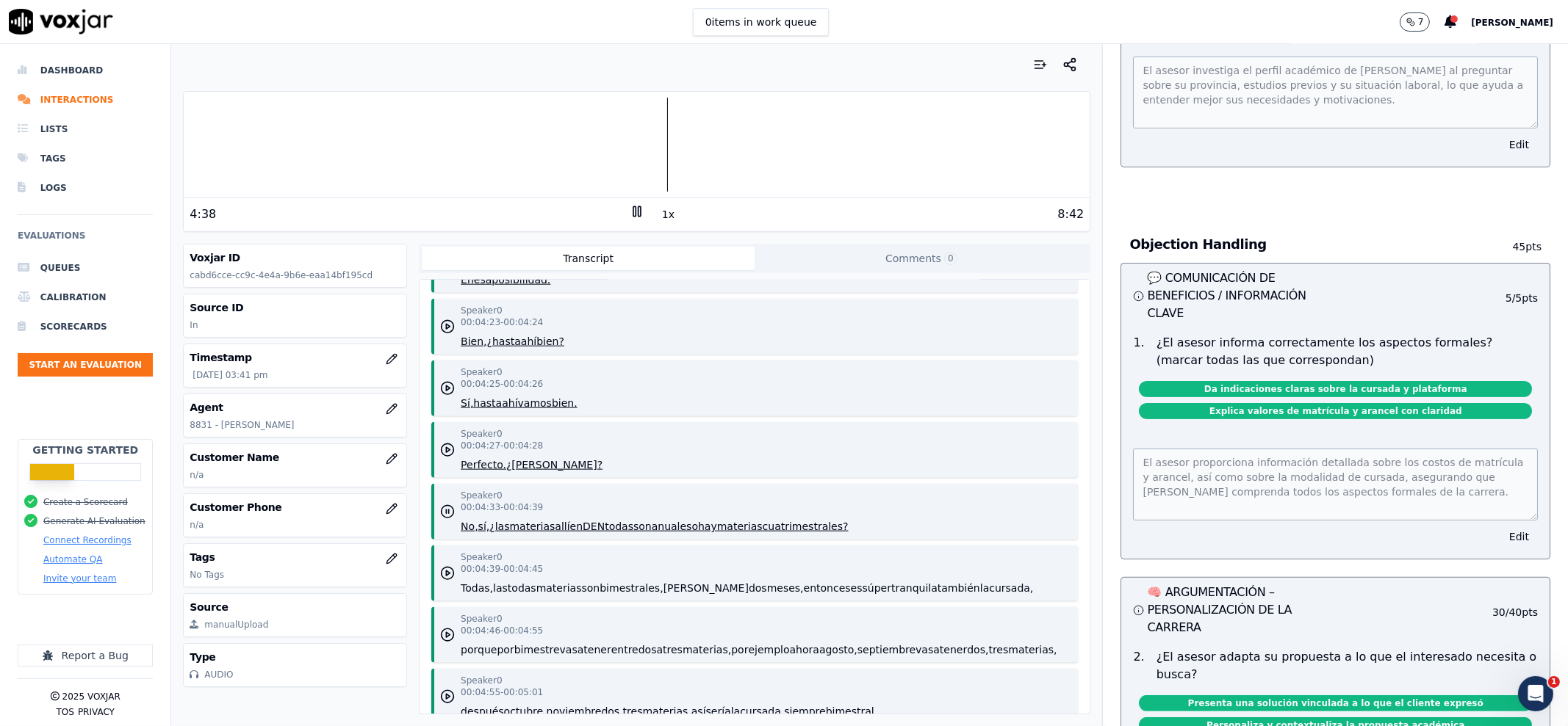
scroll to position [0, 0]
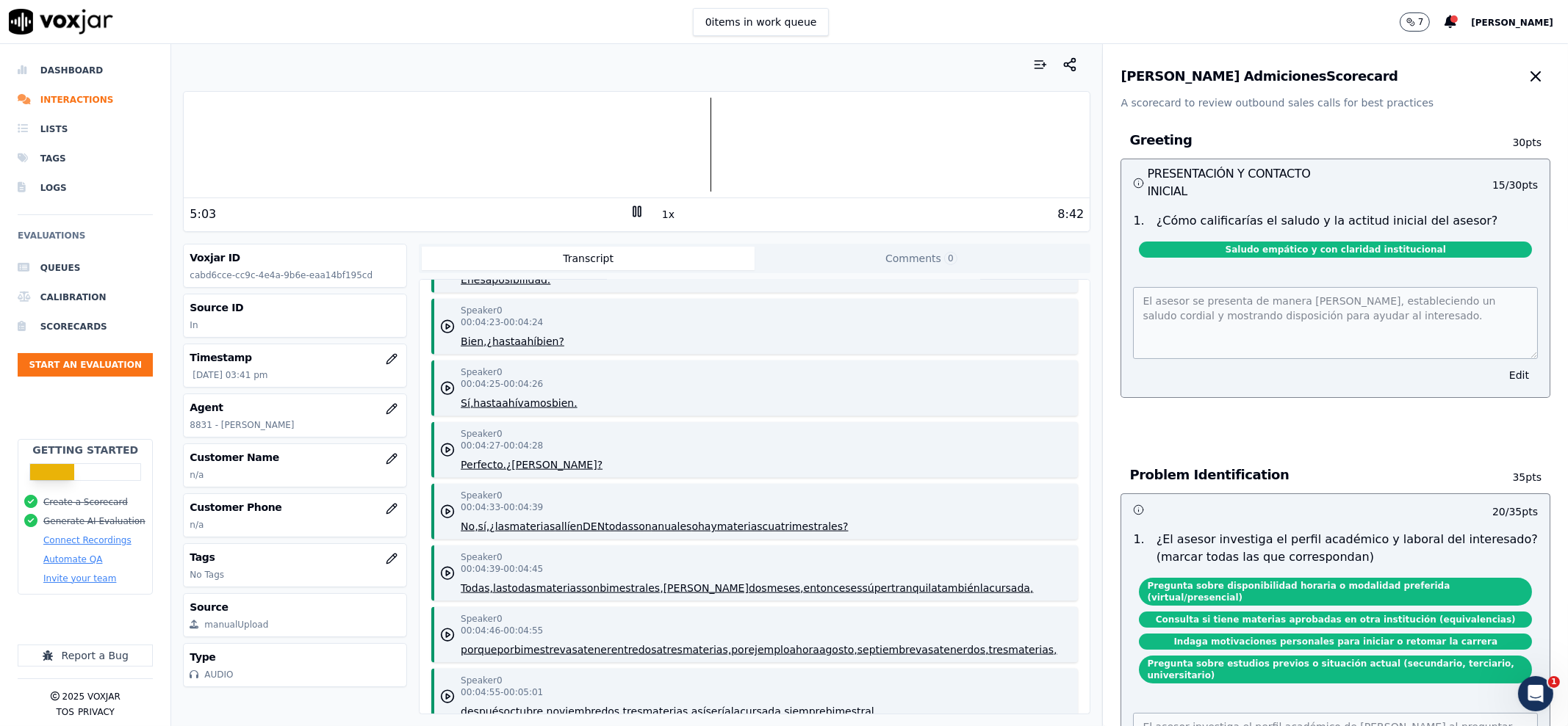
click at [630, 211] on icon at bounding box center [637, 212] width 14 height 14
click at [89, 298] on li "Calibration" at bounding box center [85, 297] width 135 height 29
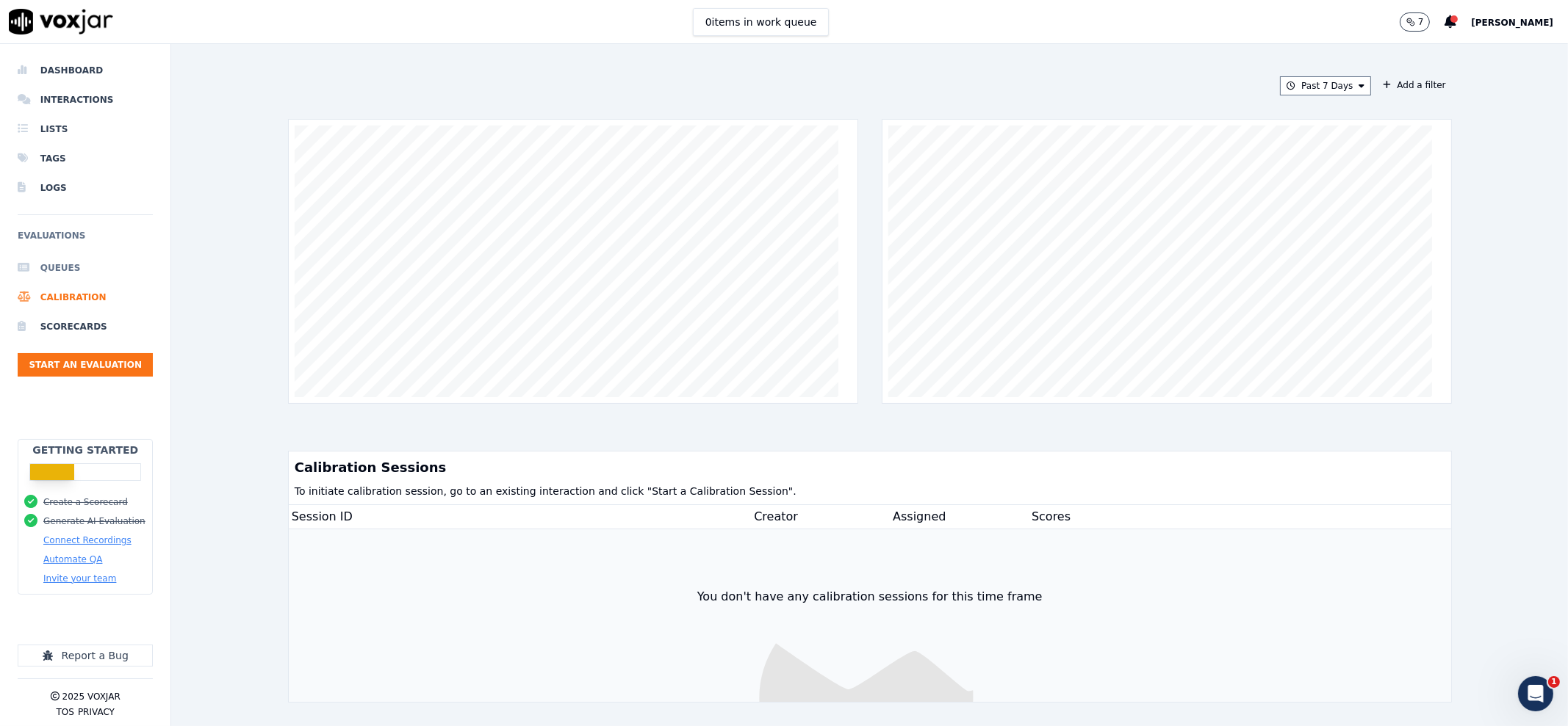
click at [73, 273] on li "Queues" at bounding box center [85, 268] width 135 height 29
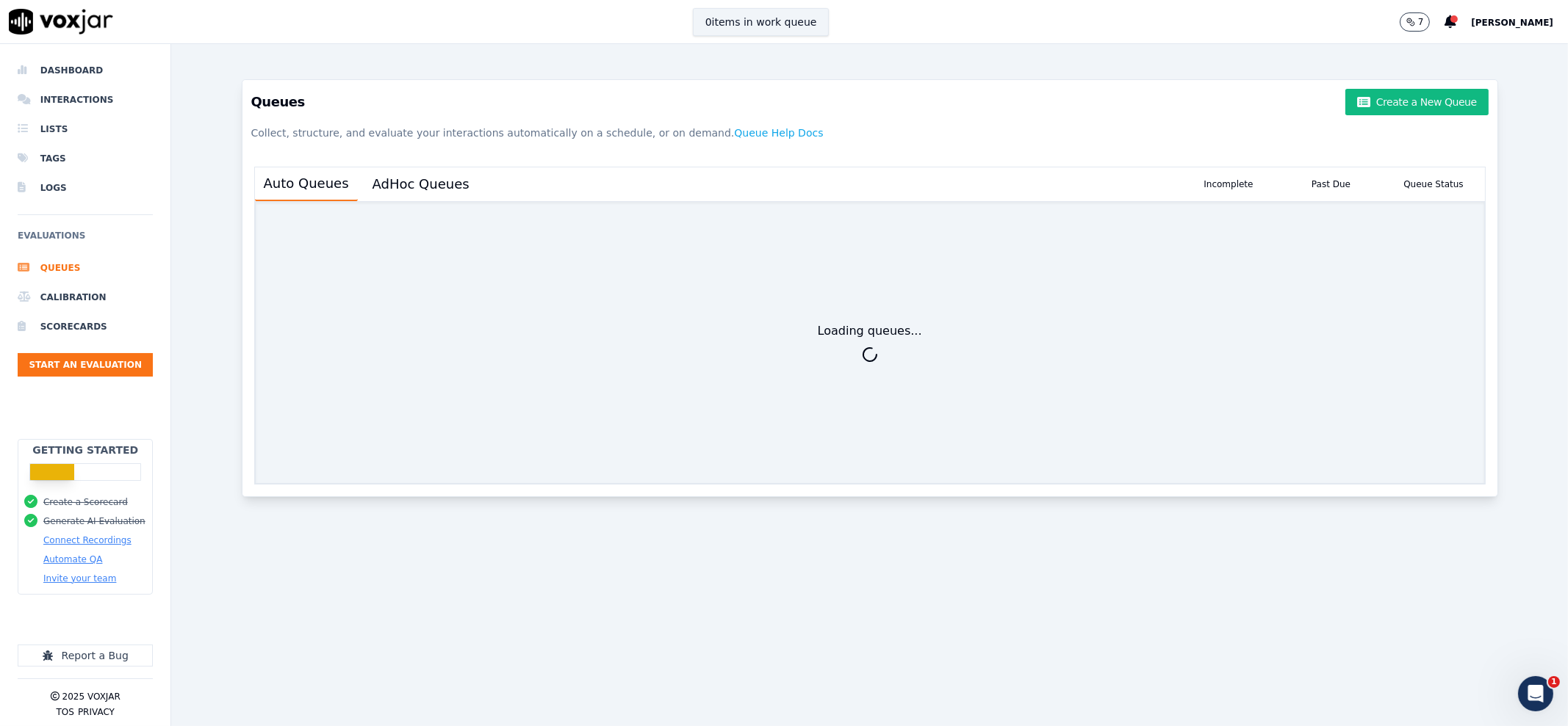
click at [752, 22] on button "0 items in work queue" at bounding box center [760, 21] width 137 height 28
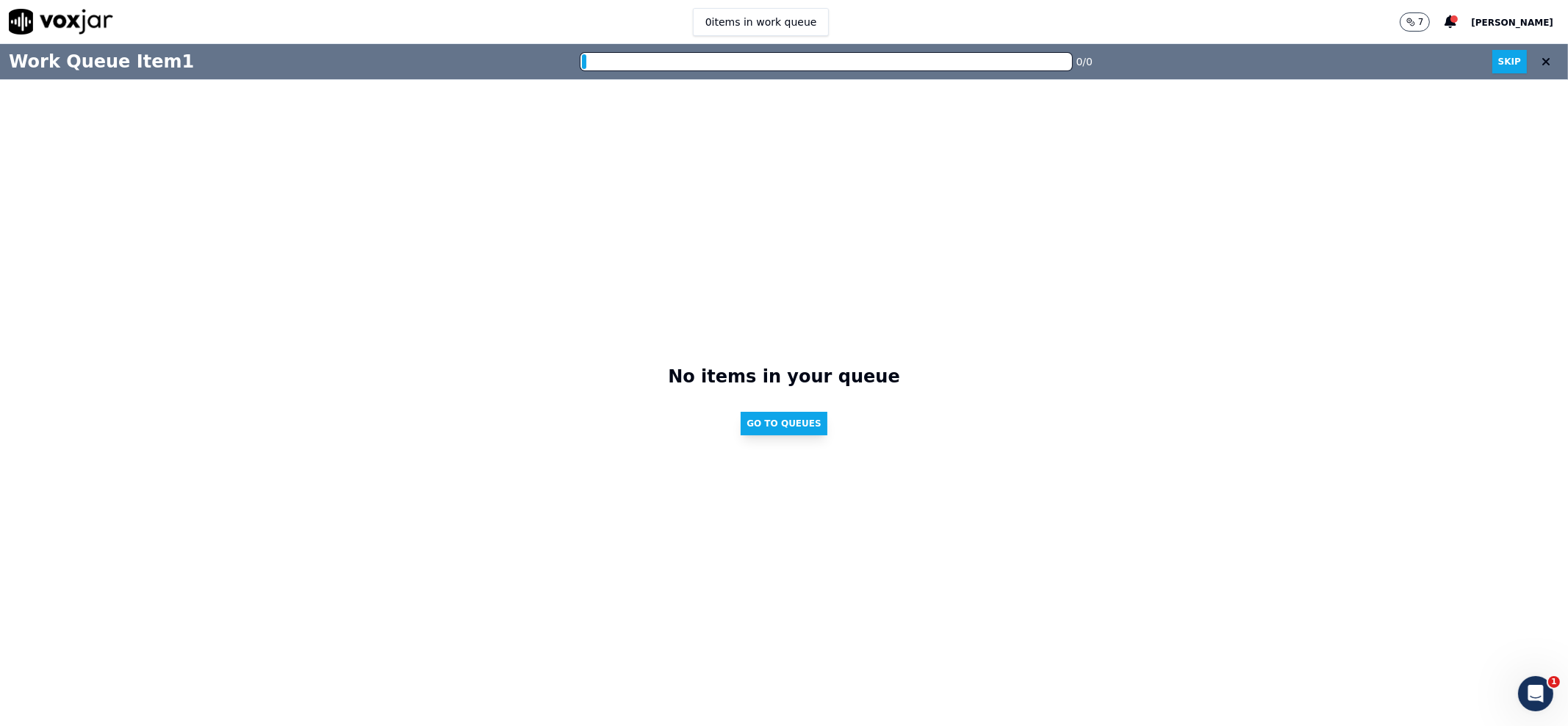
click at [778, 423] on button "Go to Queues" at bounding box center [784, 423] width 87 height 23
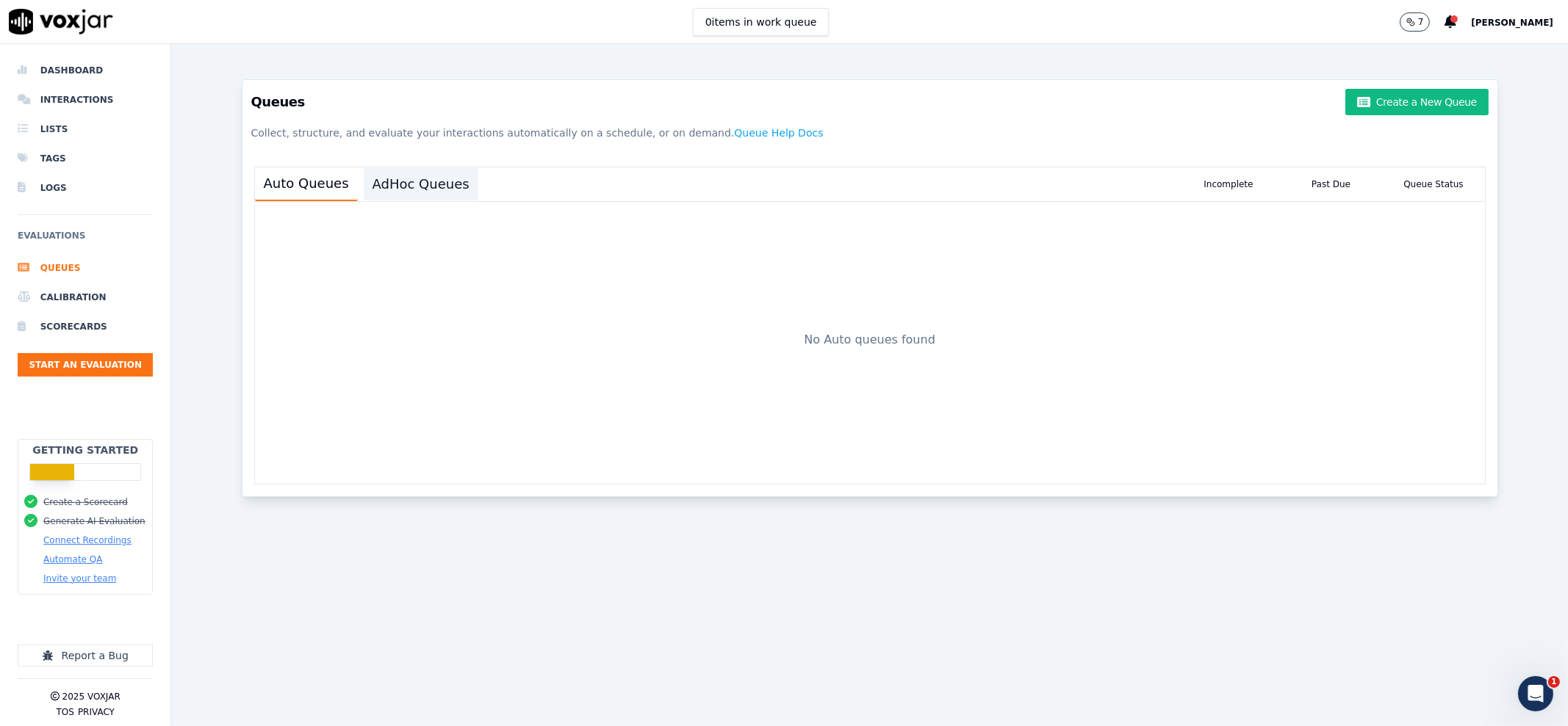
click at [379, 187] on button "AdHoc Queues" at bounding box center [421, 184] width 114 height 32
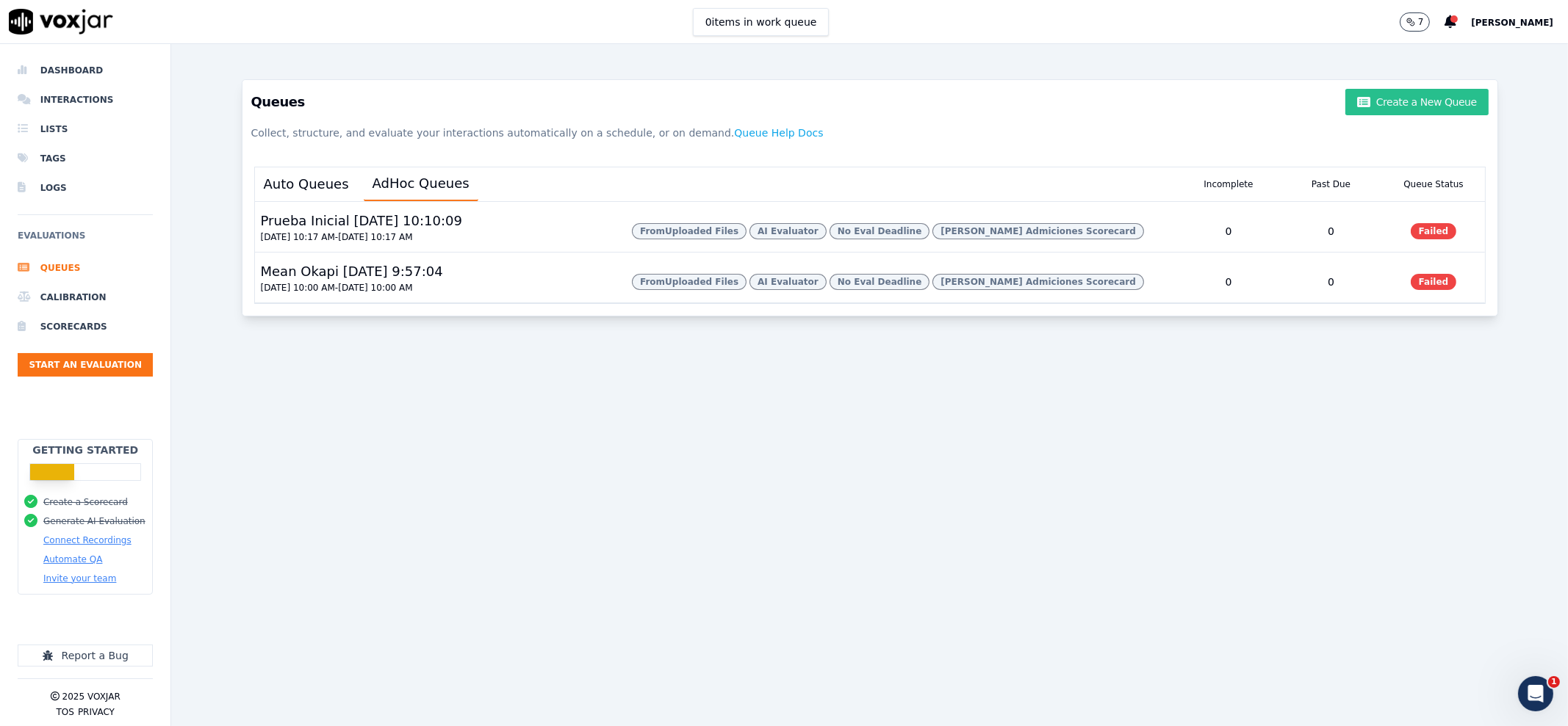
click at [1426, 99] on button "Create a New Queue" at bounding box center [1417, 102] width 143 height 27
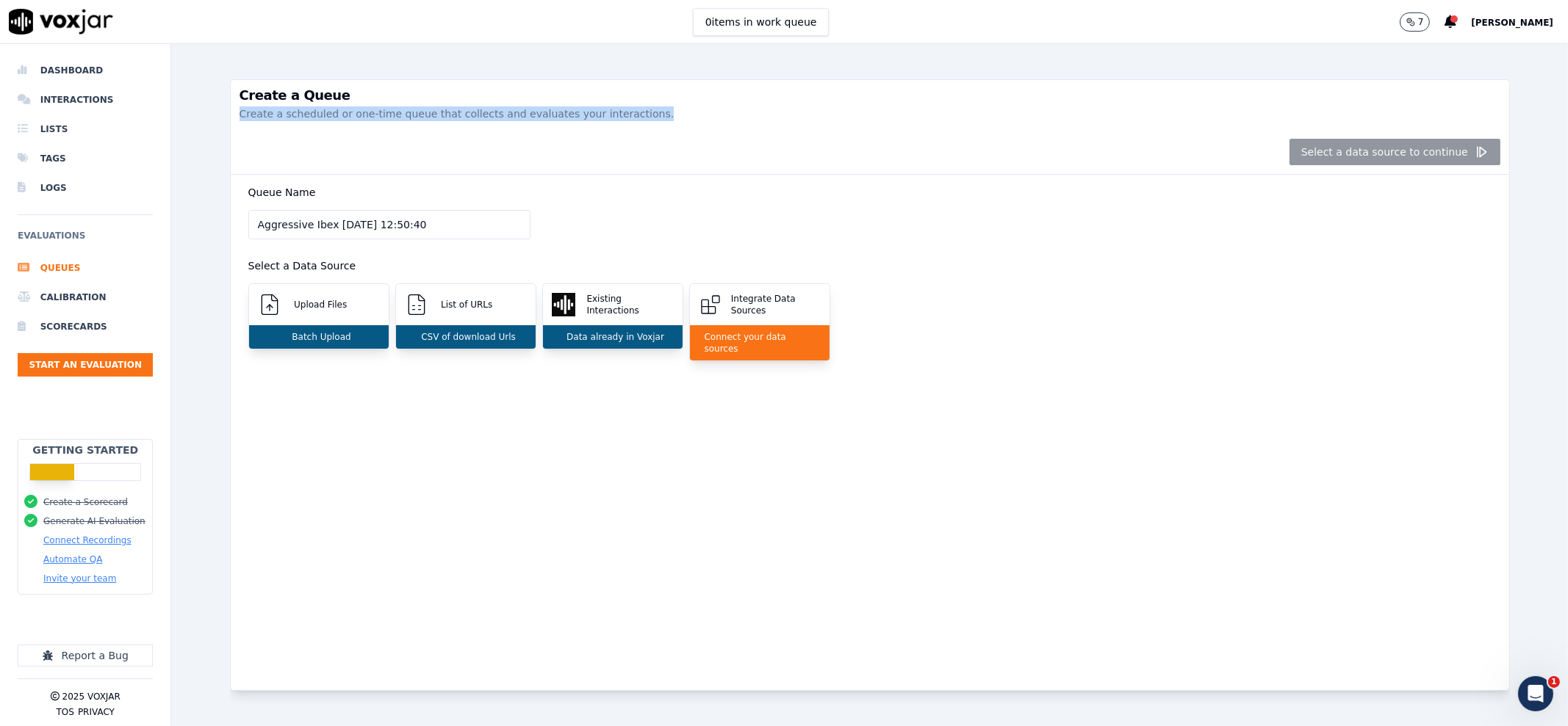
drag, startPoint x: 234, startPoint y: 115, endPoint x: 622, endPoint y: 118, distance: 388.0
click at [622, 118] on div "Create a Queue Create a scheduled or one-time queue that collects and evaluates…" at bounding box center [869, 105] width 1279 height 50
click at [738, 138] on div "Select a data source to continue" at bounding box center [869, 153] width 1279 height 45
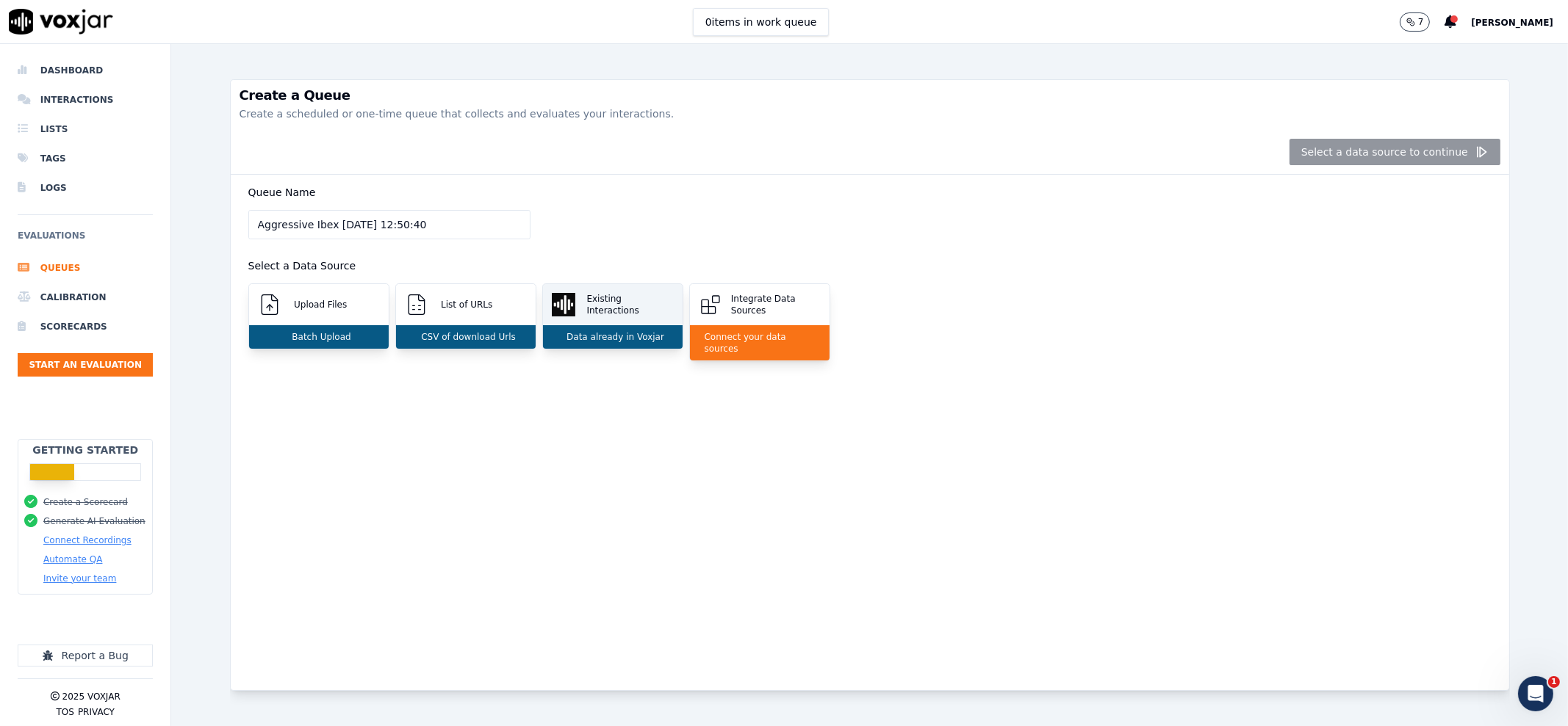
click at [598, 343] on div "Data already in Voxjar" at bounding box center [613, 337] width 139 height 23
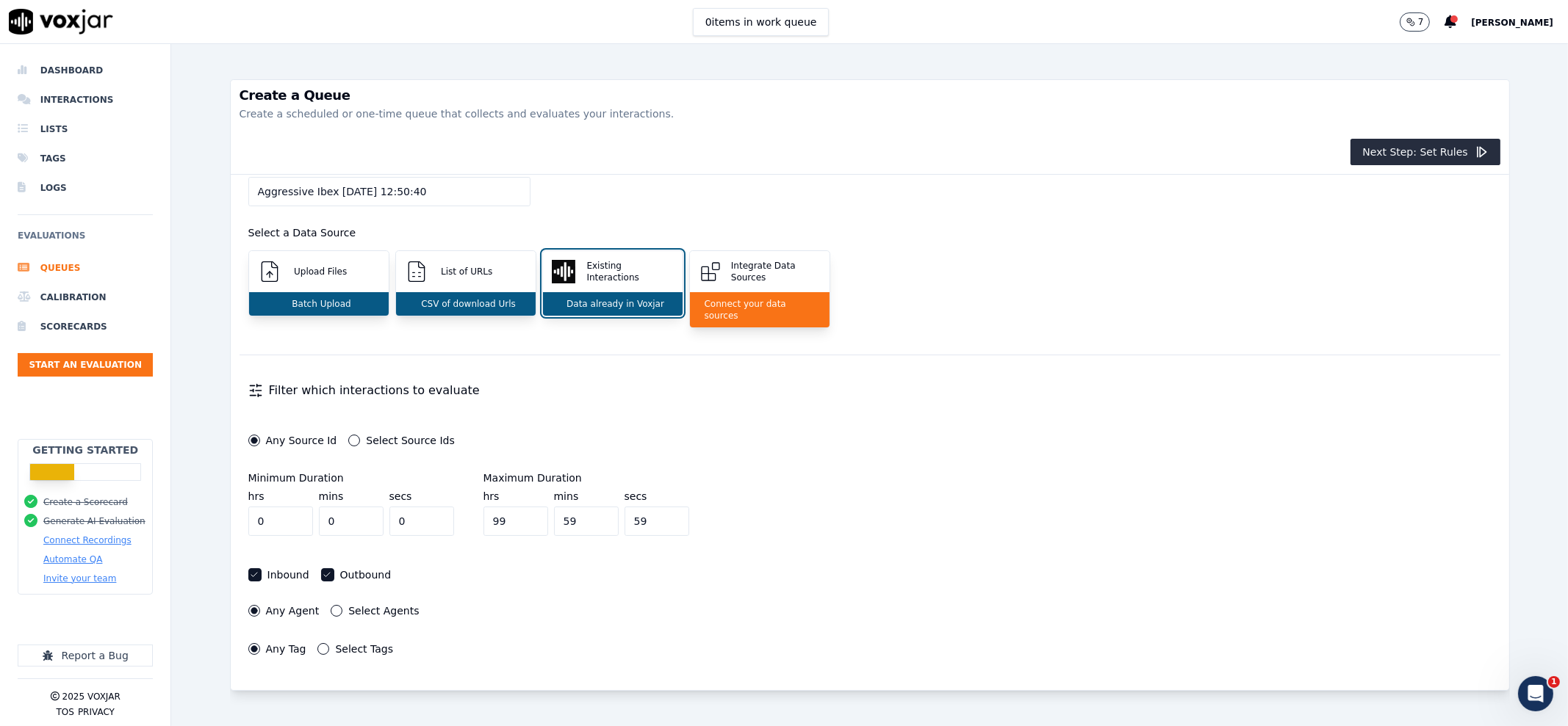
scroll to position [62, 0]
click at [1376, 145] on button "Next Step: Set Rules" at bounding box center [1424, 152] width 149 height 27
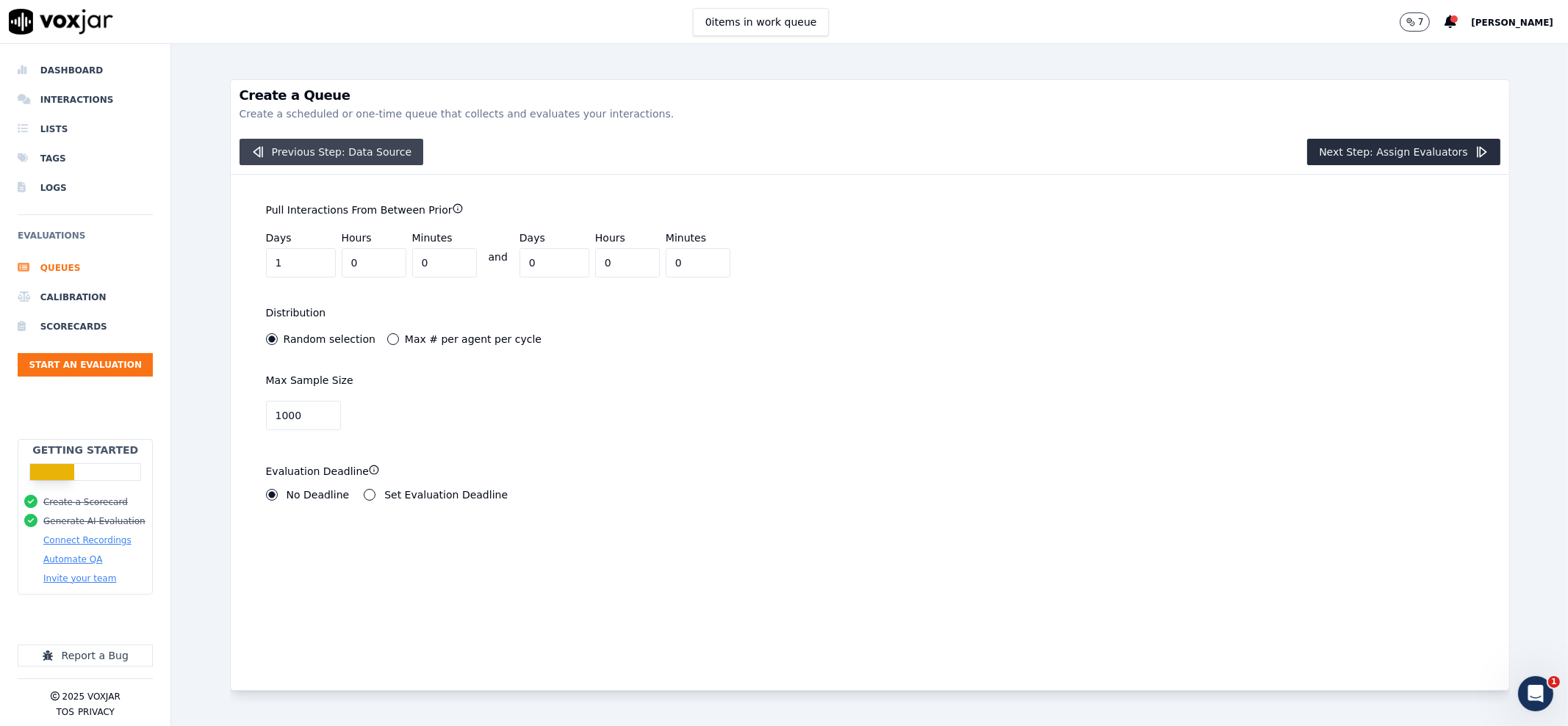
click at [316, 155] on button "Previous Step: Data Source" at bounding box center [331, 152] width 184 height 27
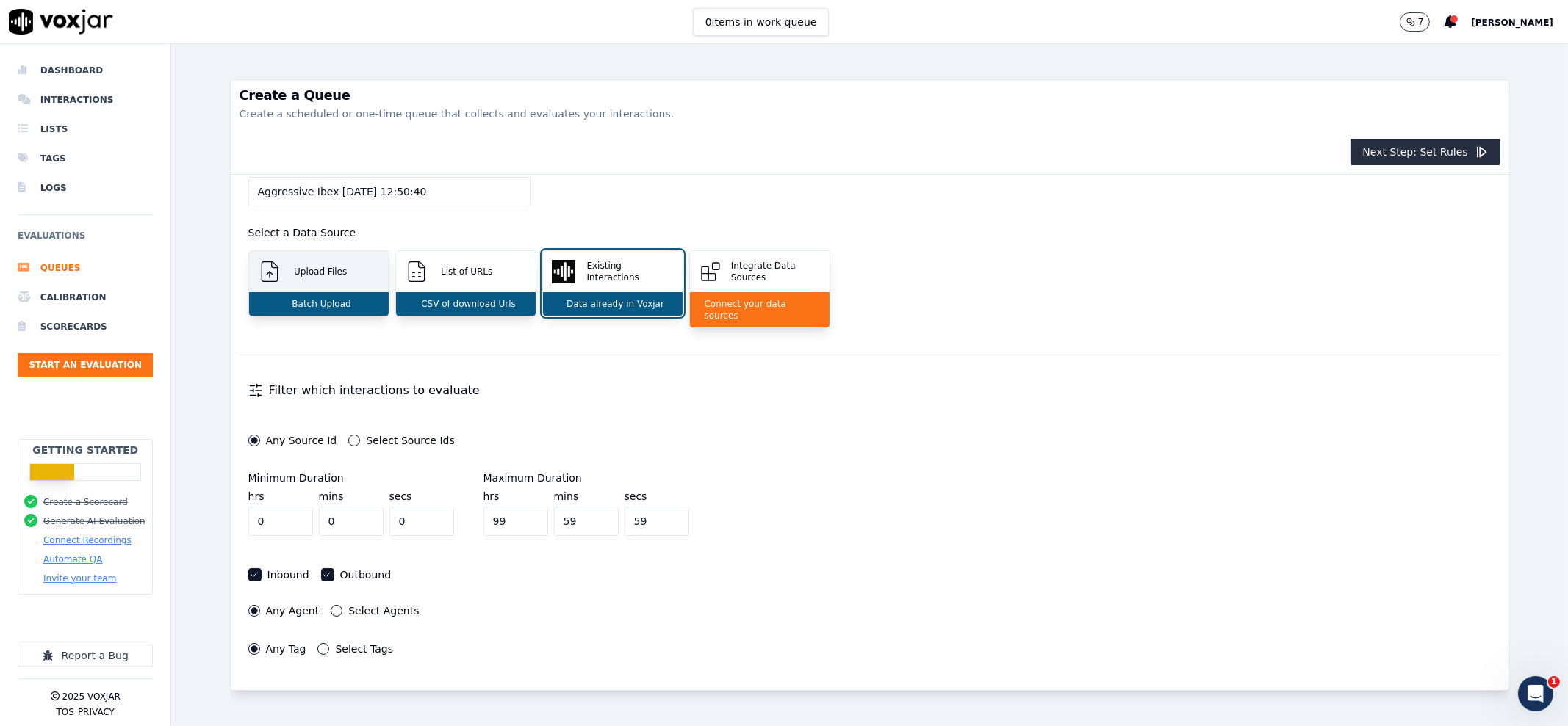
scroll to position [62, 0]
click at [72, 372] on button "Start an Evaluation" at bounding box center [85, 365] width 135 height 23
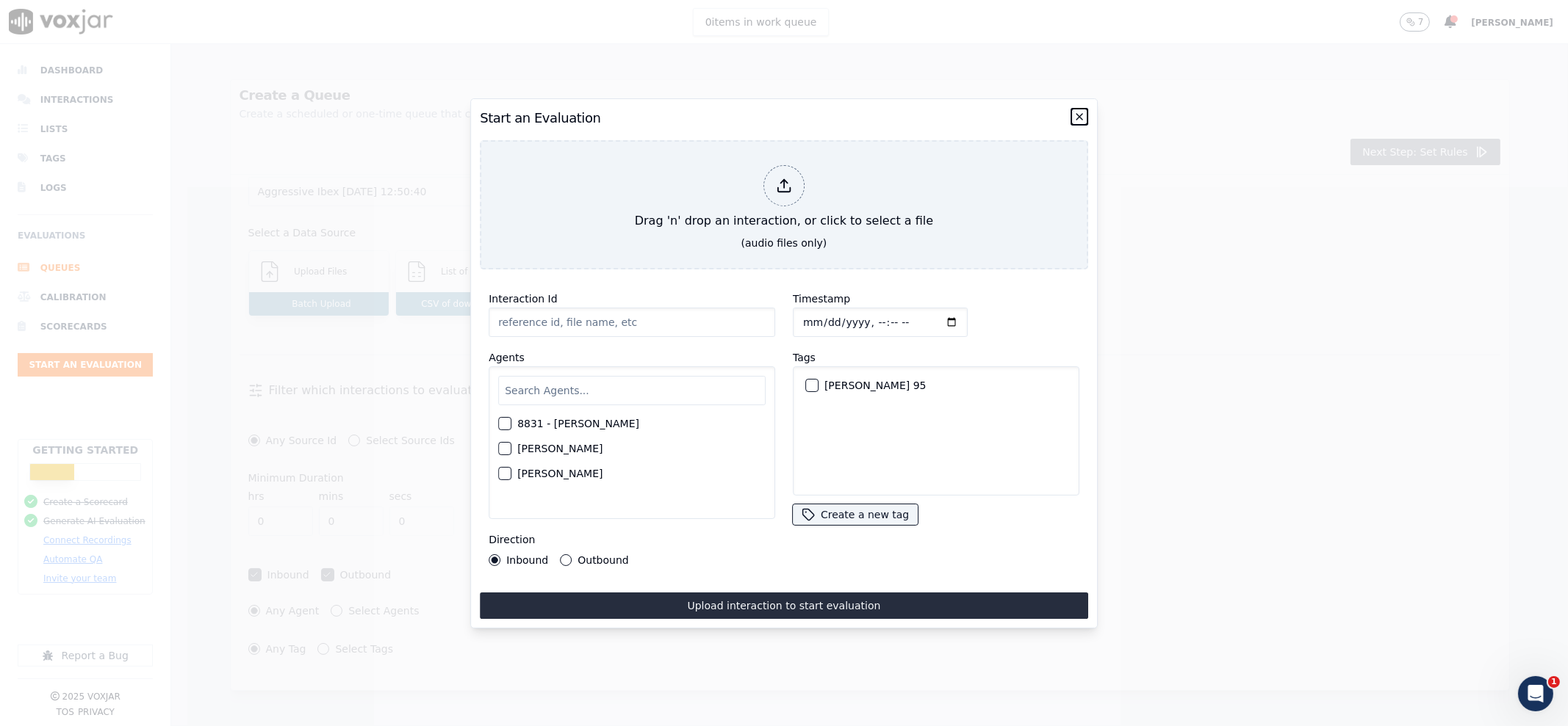
click at [1077, 111] on icon "button" at bounding box center [1078, 116] width 12 height 12
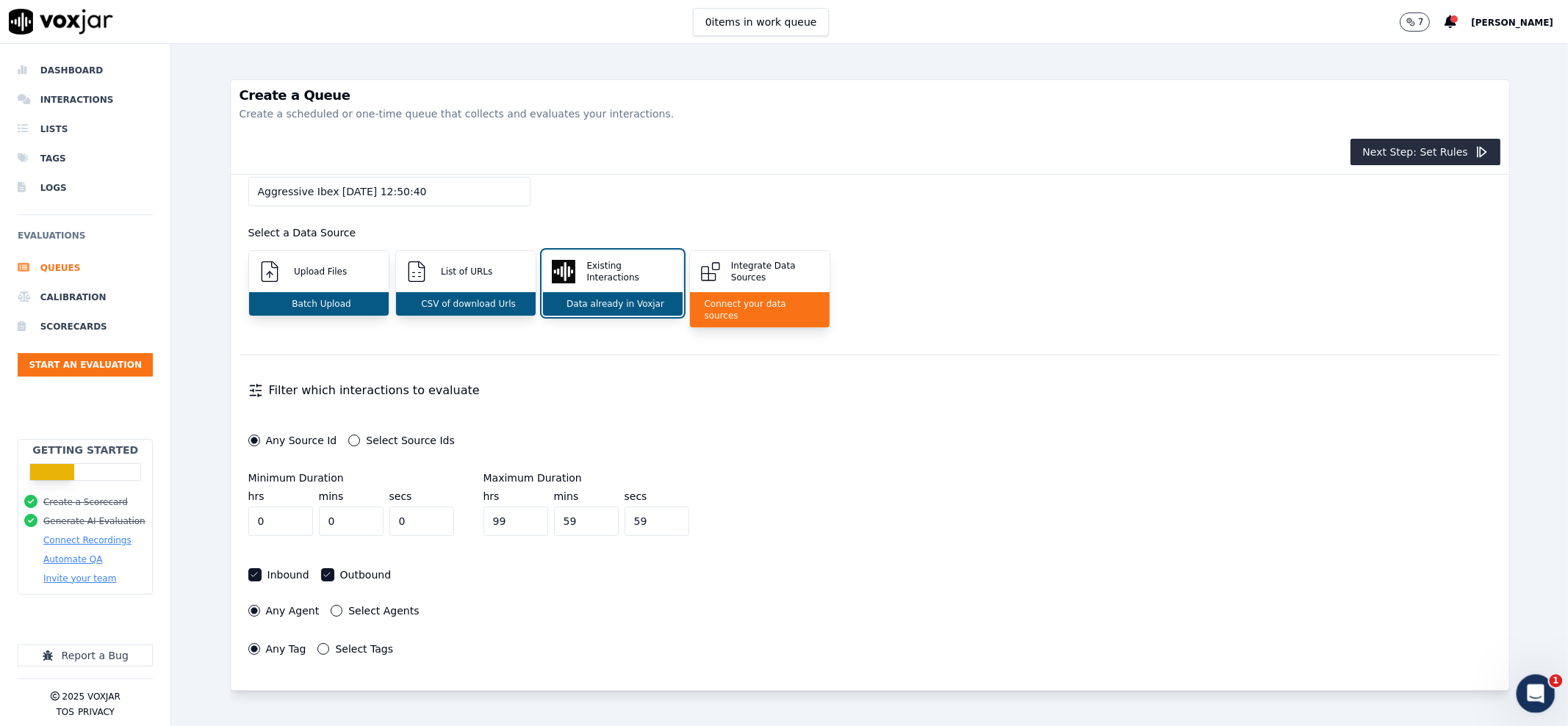
click at [1532, 702] on div "Open Intercom Messenger" at bounding box center [1533, 691] width 48 height 48
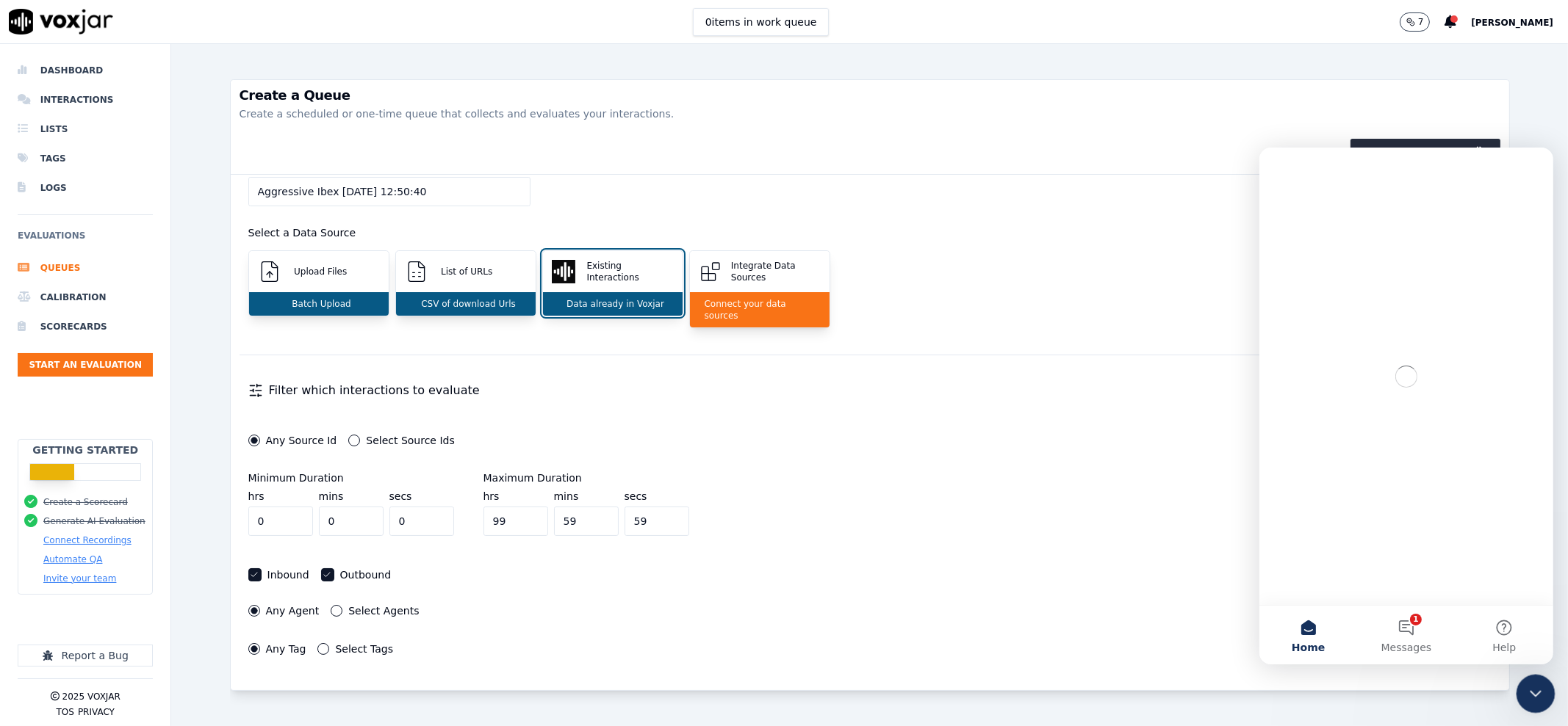
scroll to position [0, 0]
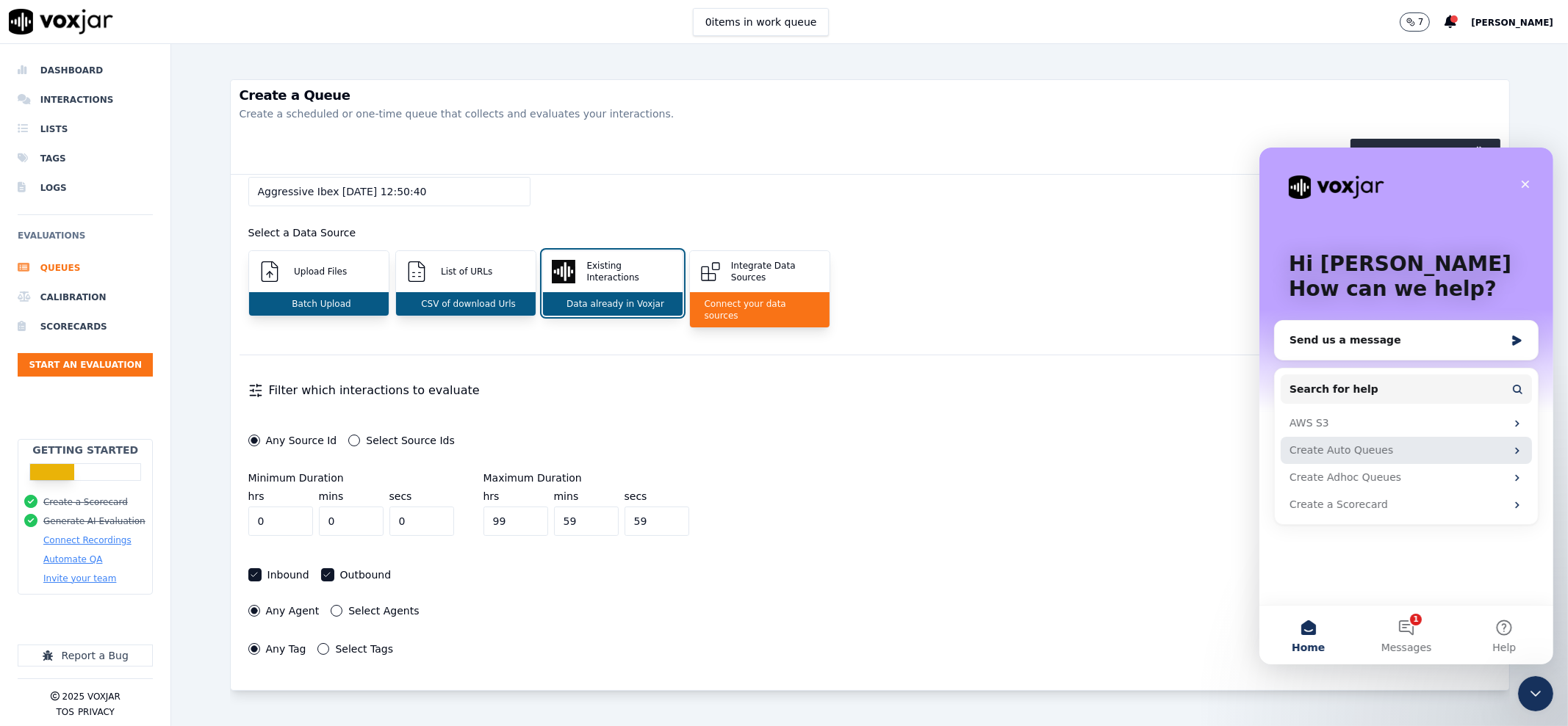
click at [1329, 451] on div "Create Auto Queues" at bounding box center [1396, 449] width 216 height 15
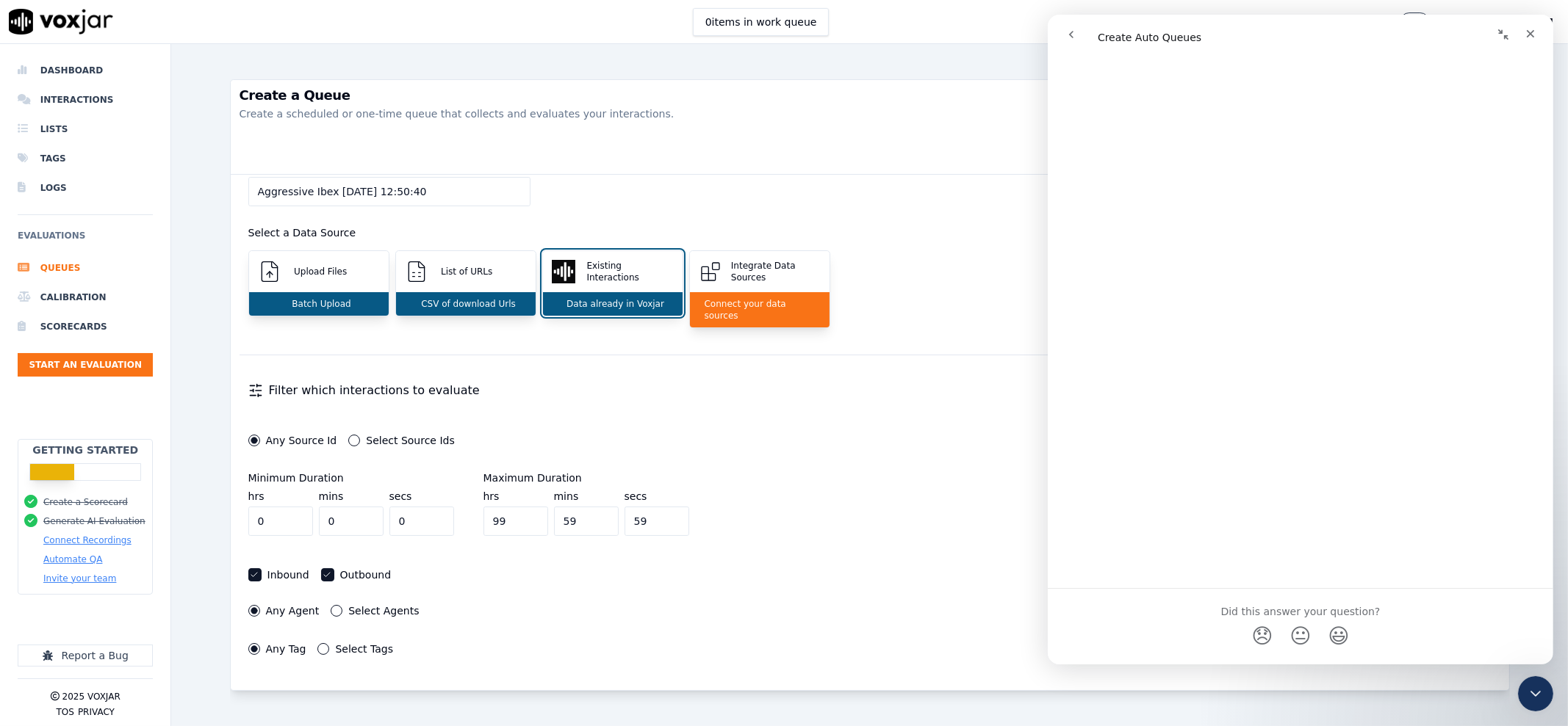
scroll to position [4602, 0]
click at [680, 144] on div "Next Step: Set Rules" at bounding box center [869, 153] width 1279 height 45
click at [305, 256] on div "Upload Files" at bounding box center [319, 271] width 139 height 41
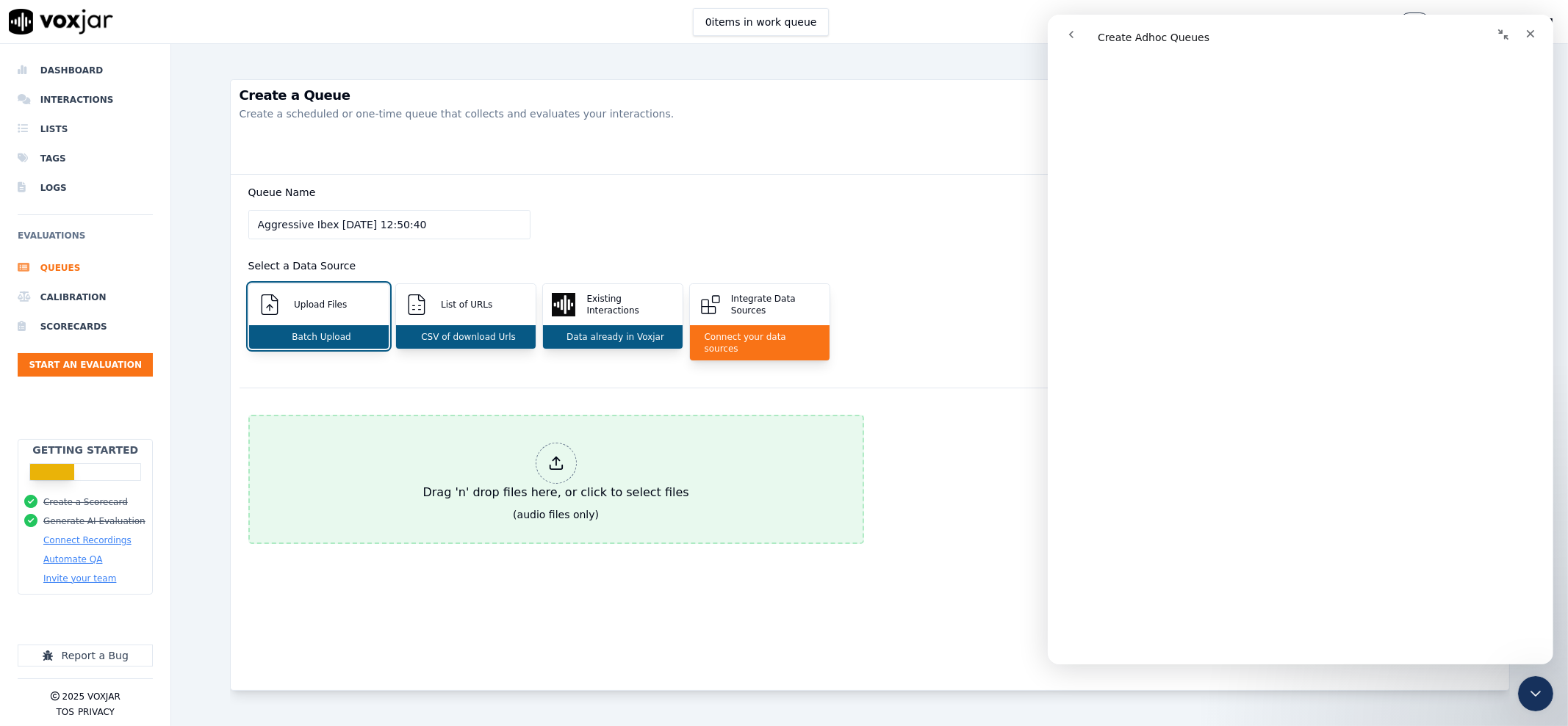
click at [632, 478] on div "Drag 'n' drop files here, or click to select files" at bounding box center [556, 471] width 278 height 71
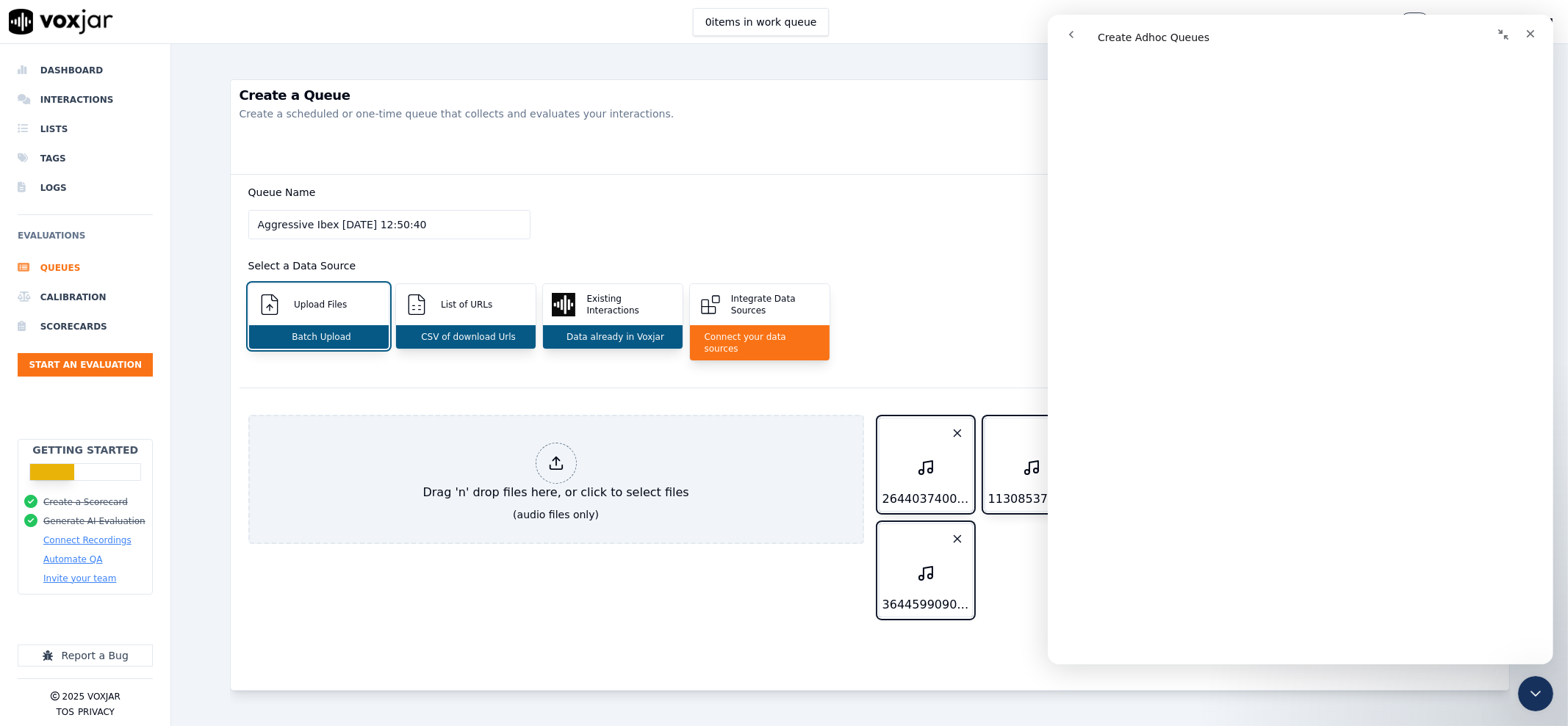
scroll to position [2292, 0]
click at [1532, 38] on icon "Close" at bounding box center [1529, 33] width 12 height 12
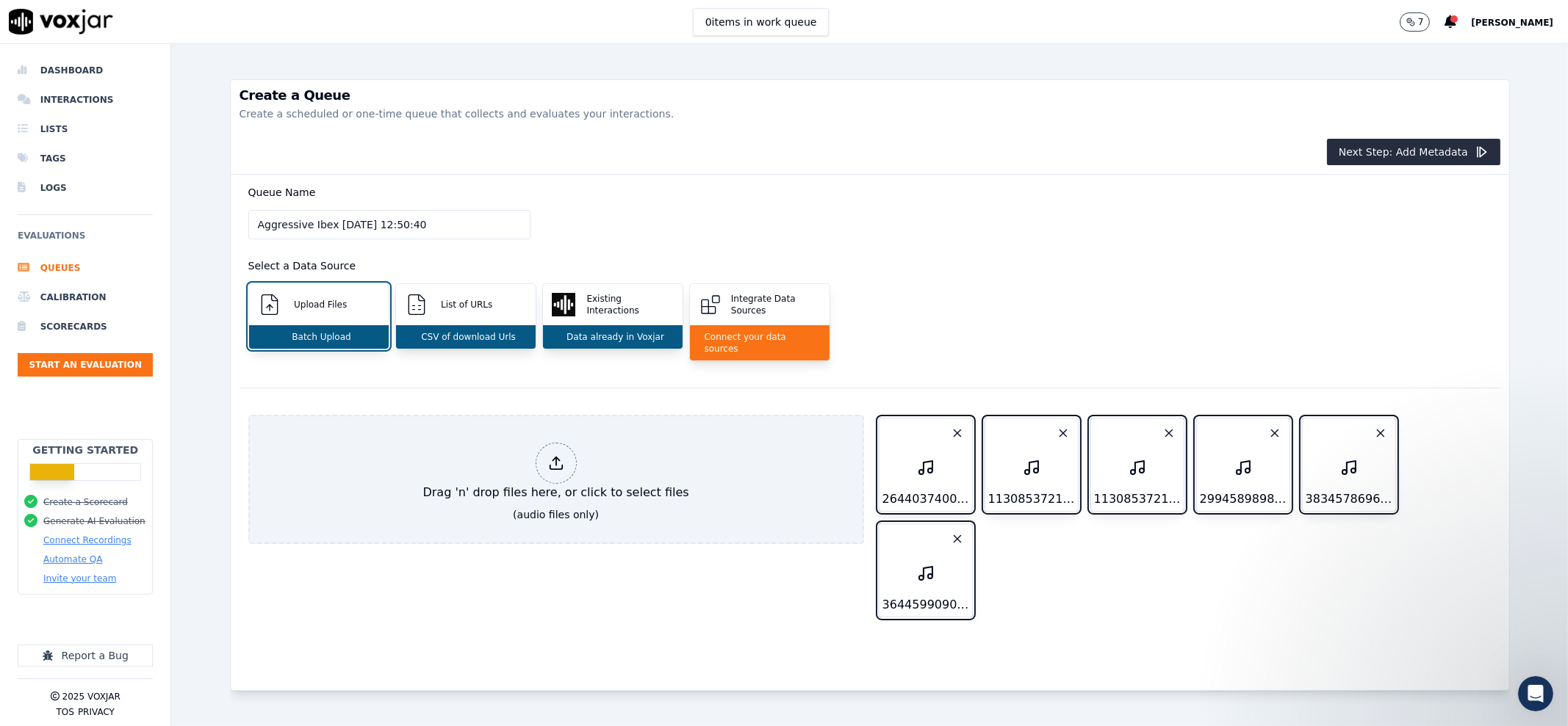
scroll to position [0, 0]
click at [1375, 159] on button "Next Step: Add Metadata" at bounding box center [1413, 152] width 173 height 27
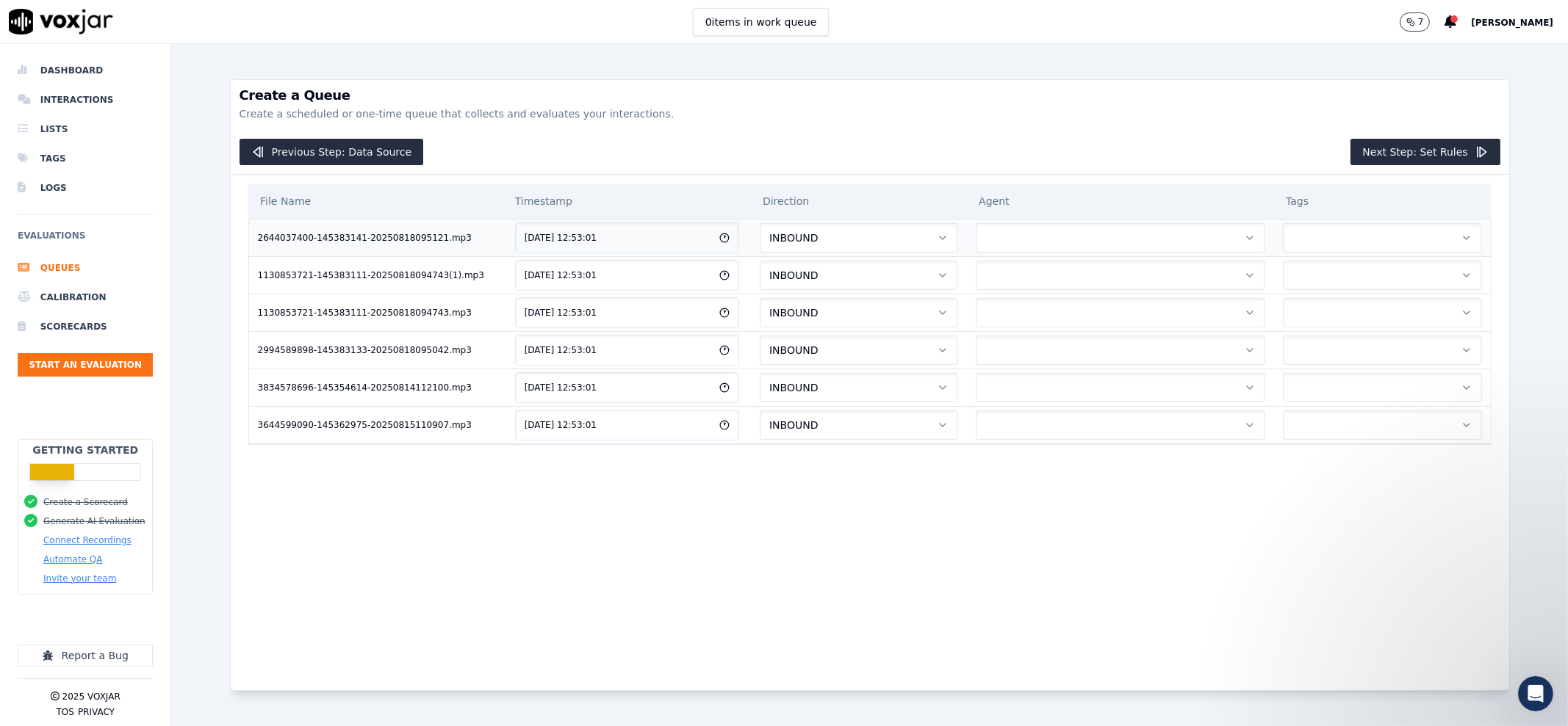
click at [858, 240] on button "INBOUND" at bounding box center [859, 238] width 198 height 29
click at [824, 470] on div "File Name Timestamp Direction Agent Tags 2644037400-145383141-20250818095121.mp…" at bounding box center [869, 421] width 1261 height 492
click at [1102, 250] on button "button" at bounding box center [1120, 238] width 289 height 29
click at [1091, 486] on div "File Name Timestamp Direction Agent Tags 2644037400-145383141-20250818095121.mp…" at bounding box center [869, 421] width 1261 height 492
click at [1394, 171] on div "Previous Step: Data Source Next Step: Set Rules" at bounding box center [869, 153] width 1279 height 45
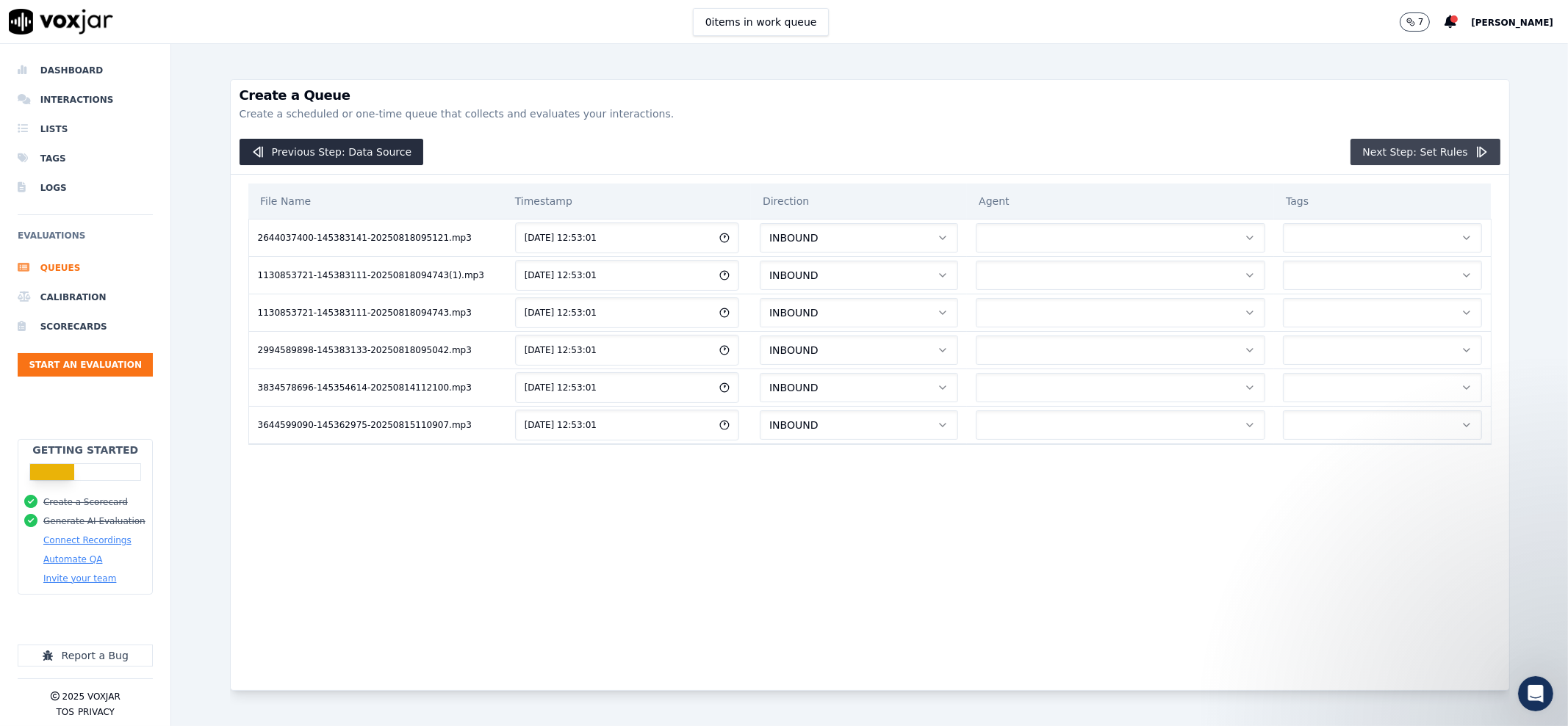
click at [1403, 155] on button "Next Step: Set Rules" at bounding box center [1424, 152] width 149 height 27
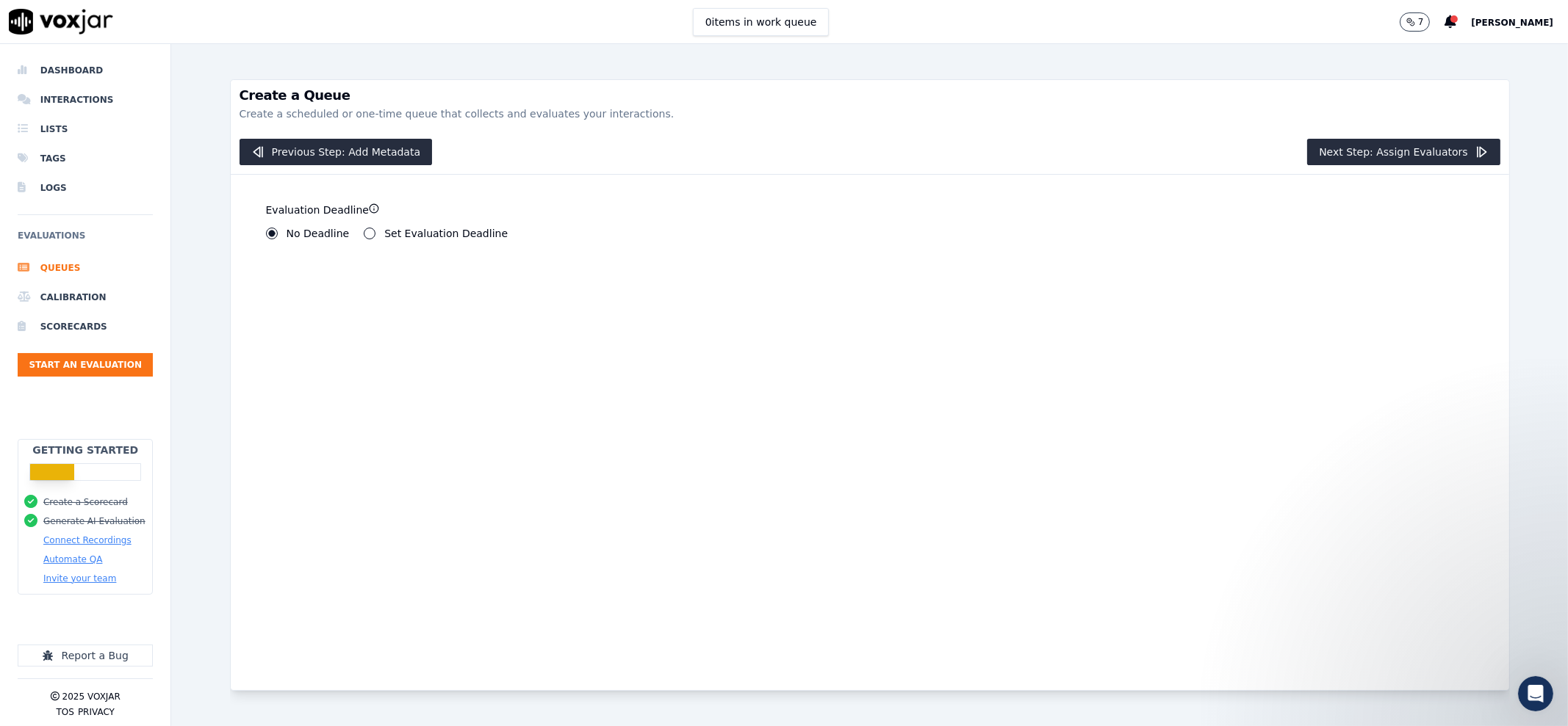
click at [366, 238] on div "**********" at bounding box center [555, 220] width 595 height 55
click at [365, 232] on button "Set Evaluation Deadline" at bounding box center [369, 233] width 12 height 12
click at [273, 229] on button "No Deadline" at bounding box center [272, 233] width 12 height 12
click at [1371, 155] on button "Next Step: Assign Evaluators" at bounding box center [1404, 152] width 193 height 27
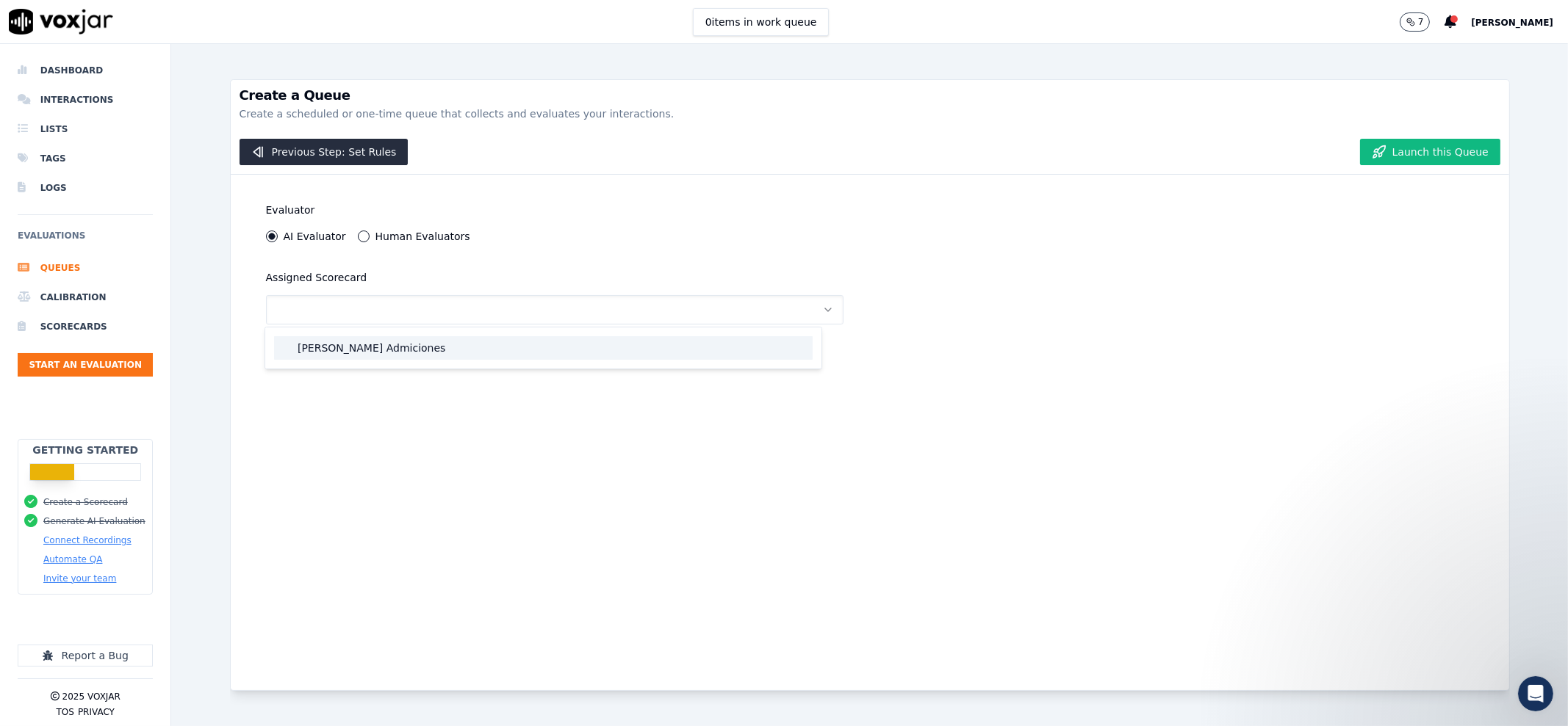
click at [408, 346] on div "[PERSON_NAME] Admiciones" at bounding box center [543, 348] width 539 height 23
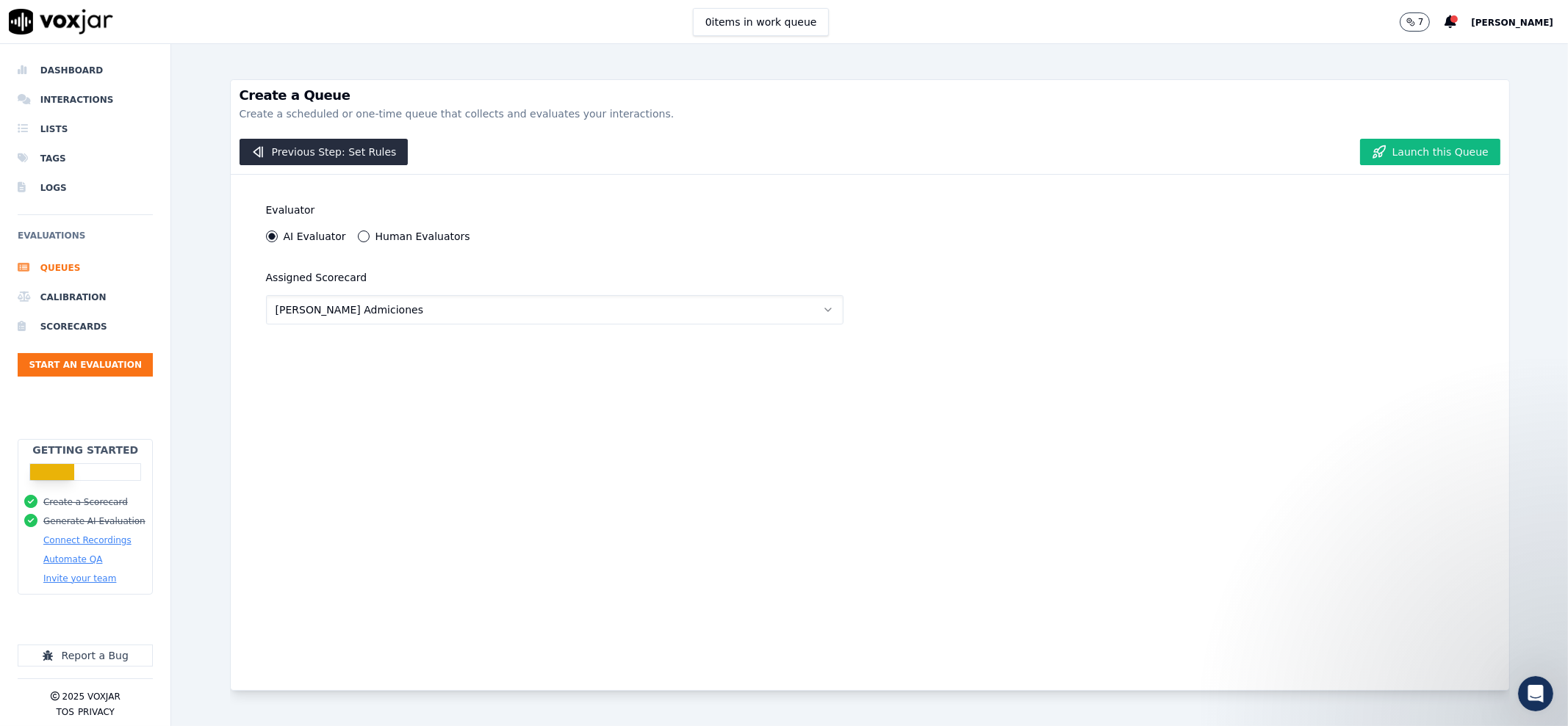
click at [364, 233] on div "Human Evaluators" at bounding box center [414, 236] width 113 height 12
click at [358, 237] on button "Human Evaluators" at bounding box center [363, 236] width 12 height 12
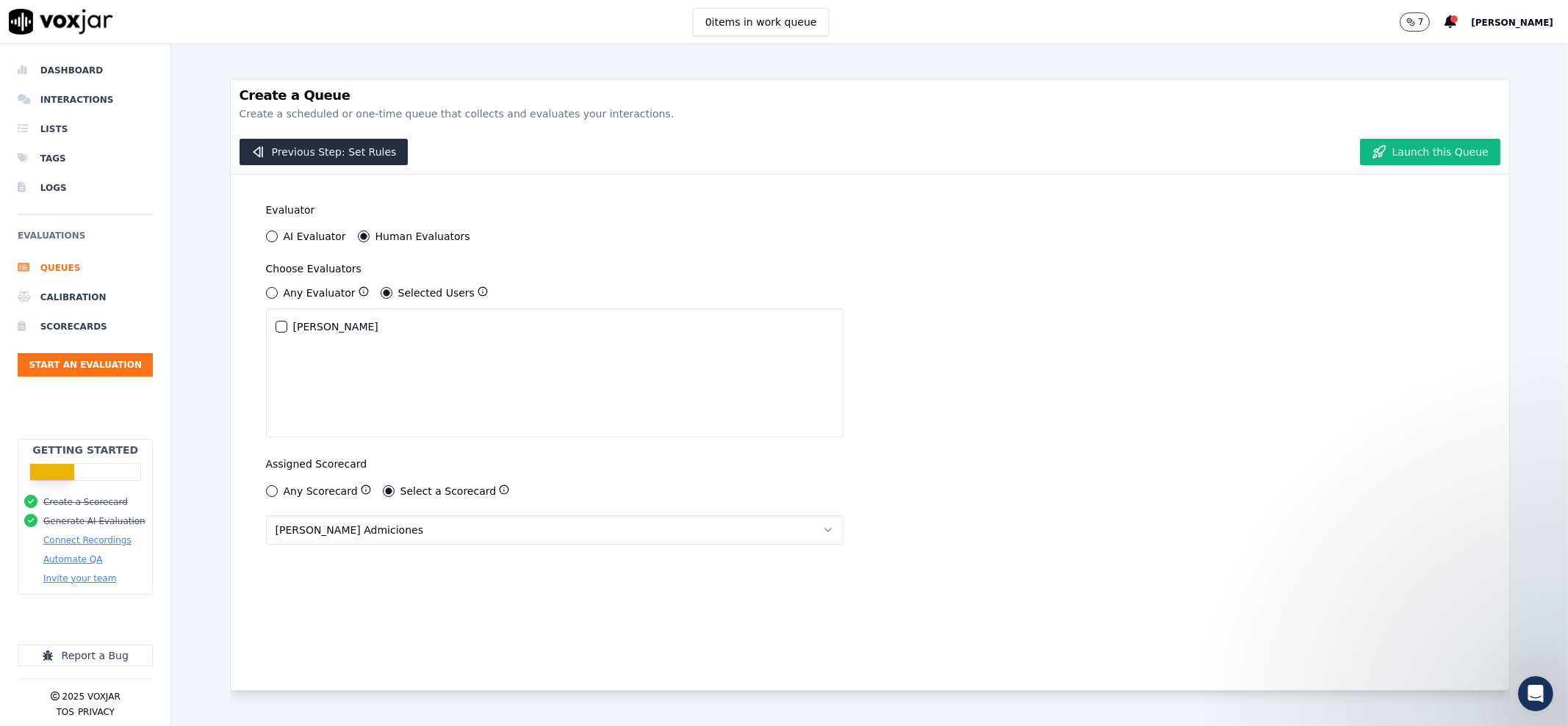
click at [271, 238] on button "AI Evaluator" at bounding box center [272, 236] width 12 height 12
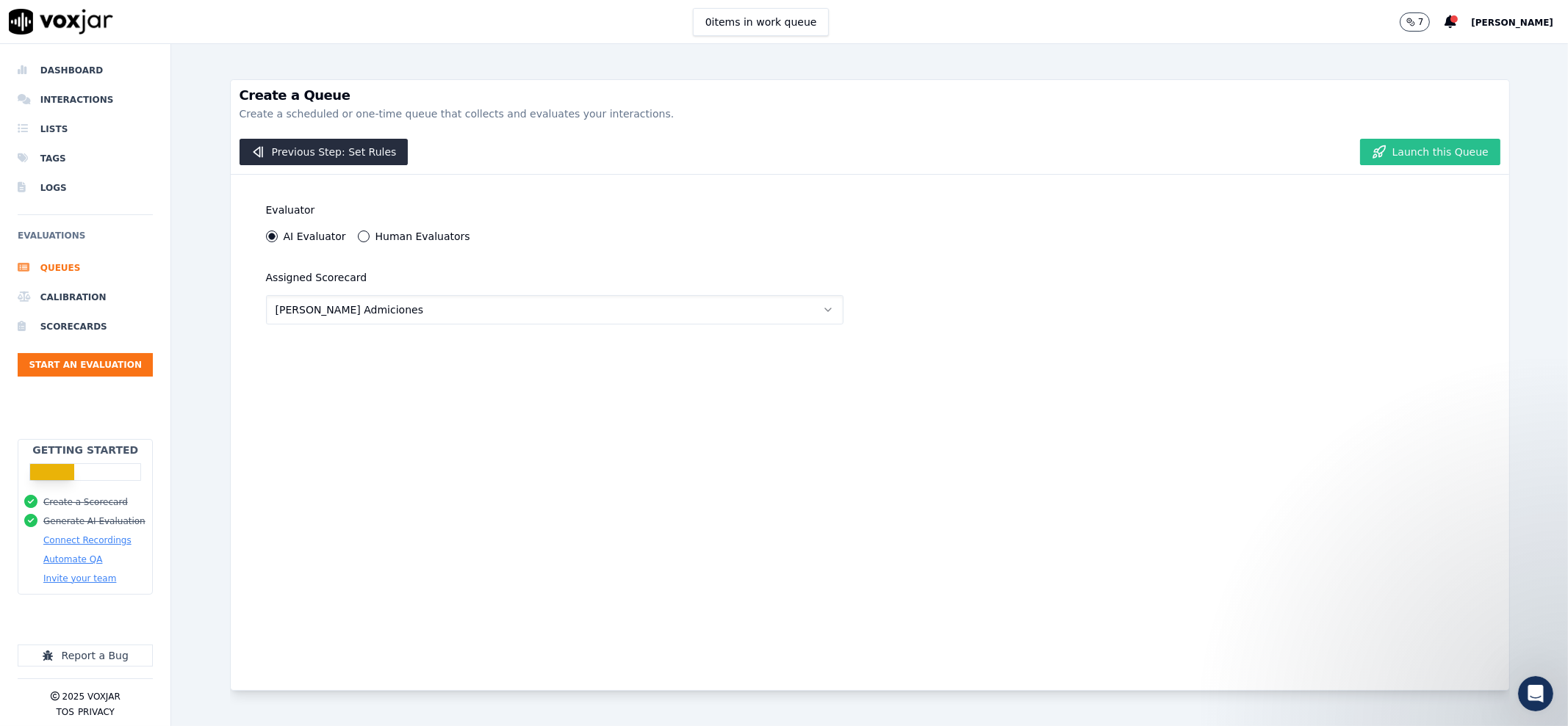
click at [1405, 155] on button "Launch this Queue" at bounding box center [1430, 152] width 140 height 27
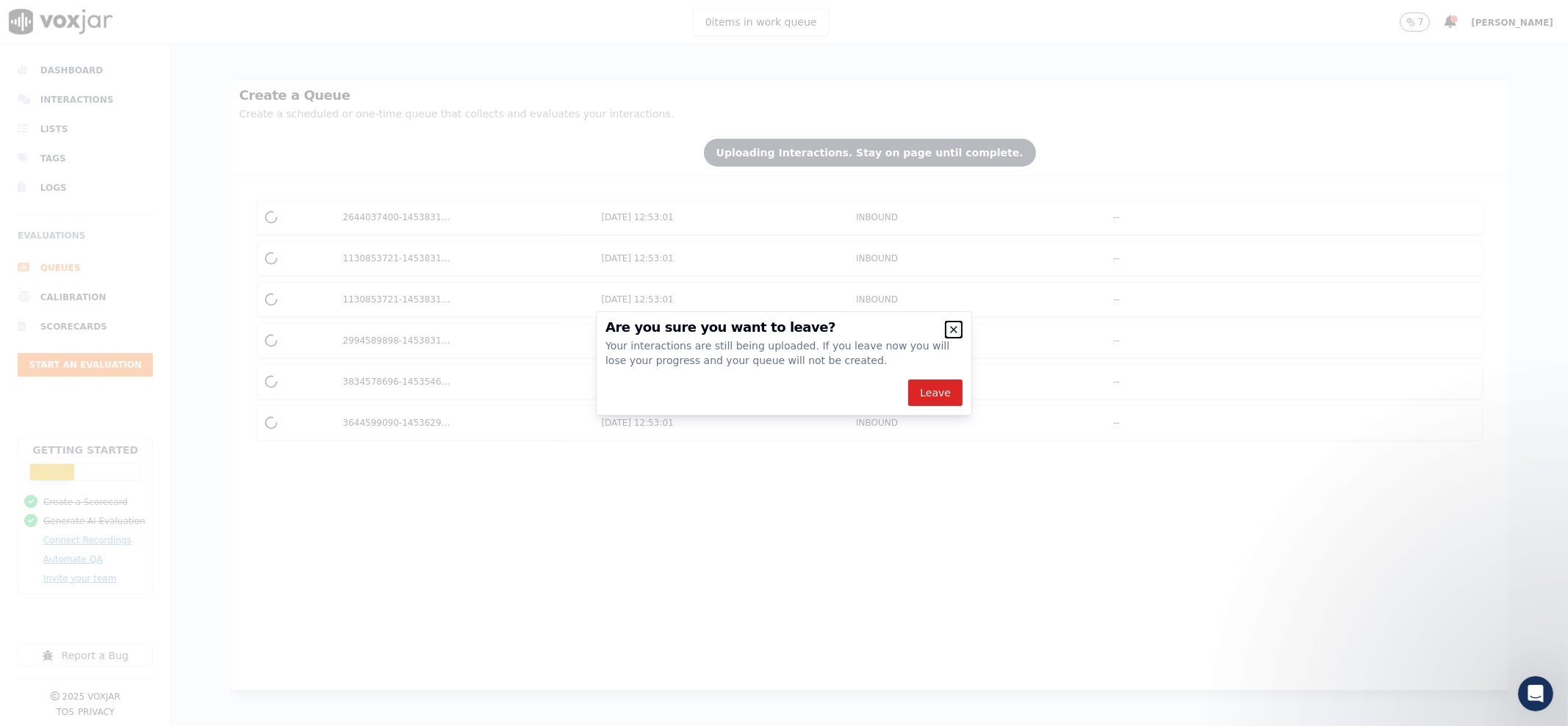
click at [955, 329] on icon "button" at bounding box center [953, 330] width 12 height 12
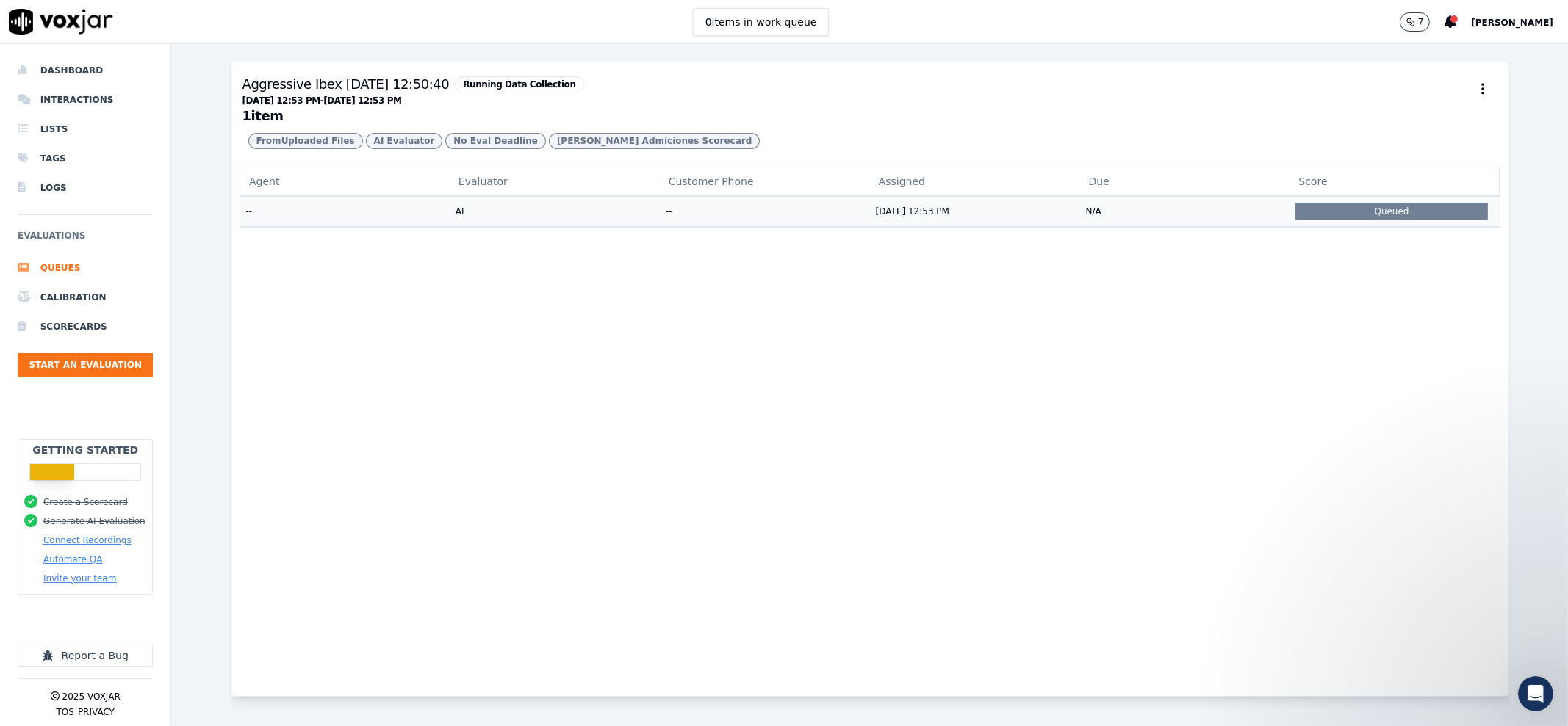
click at [1371, 221] on div "Queued" at bounding box center [1391, 212] width 192 height 18
click at [536, 226] on td "GPT-4 mini" at bounding box center [554, 212] width 210 height 30
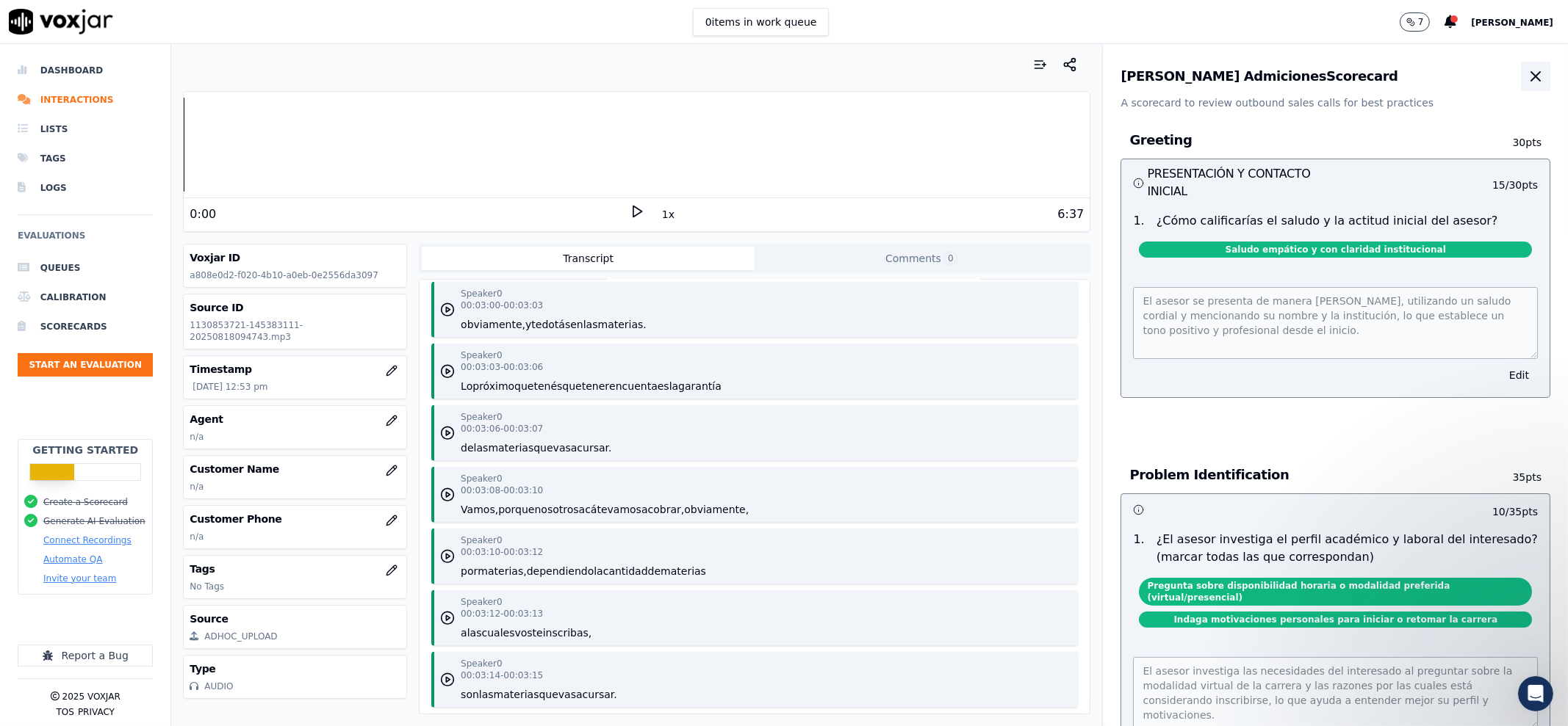
click at [1527, 80] on icon "button" at bounding box center [1536, 77] width 18 height 18
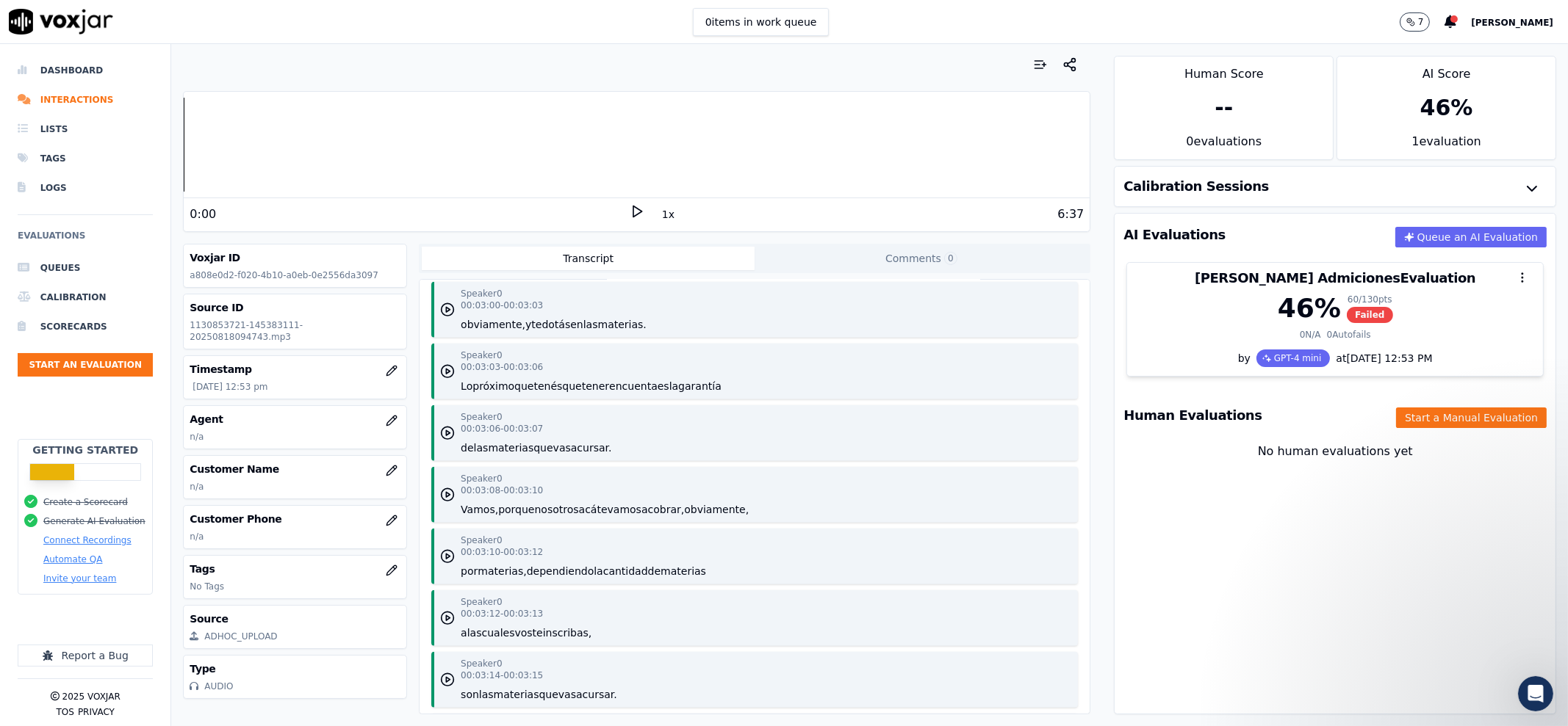
click at [1455, 185] on div "Calibration Sessions" at bounding box center [1334, 187] width 440 height 39
click at [1517, 184] on button "button" at bounding box center [1531, 188] width 29 height 29
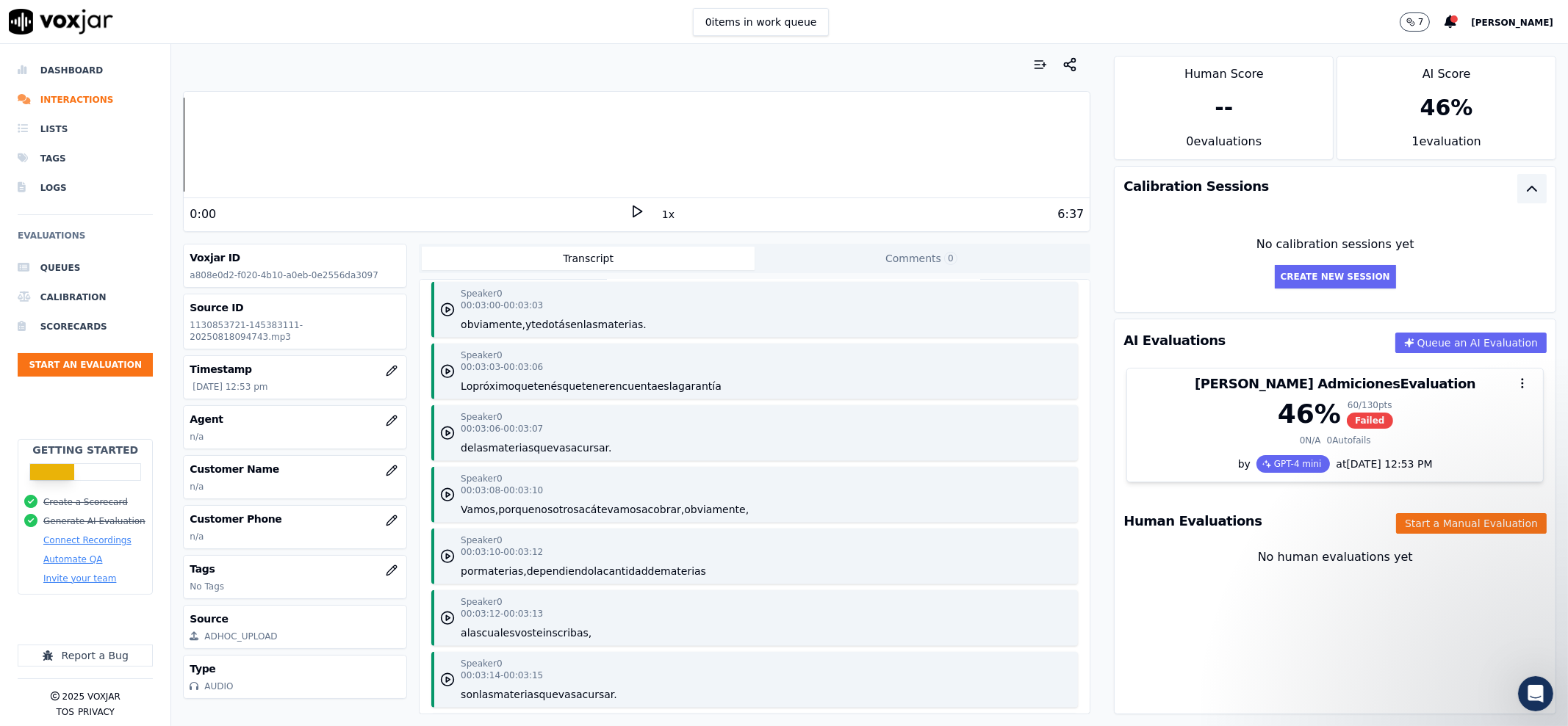
click at [1517, 185] on button "button" at bounding box center [1531, 188] width 29 height 29
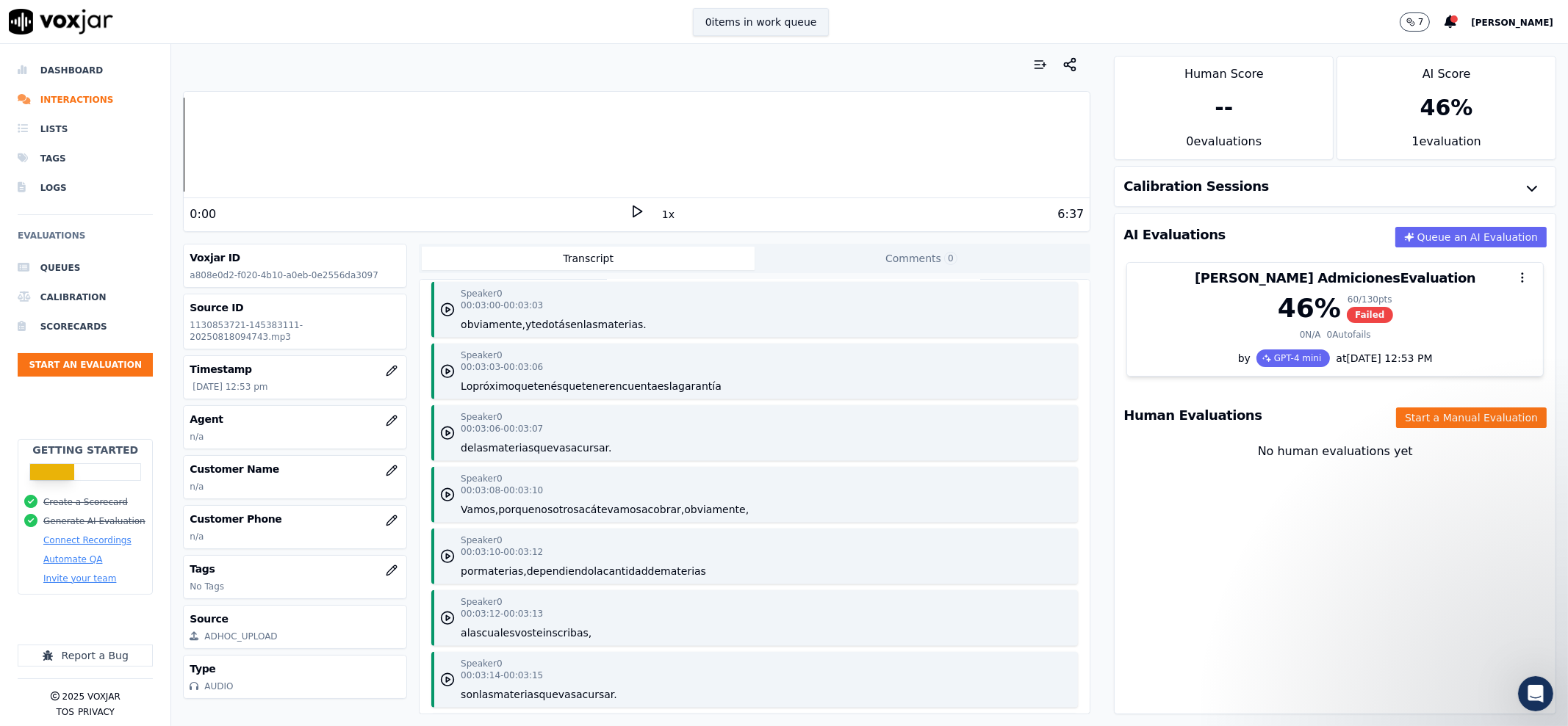
click at [743, 11] on button "0 items in work queue" at bounding box center [760, 21] width 137 height 28
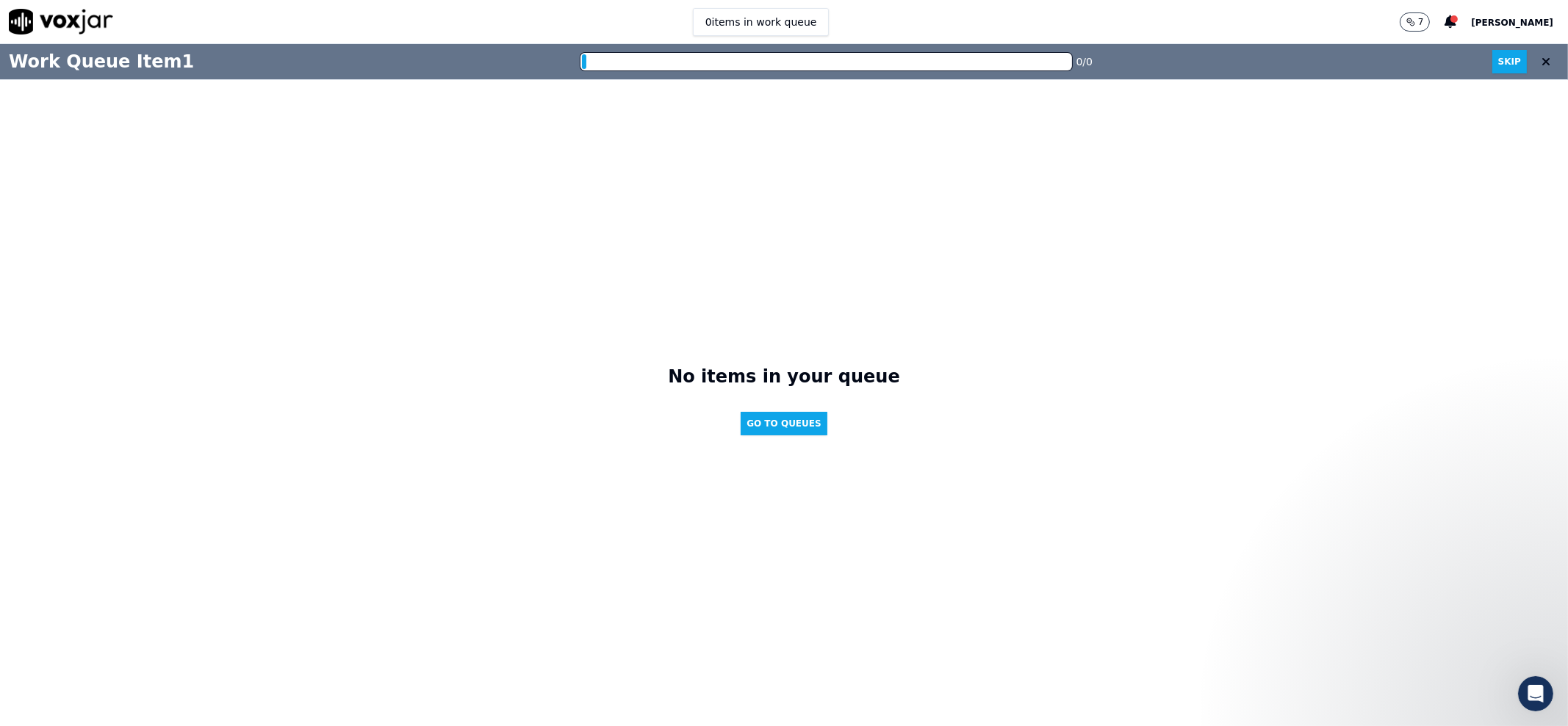
click at [776, 431] on div "No items in your queue Go to Queues" at bounding box center [784, 404] width 232 height 77
click at [777, 421] on button "Go to Queues" at bounding box center [784, 423] width 87 height 23
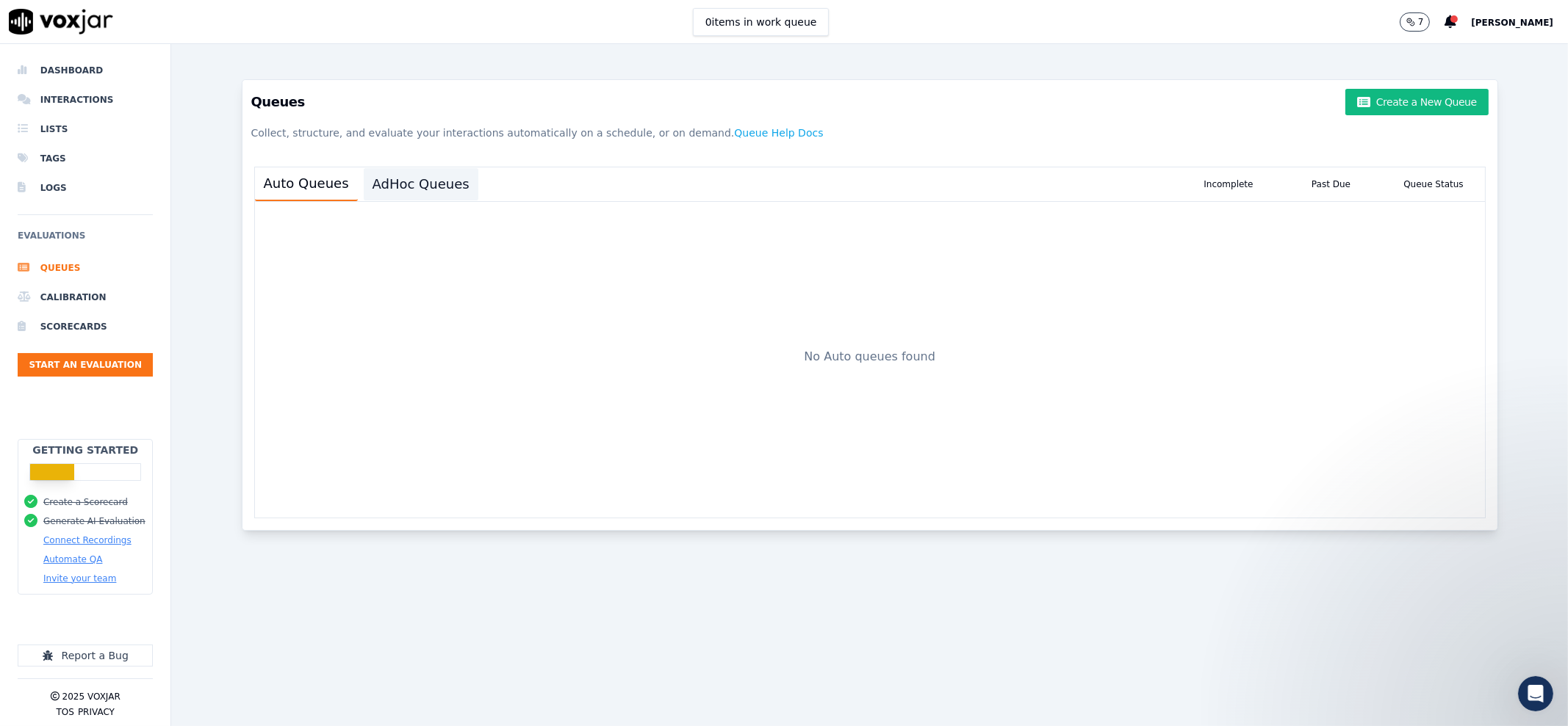
click at [414, 182] on button "AdHoc Queues" at bounding box center [421, 184] width 114 height 32
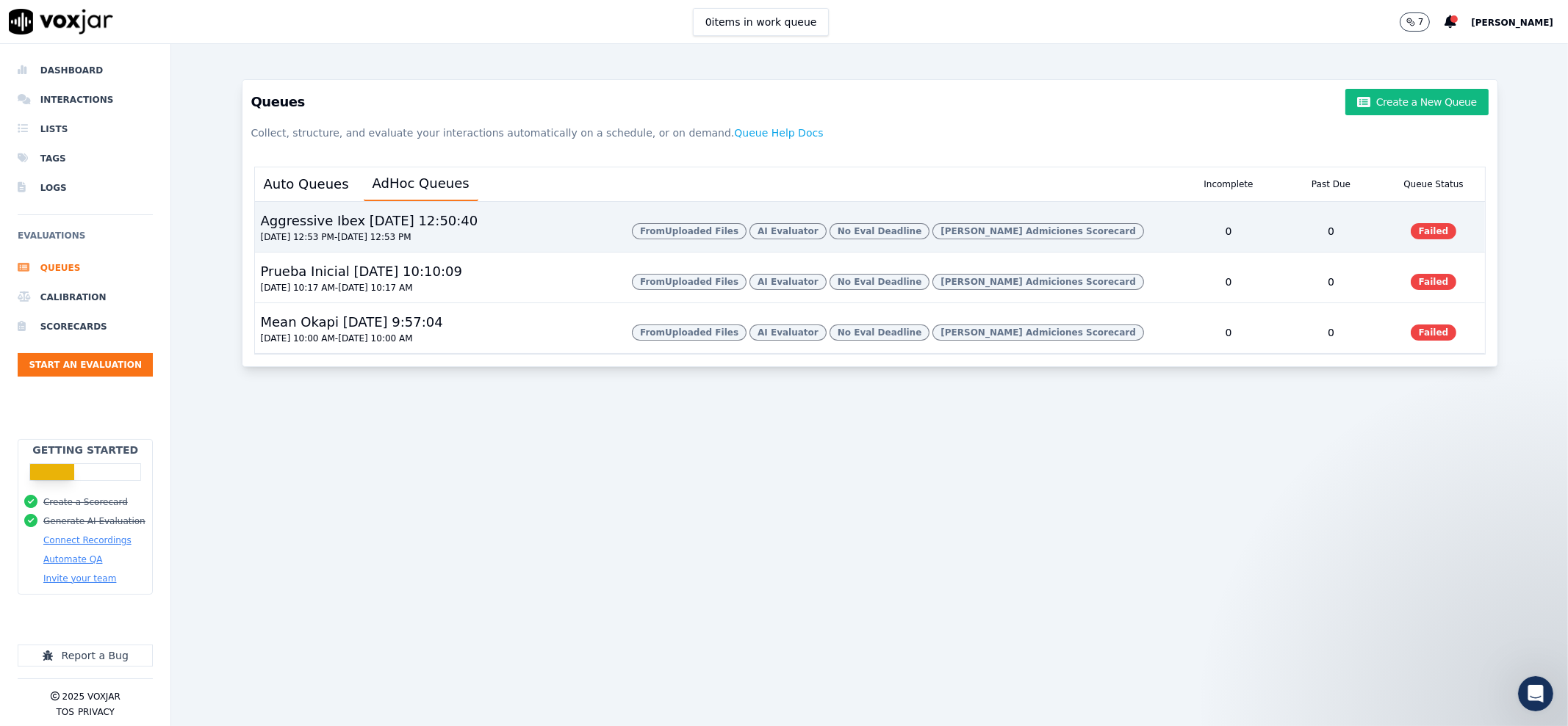
click at [1411, 239] on span "Failed" at bounding box center [1434, 231] width 46 height 16
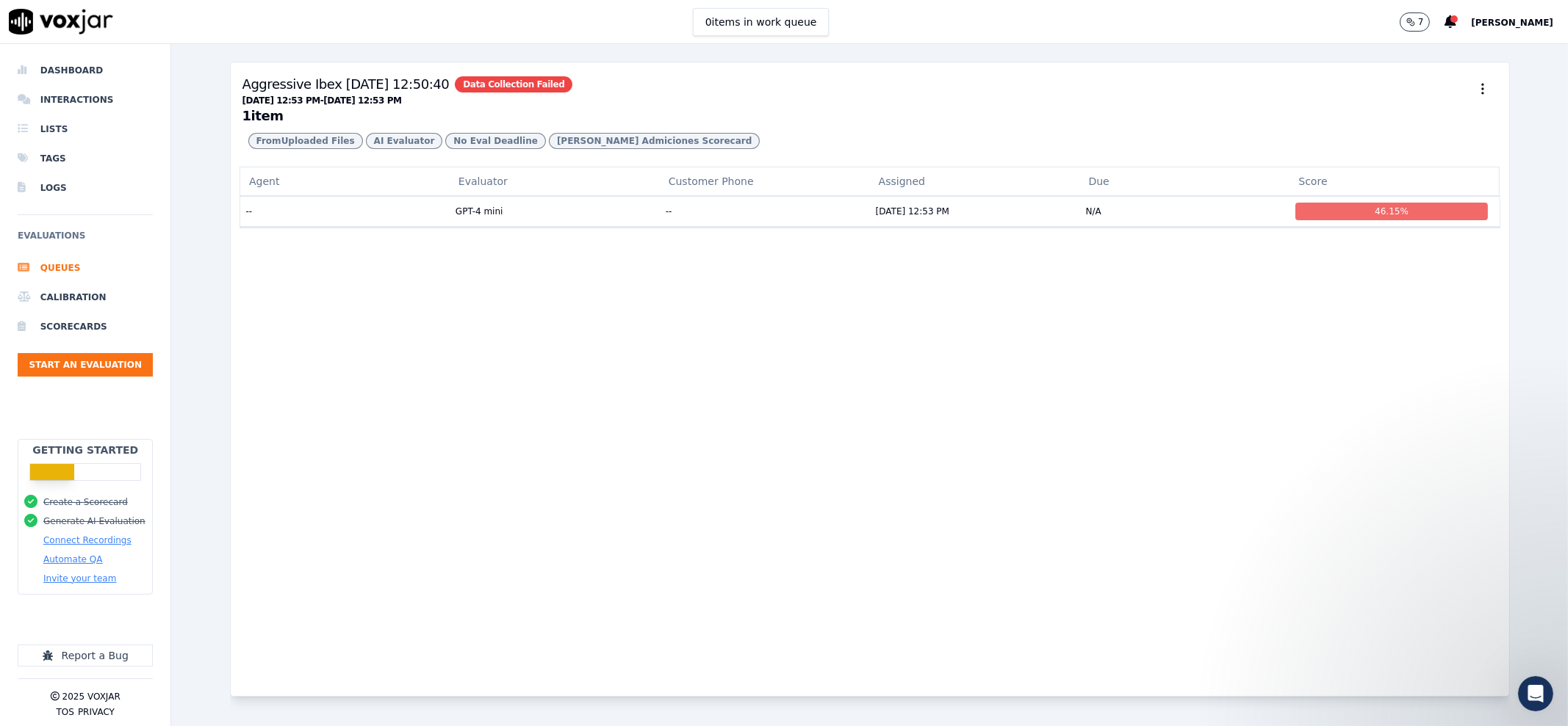
click at [482, 85] on span "Data Collection Failed" at bounding box center [514, 85] width 118 height 16
click at [76, 303] on li "Calibration" at bounding box center [85, 297] width 135 height 29
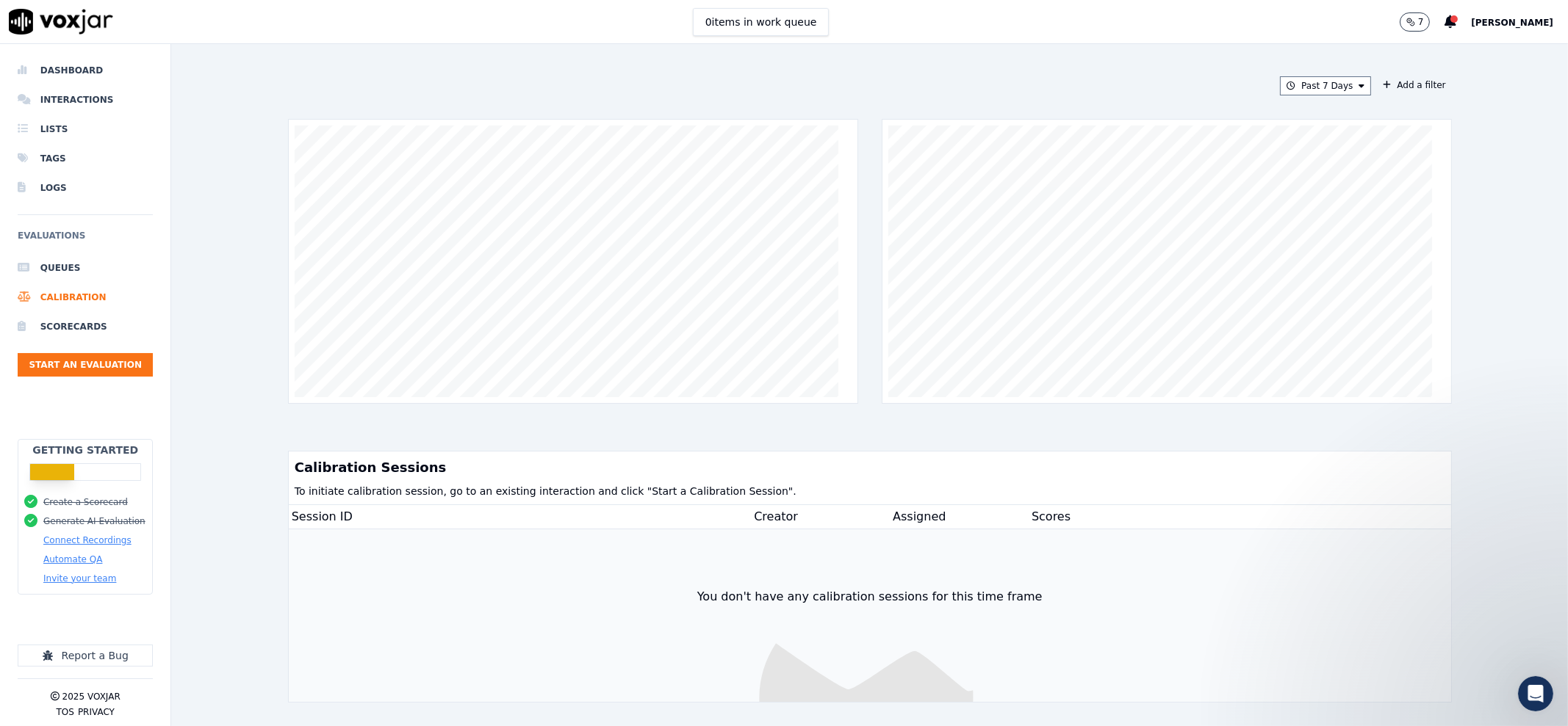
click at [72, 346] on ul "Queues Calibration Scorecards Start an Evaluation" at bounding box center [85, 321] width 135 height 135
click at [74, 328] on li "Scorecards" at bounding box center [85, 326] width 135 height 29
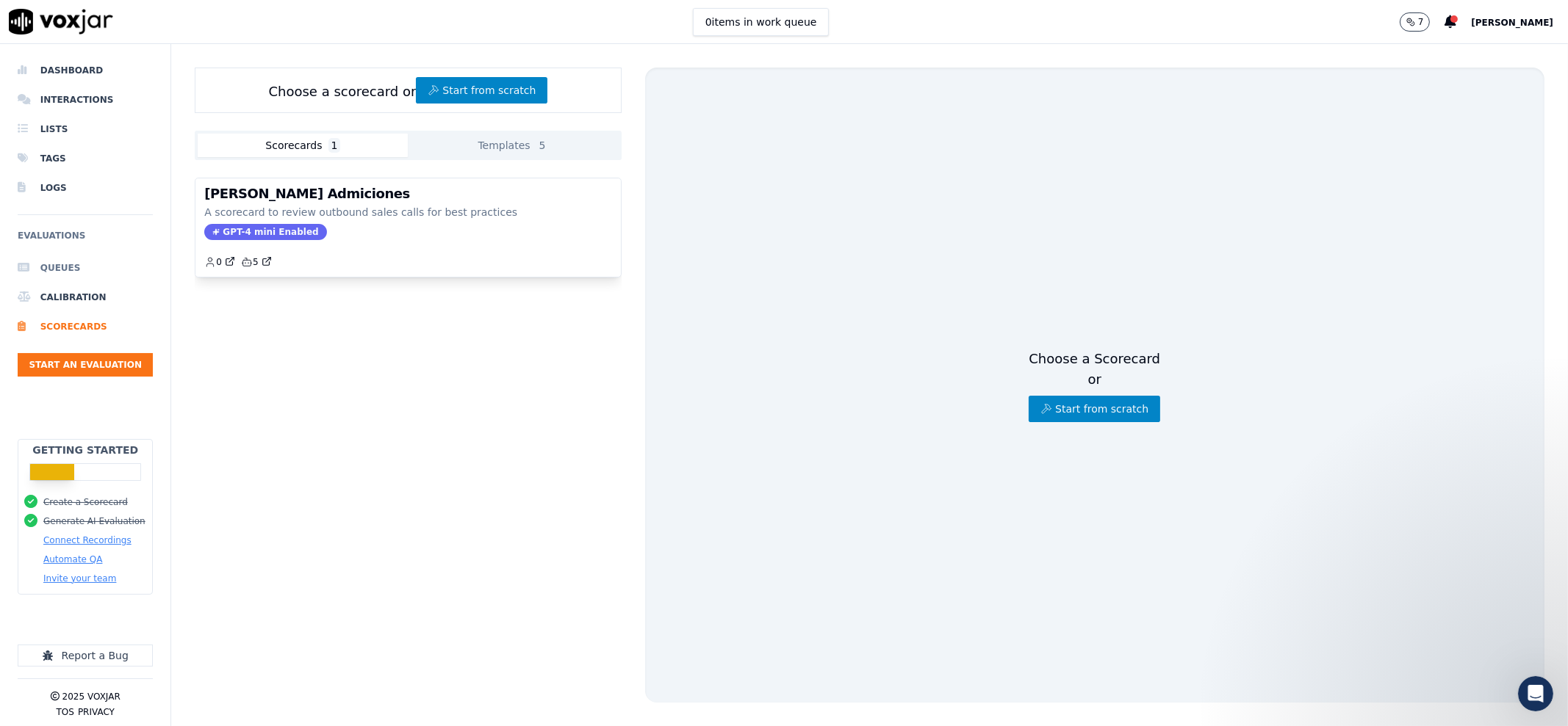
click at [44, 263] on li "Queues" at bounding box center [85, 268] width 135 height 29
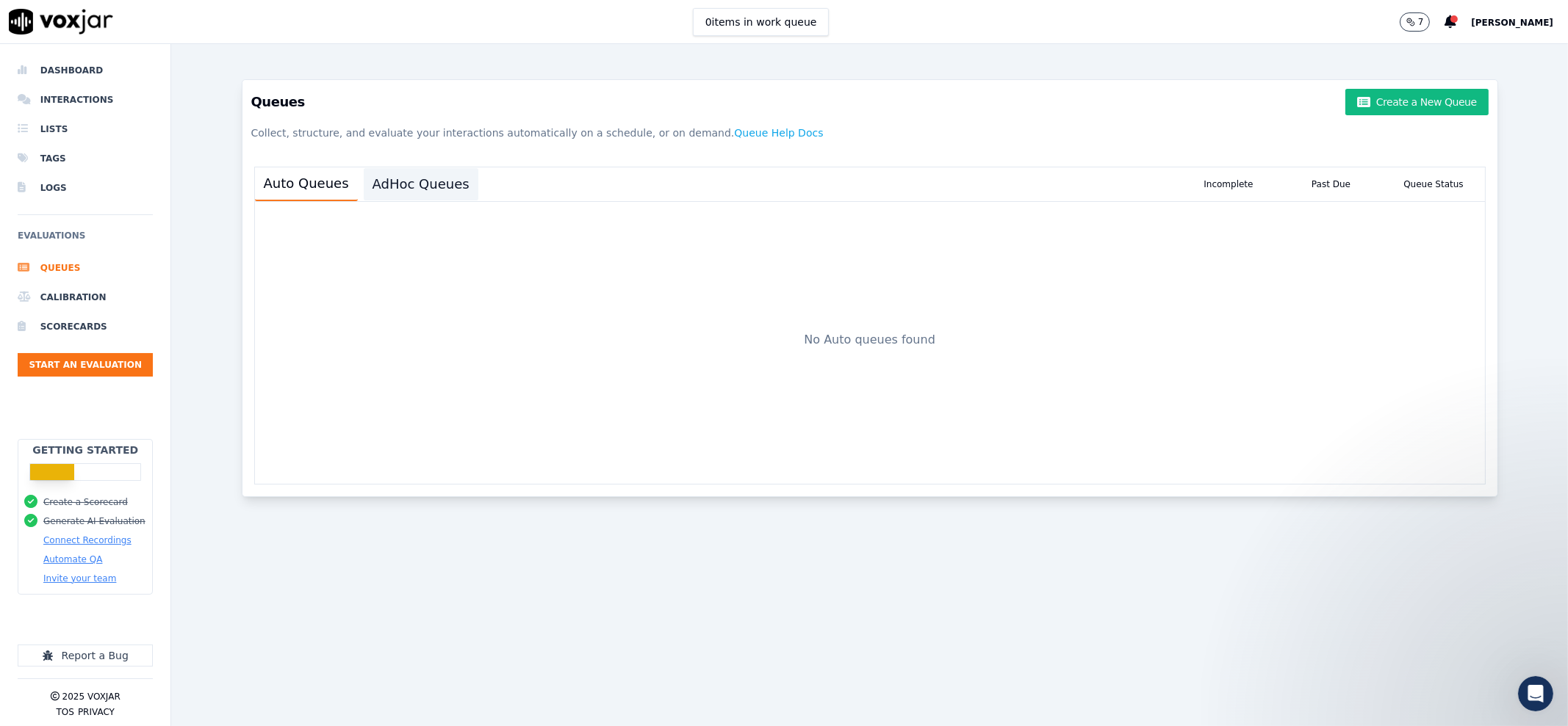
click at [419, 175] on button "AdHoc Queues" at bounding box center [421, 184] width 114 height 32
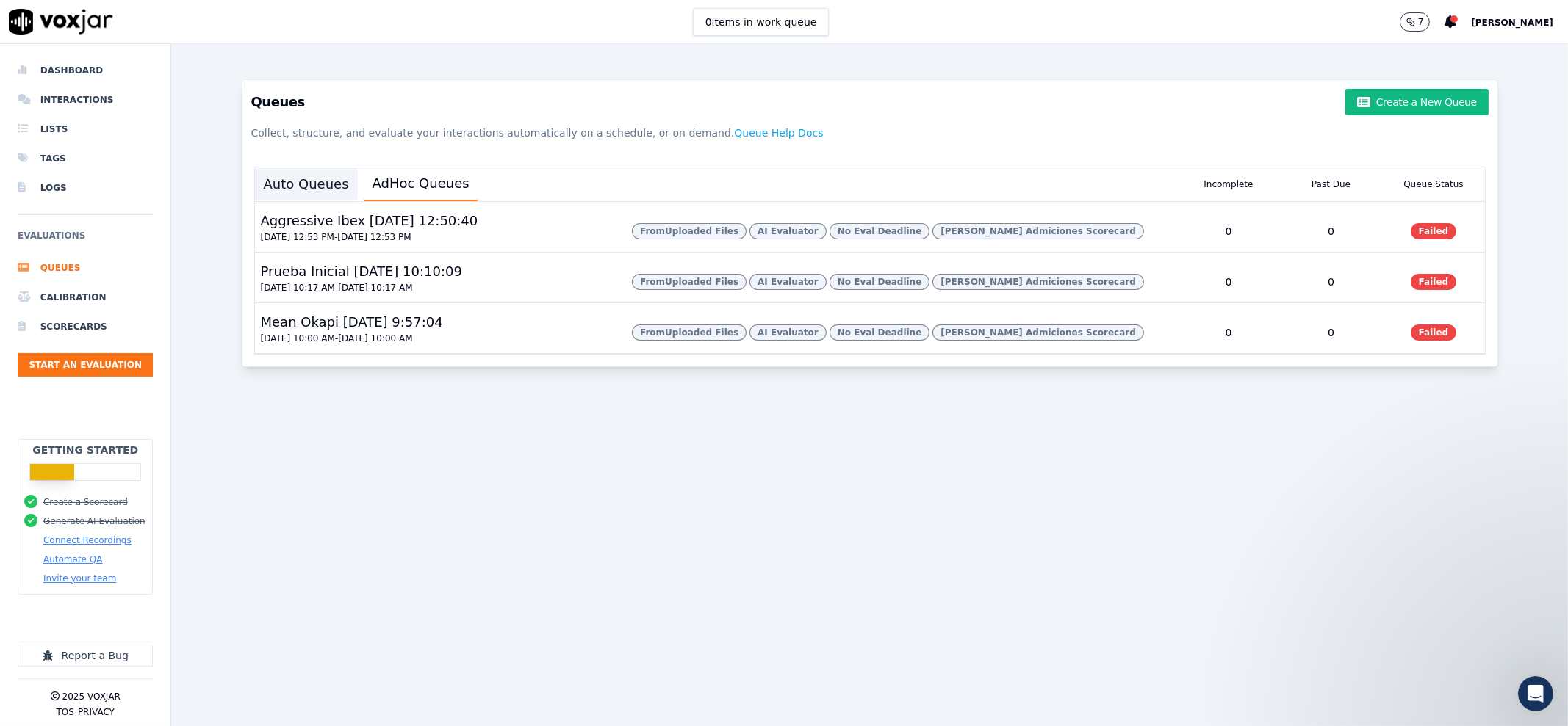
click at [290, 182] on button "Auto Queues" at bounding box center [306, 184] width 103 height 32
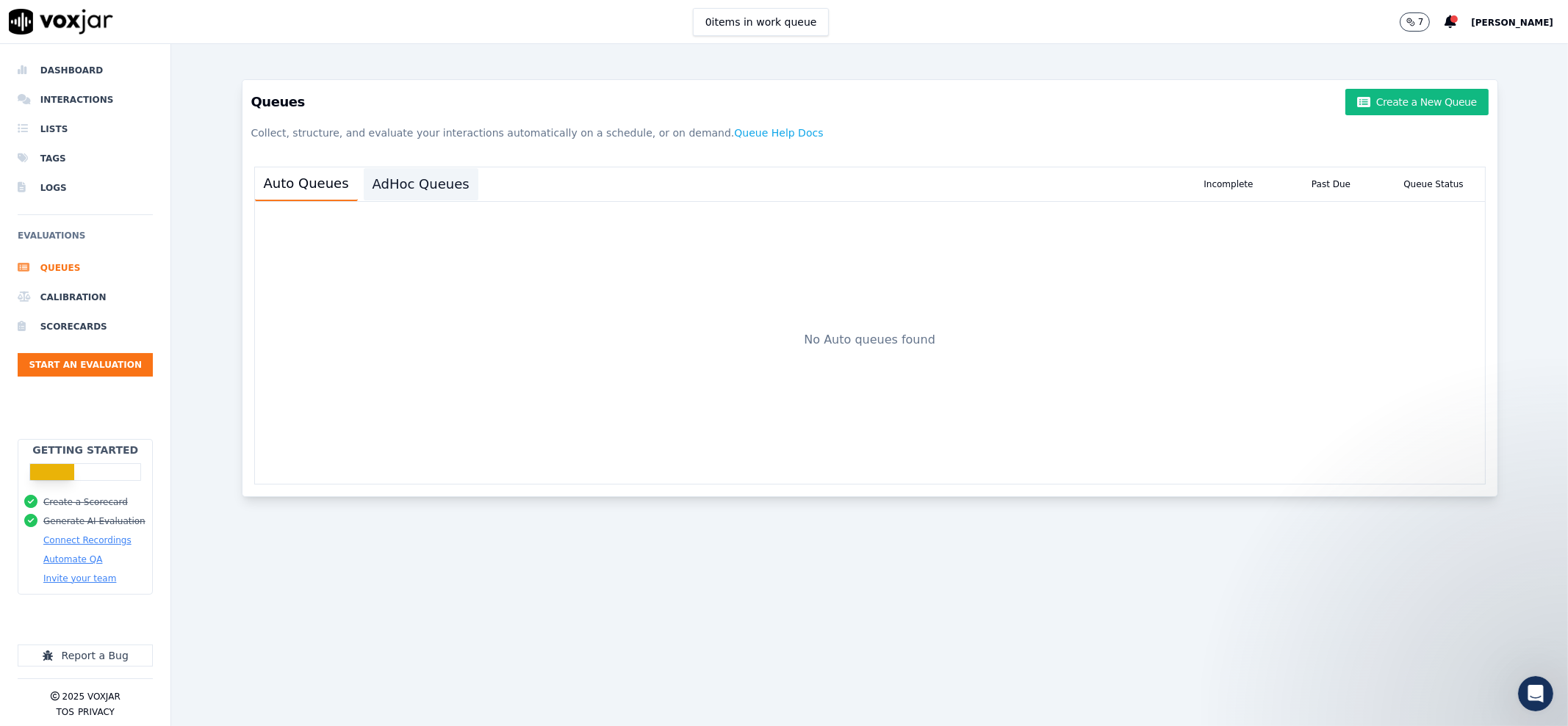
click at [401, 179] on button "AdHoc Queues" at bounding box center [421, 184] width 114 height 32
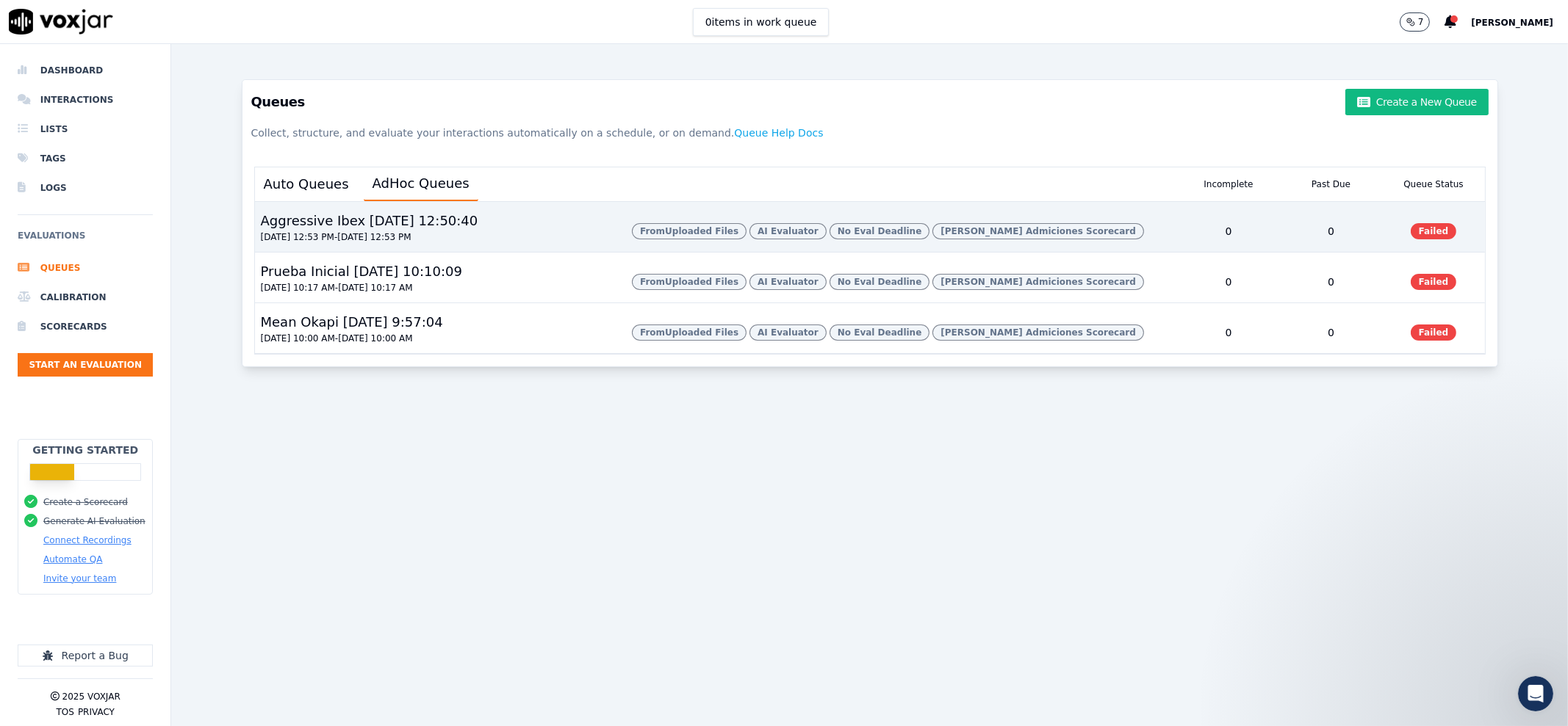
click at [1411, 239] on span "Failed" at bounding box center [1434, 231] width 46 height 16
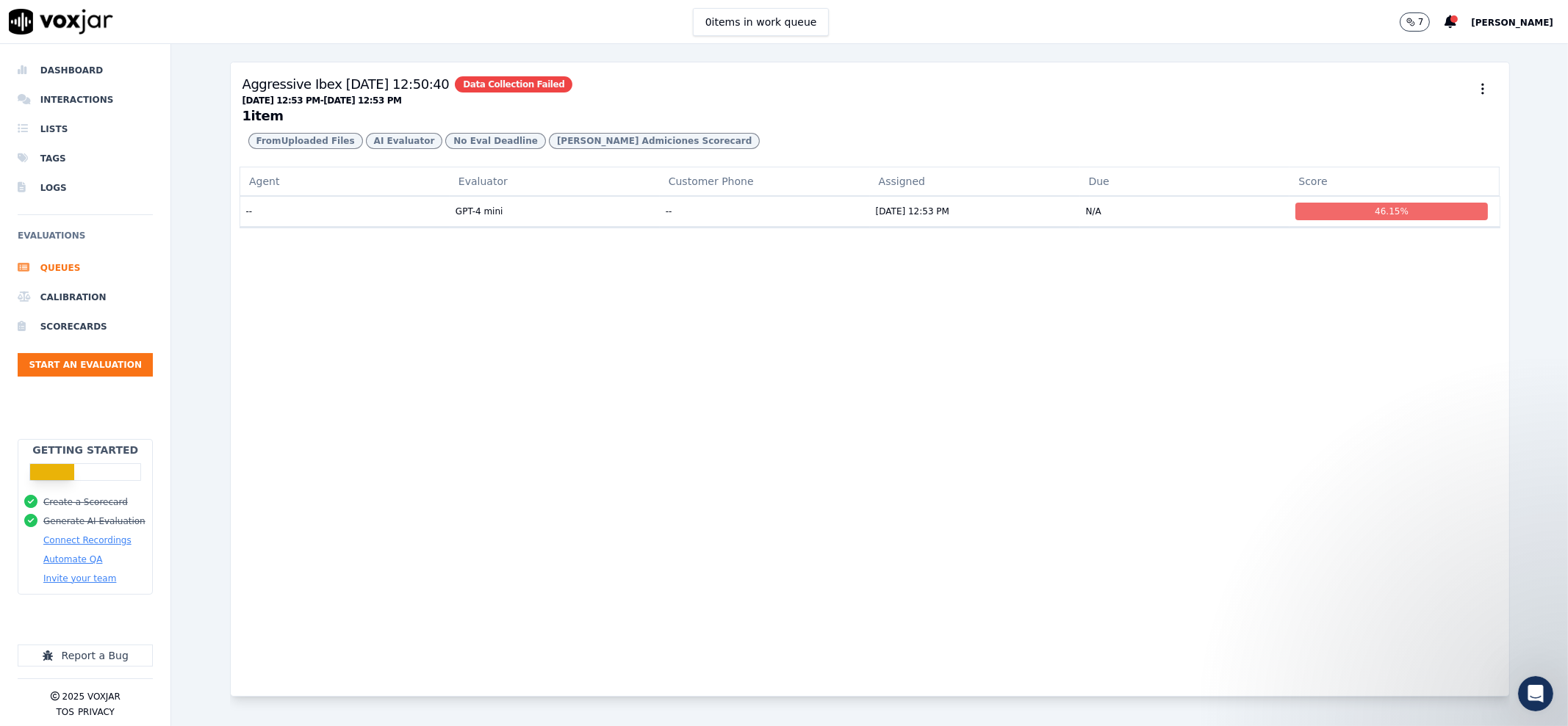
drag, startPoint x: 281, startPoint y: 147, endPoint x: 209, endPoint y: 134, distance: 73.2
click at [209, 134] on div "Aggressive Ibex 18/8/2025, 12:50:40 Data Collection Failed 08/17/2025 12:53 PM …" at bounding box center [869, 385] width 1396 height 682
click at [364, 226] on td "--" at bounding box center [344, 212] width 210 height 30
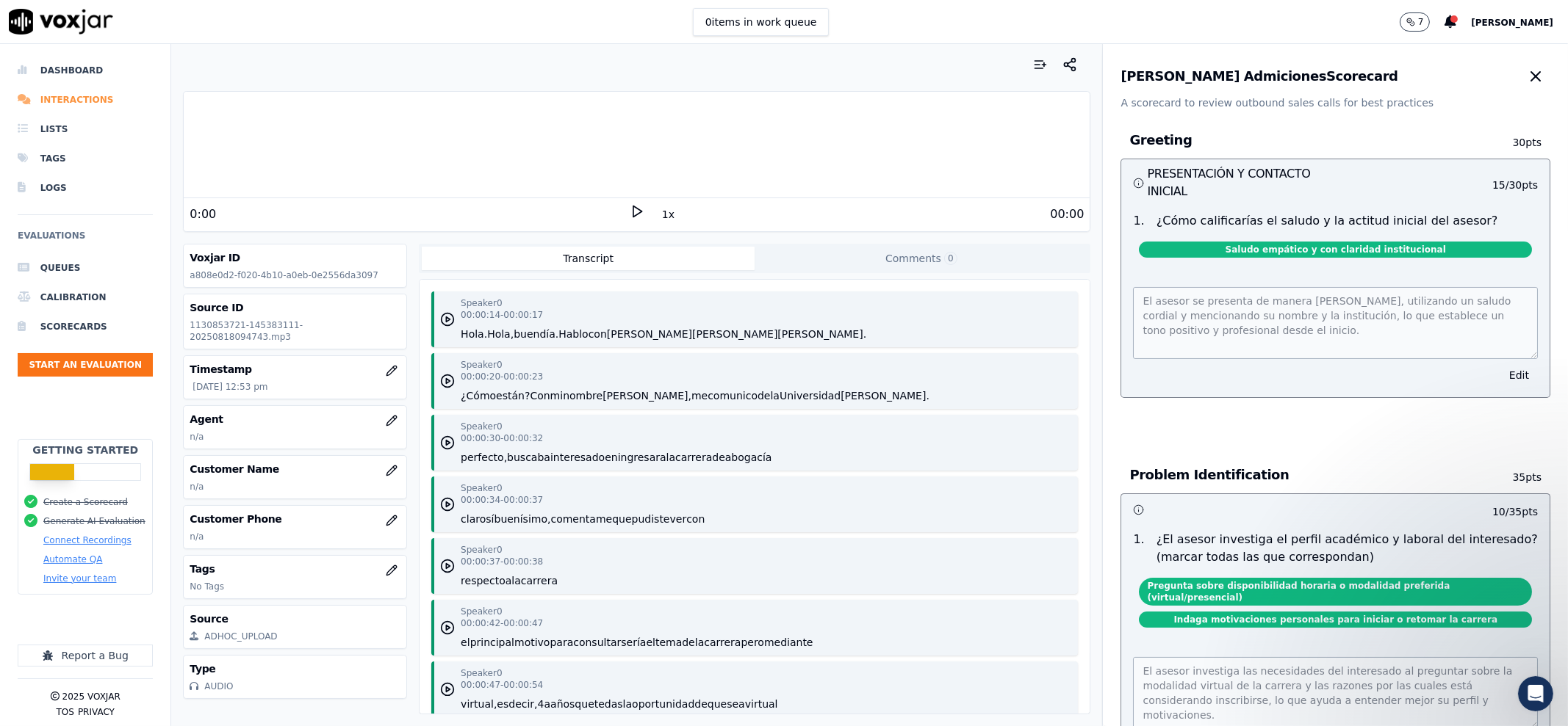
click at [57, 102] on li "Interactions" at bounding box center [85, 99] width 135 height 29
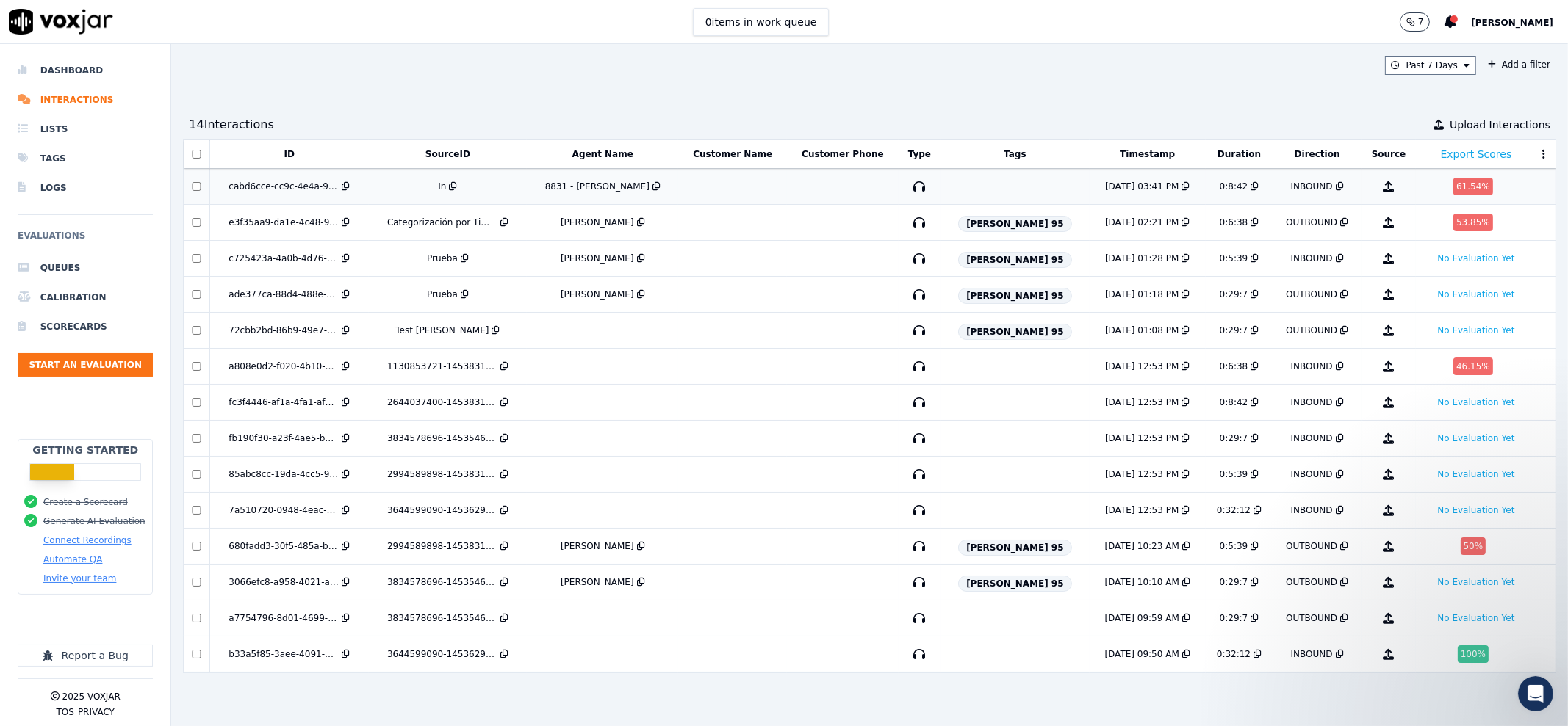
click at [821, 184] on td at bounding box center [843, 187] width 112 height 36
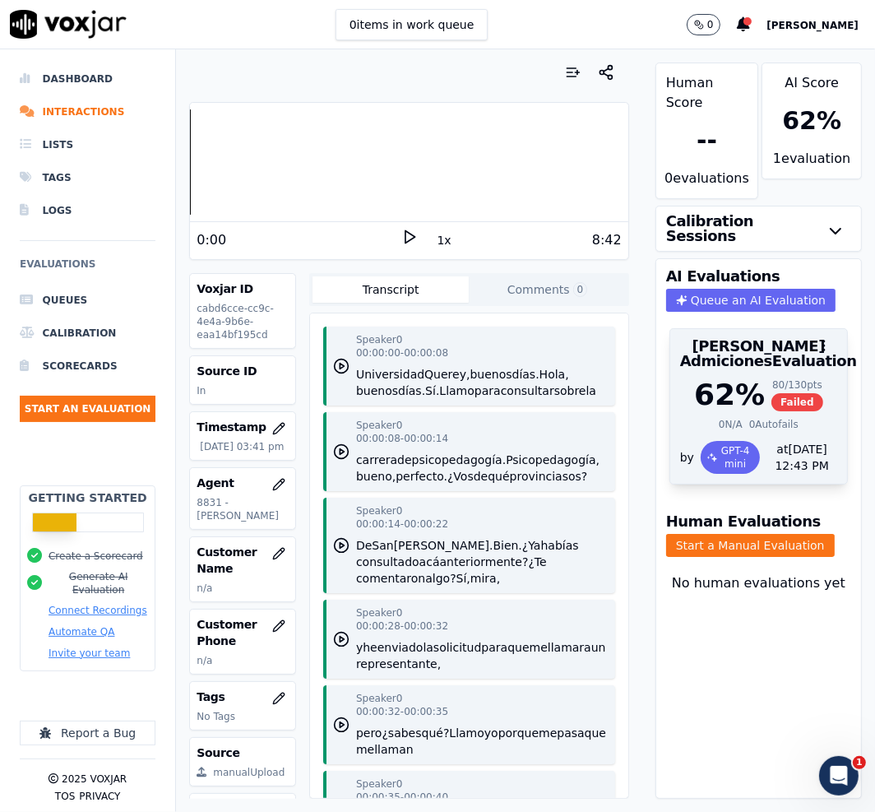
click at [708, 368] on h3 "[PERSON_NAME] Admiciones Evaluation" at bounding box center [758, 354] width 157 height 30
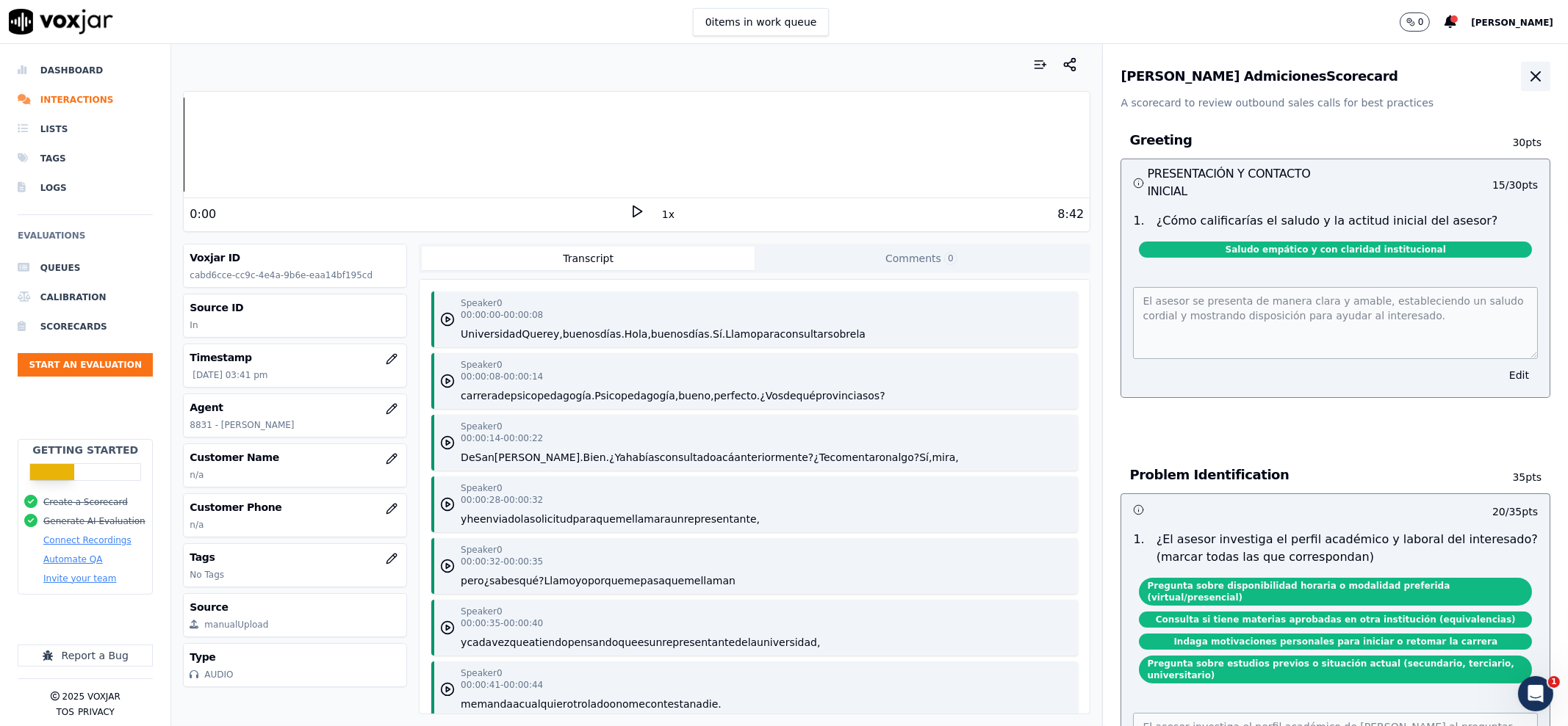
click at [1521, 76] on button "button" at bounding box center [1535, 76] width 29 height 29
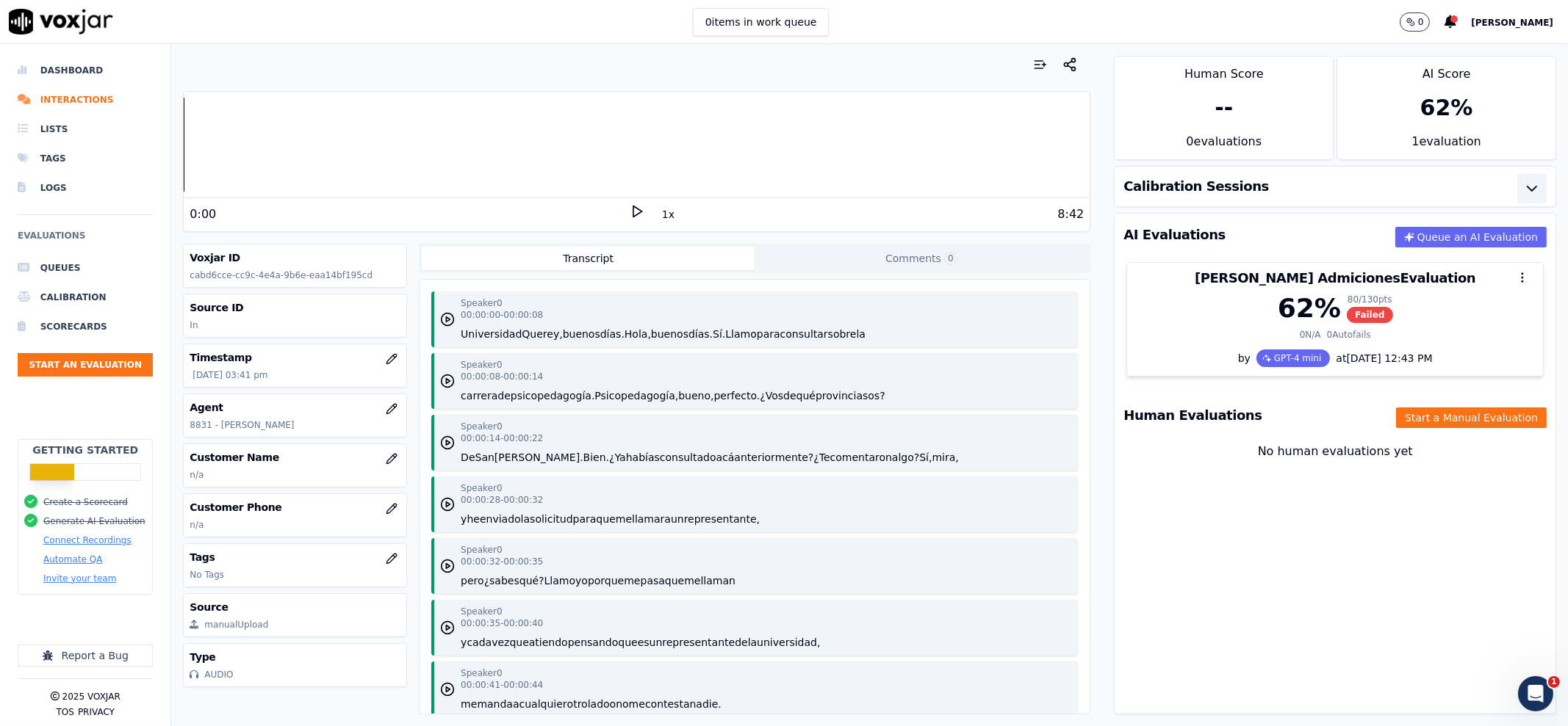
click at [1523, 179] on icon "button" at bounding box center [1532, 188] width 18 height 18
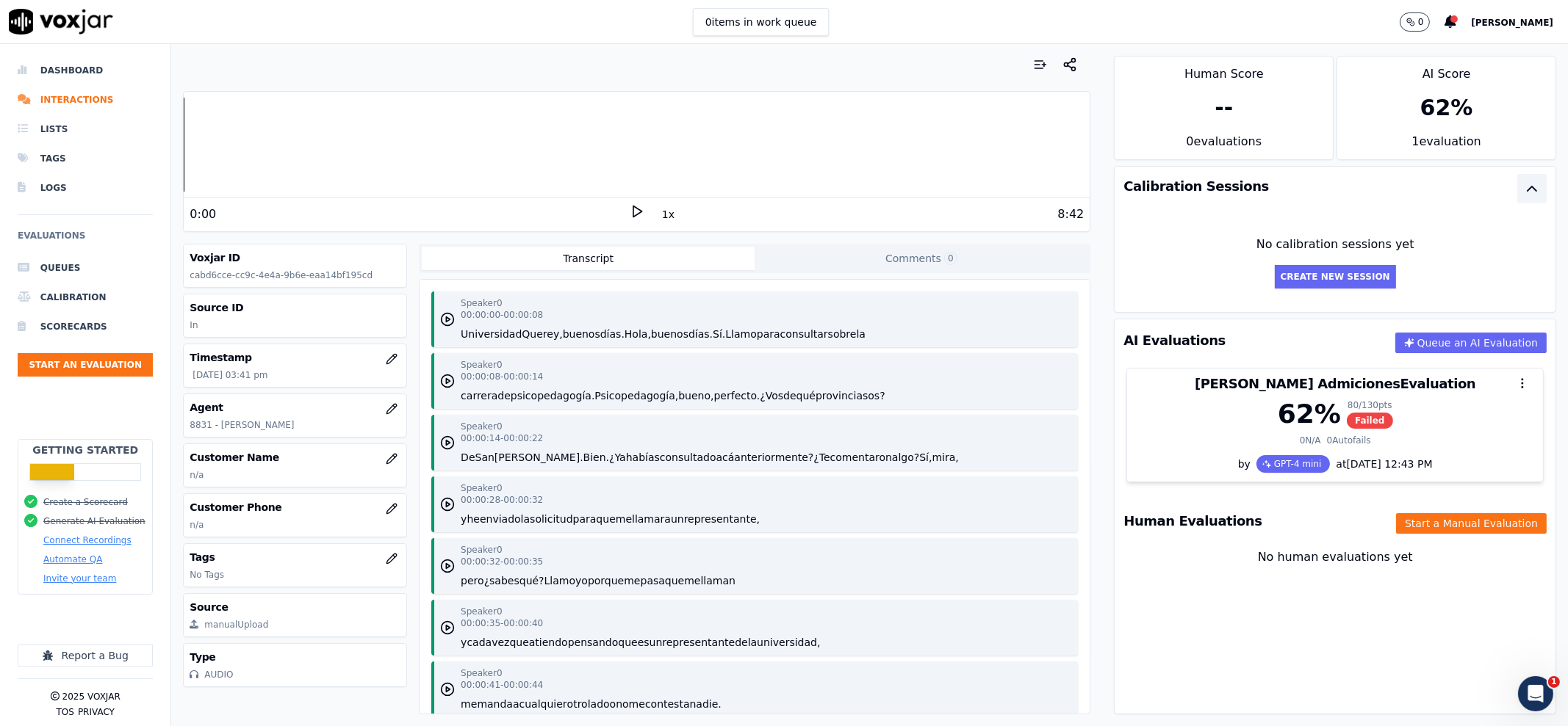
click at [1523, 183] on icon "button" at bounding box center [1532, 188] width 18 height 18
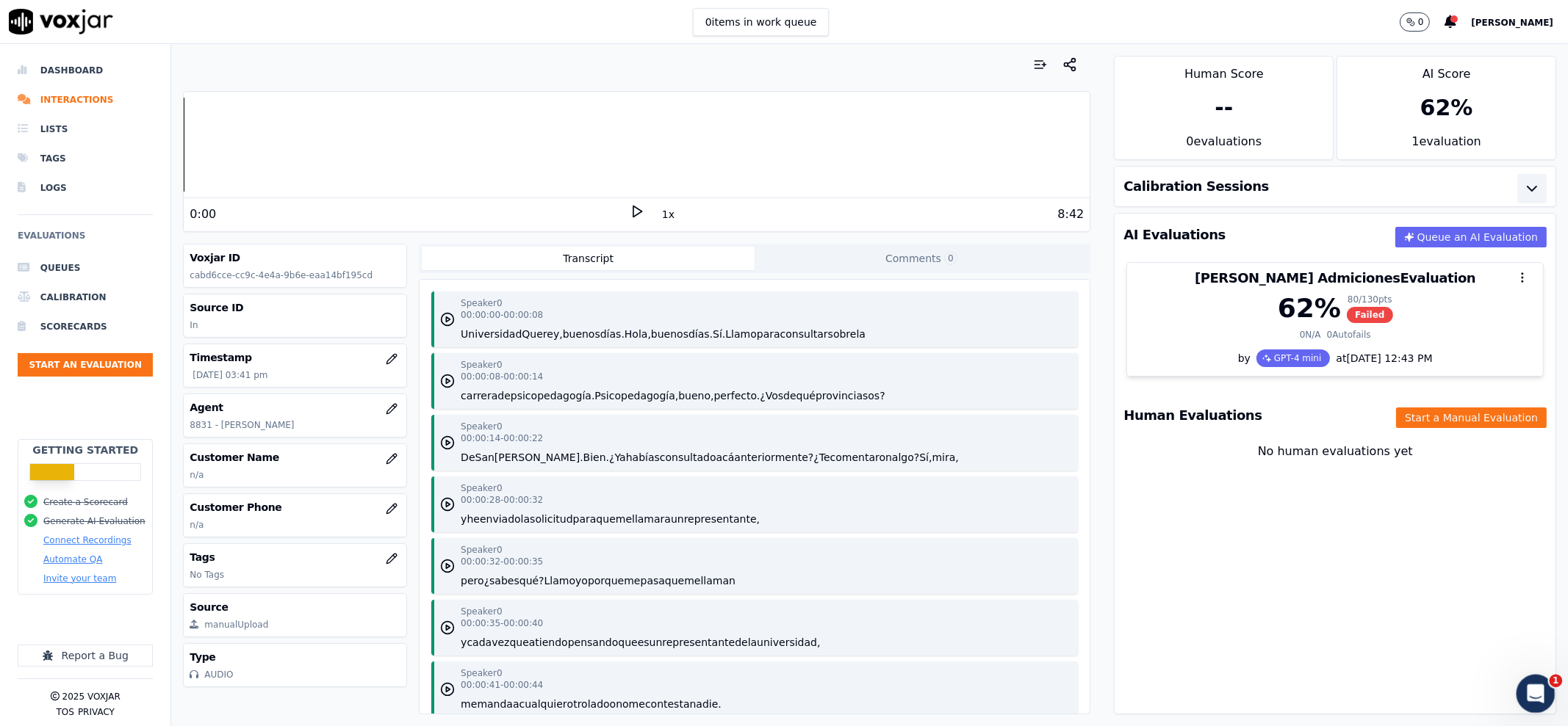
click at [1523, 692] on icon "Open Intercom Messenger" at bounding box center [1533, 691] width 24 height 24
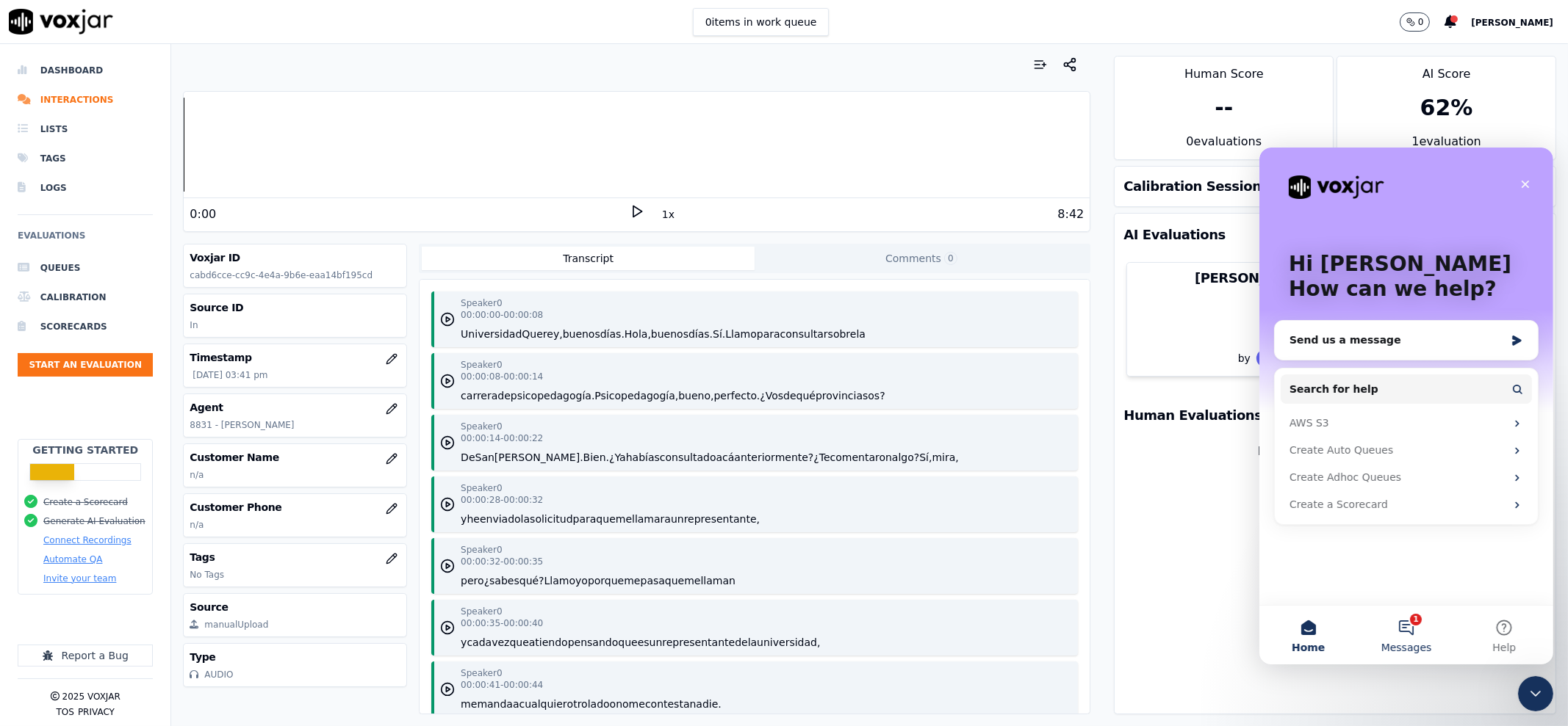
click at [1410, 628] on button "1 Messages" at bounding box center [1404, 635] width 97 height 59
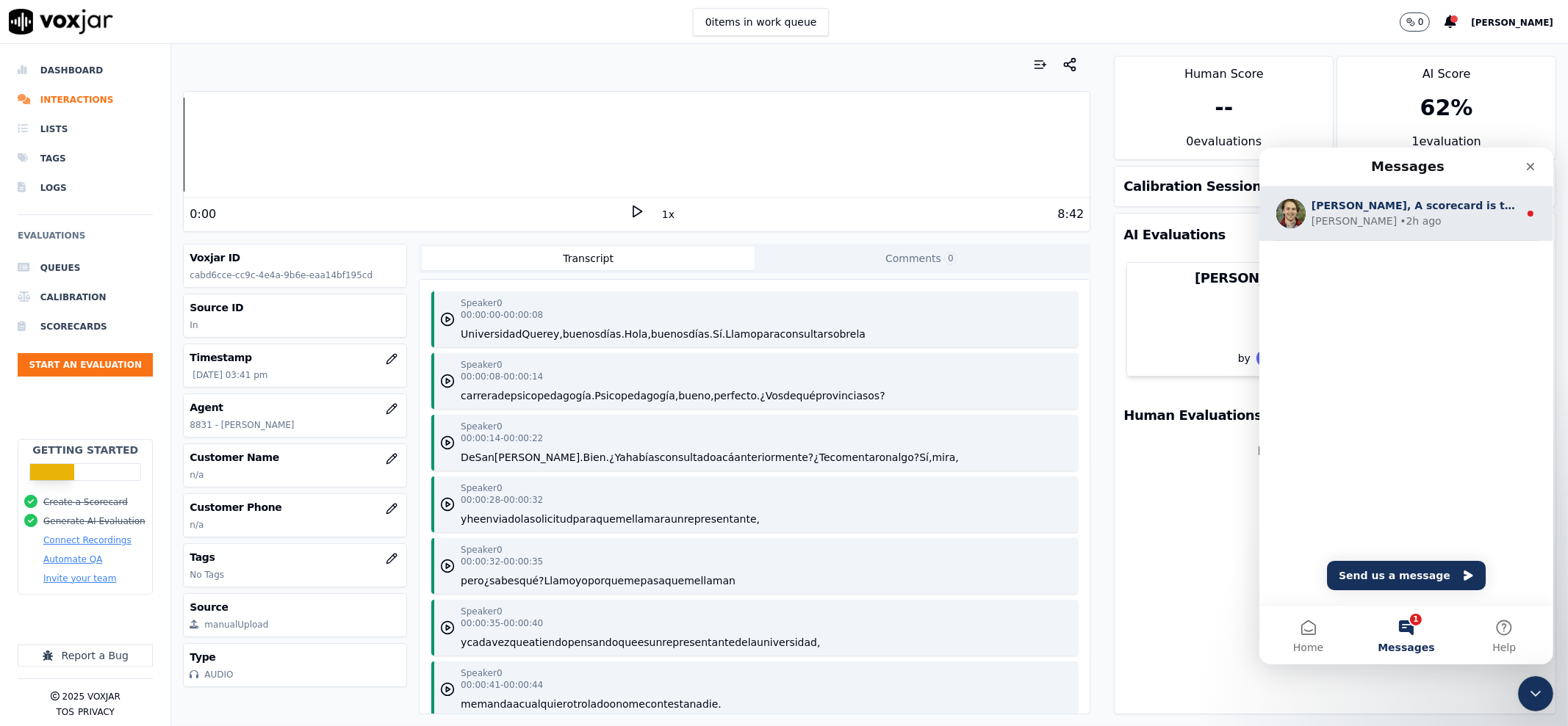
click at [1428, 219] on div "[PERSON_NAME] • 2h ago" at bounding box center [1414, 220] width 207 height 15
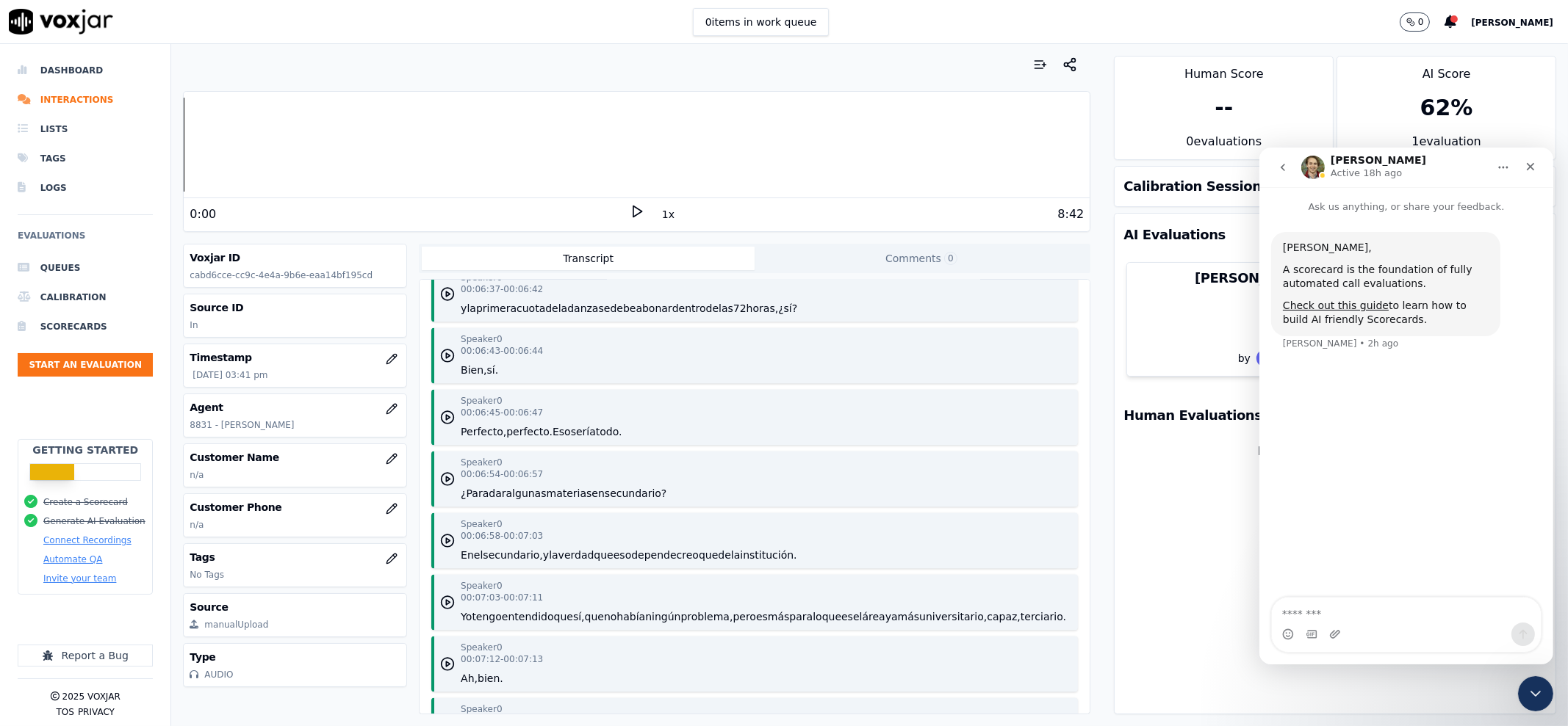
scroll to position [6244, 0]
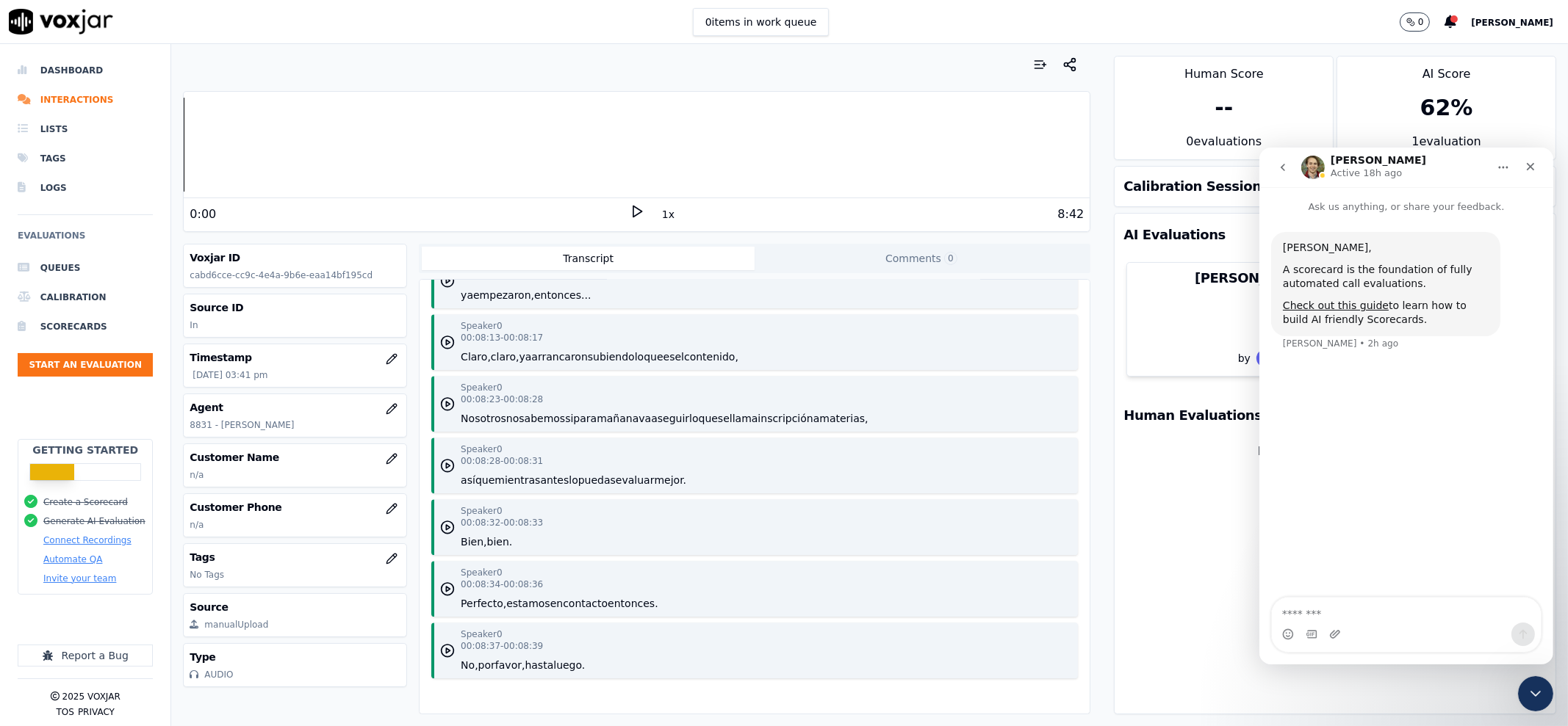
drag, startPoint x: 453, startPoint y: 303, endPoint x: 773, endPoint y: 763, distance: 560.4
click at [773, 725] on html "0 items in work queue 0 [PERSON_NAME] Interactions Lists Tags Logs Evaluations …" at bounding box center [784, 363] width 1568 height 726
copy div "Loremip 4 07:22:97 - 53:42:16 Dolorsitame Consec, adipis elit. Sedd, eiusmo tem…"
